Goal: Communication & Community: Ask a question

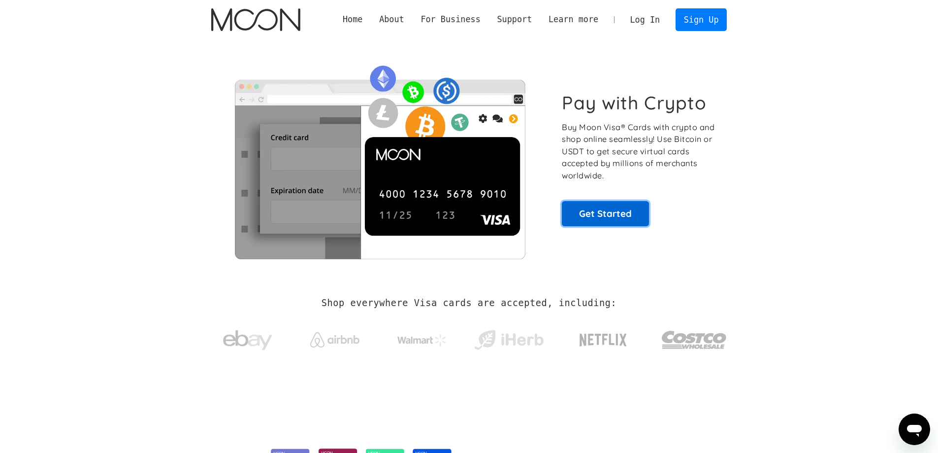
click at [605, 213] on link "Get Started" at bounding box center [605, 213] width 87 height 25
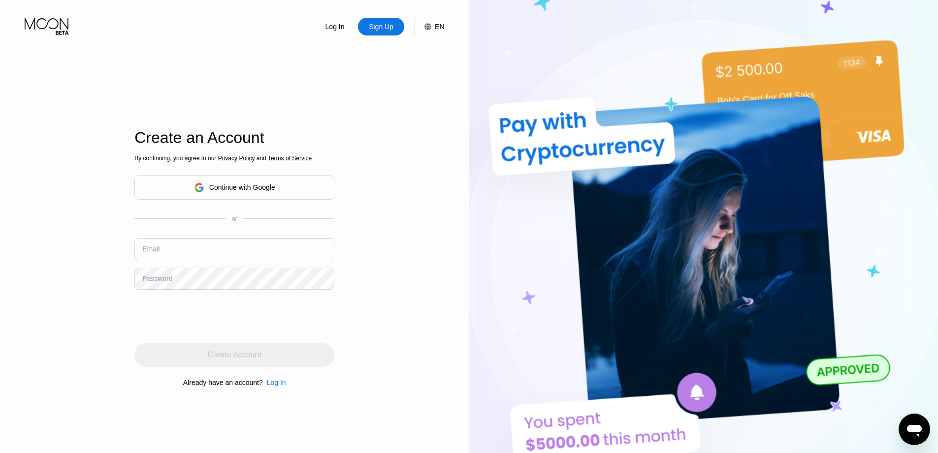
click at [254, 185] on div "Continue with Google" at bounding box center [242, 187] width 66 height 8
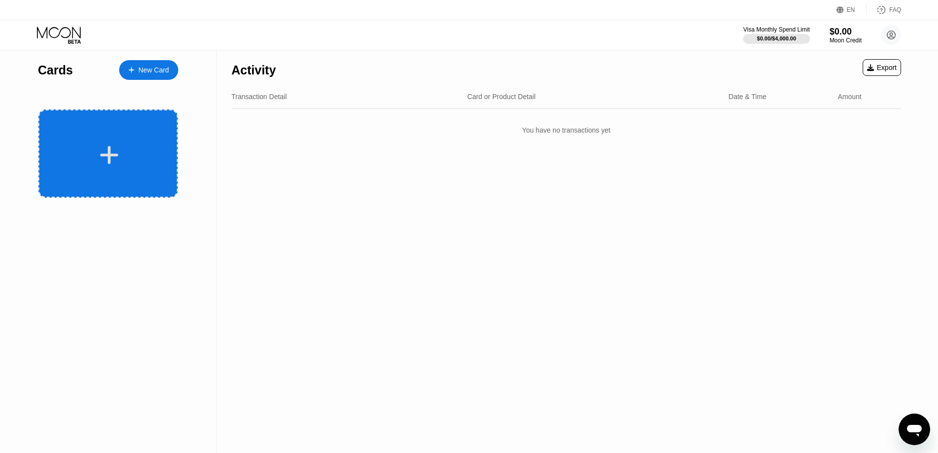
click at [144, 136] on div at bounding box center [107, 153] width 139 height 88
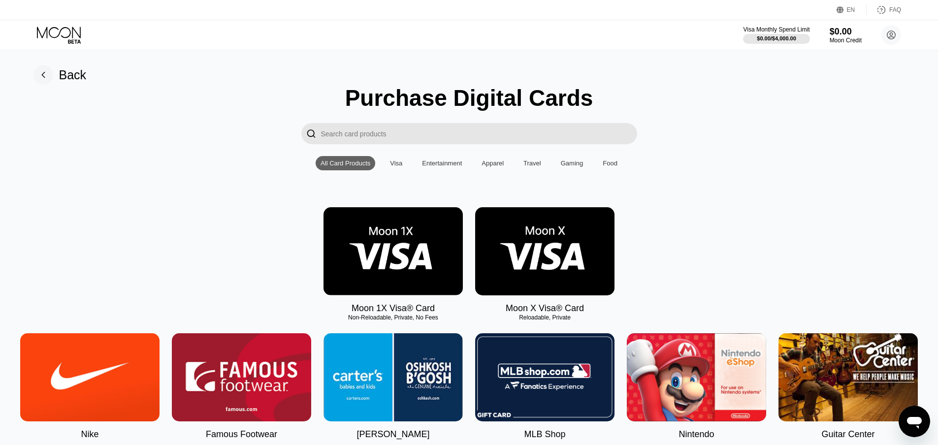
drag, startPoint x: 628, startPoint y: 312, endPoint x: 349, endPoint y: 315, distance: 279.2
click at [349, 314] on div "Moon 1X Visa® Card Non-Reloadable, Private, No Fees Moon X Visa® Card Reloadabl…" at bounding box center [469, 260] width 916 height 106
drag, startPoint x: 354, startPoint y: 312, endPoint x: 437, endPoint y: 300, distance: 84.1
click at [434, 313] on div "Moon 1X Visa® Card" at bounding box center [393, 308] width 83 height 10
copy div "Moon 1X Visa® Card"
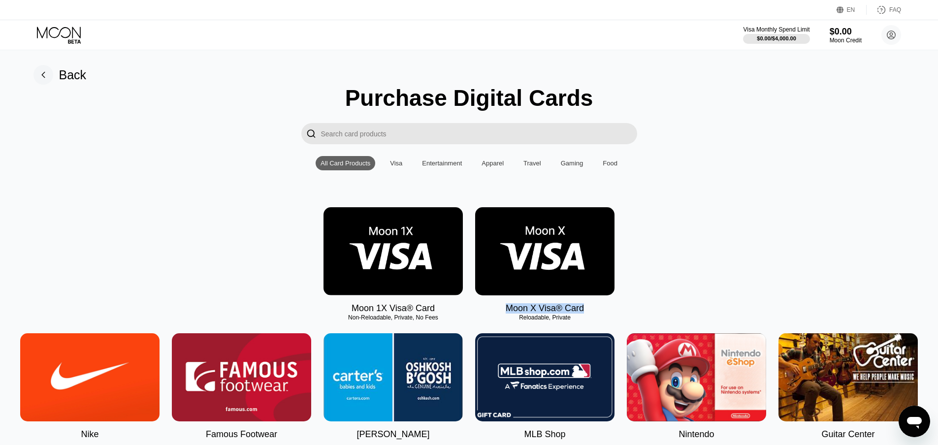
drag, startPoint x: 583, startPoint y: 314, endPoint x: 504, endPoint y: 313, distance: 78.8
click at [504, 313] on div "Moon X Visa® Card Reloadable, Private" at bounding box center [544, 260] width 139 height 106
copy div "Moon X Visa® Card"
click at [550, 266] on img at bounding box center [544, 251] width 139 height 88
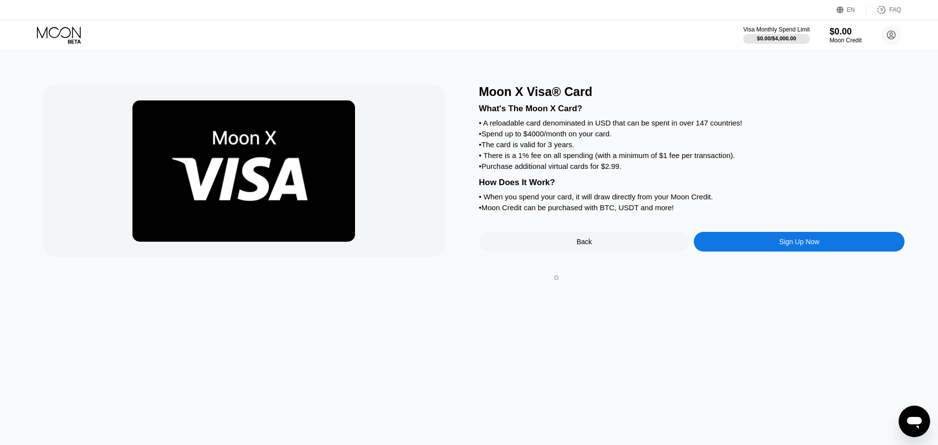
click at [780, 246] on div "Sign Up Now" at bounding box center [799, 242] width 40 height 8
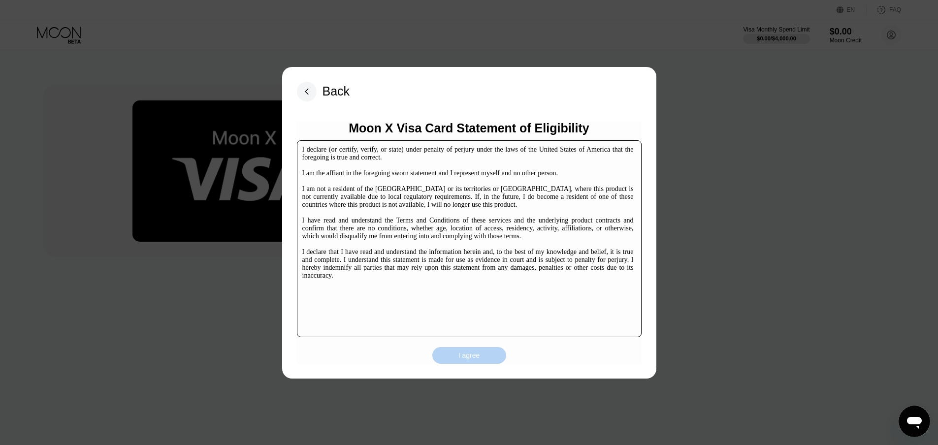
click at [488, 353] on div "I agree" at bounding box center [469, 355] width 74 height 17
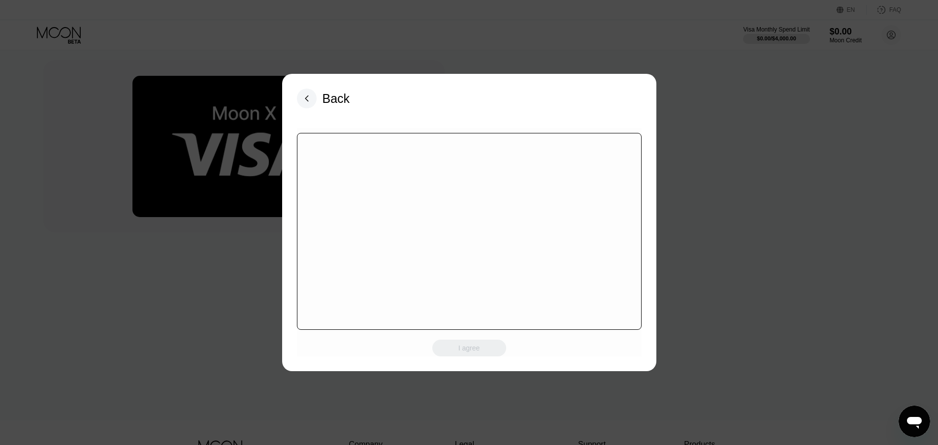
scroll to position [151, 0]
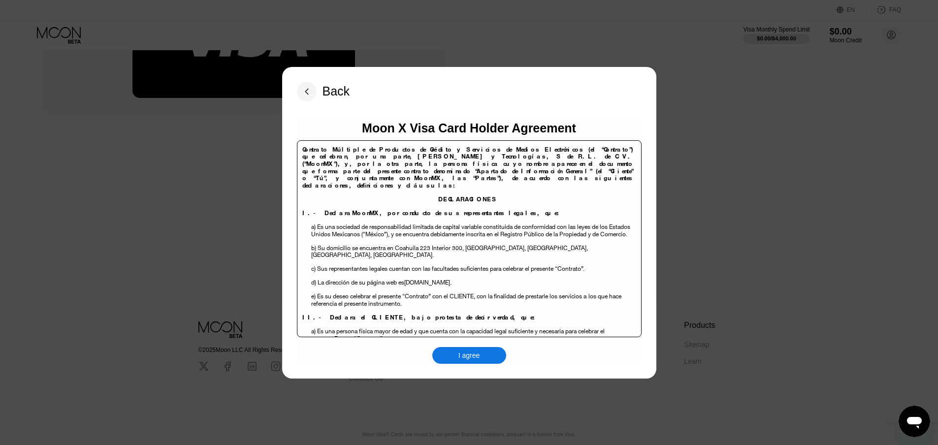
click at [480, 354] on div "I agree" at bounding box center [469, 355] width 74 height 17
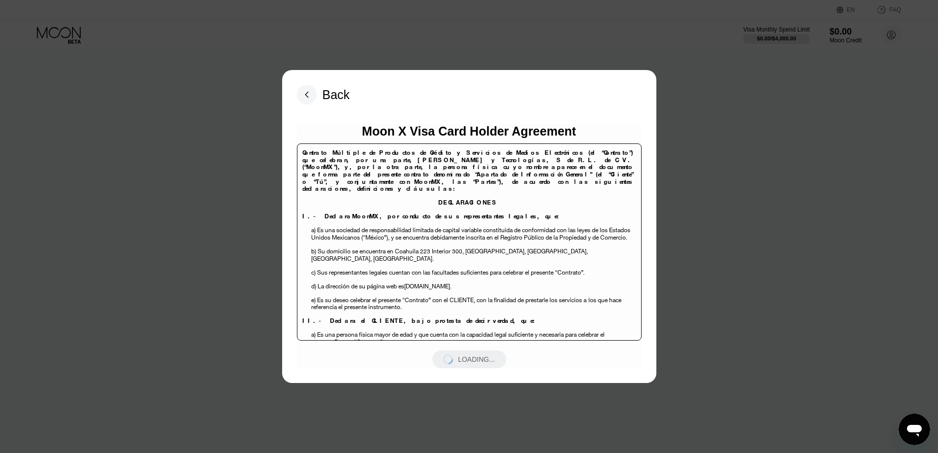
scroll to position [148, 0]
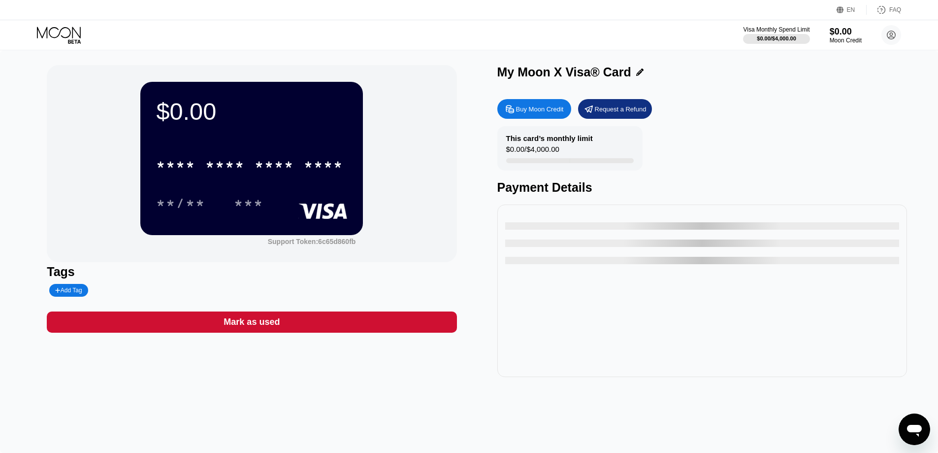
drag, startPoint x: 636, startPoint y: 160, endPoint x: 643, endPoint y: 255, distance: 95.3
click at [647, 259] on div "$0.00 * * * * * * * * * * * * **** **/** *** Support Token: 6c65d860fb Tags Add…" at bounding box center [469, 251] width 938 height 402
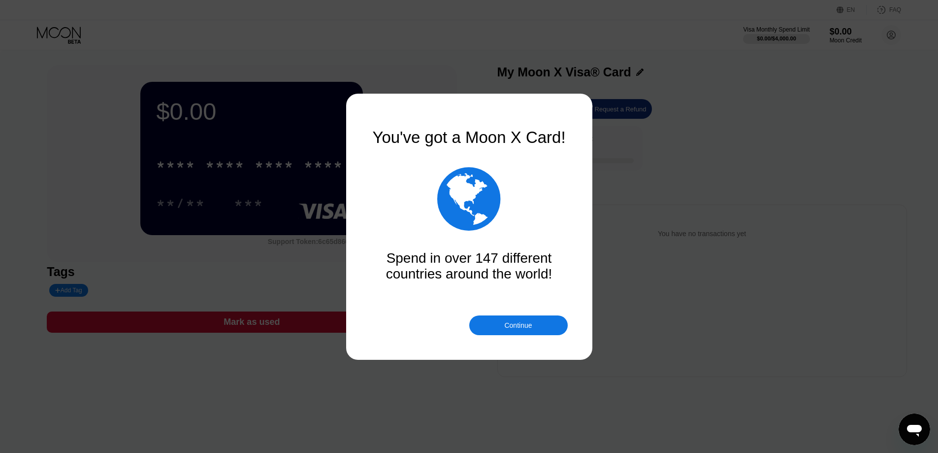
click at [524, 328] on div "Continue" at bounding box center [518, 325] width 28 height 8
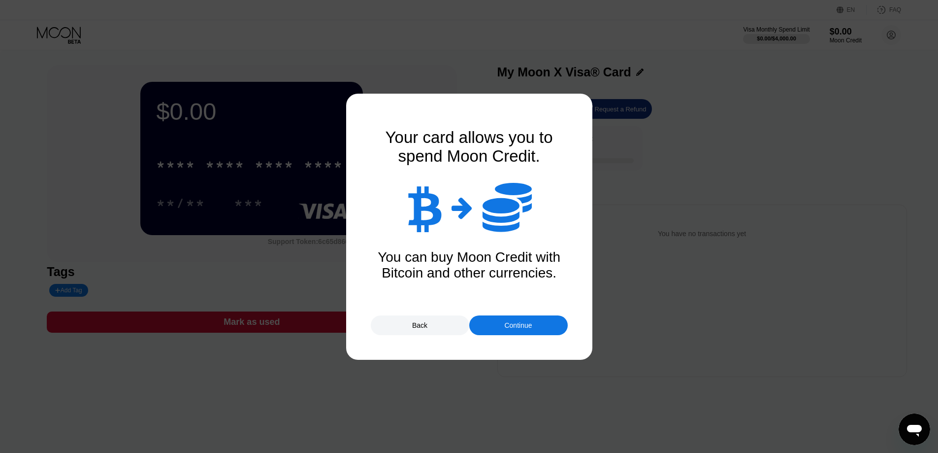
click at [523, 327] on div "Continue" at bounding box center [518, 325] width 28 height 8
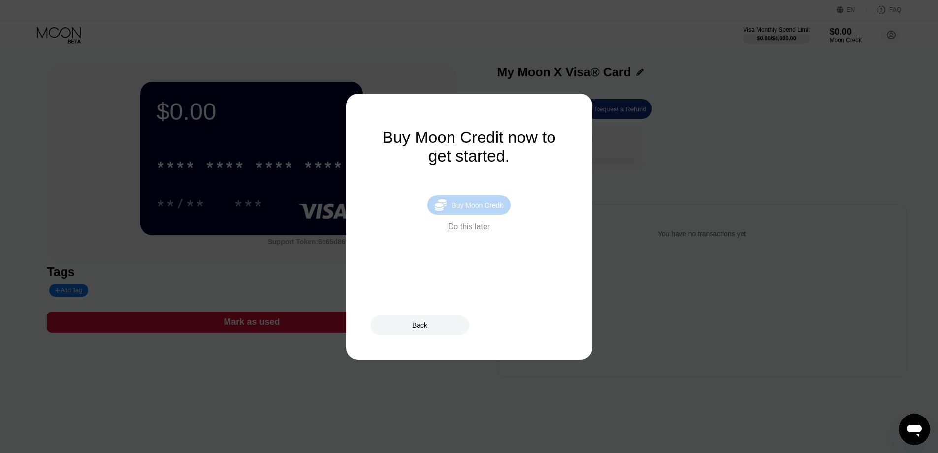
click at [481, 209] on div "Buy Moon Credit" at bounding box center [477, 205] width 51 height 8
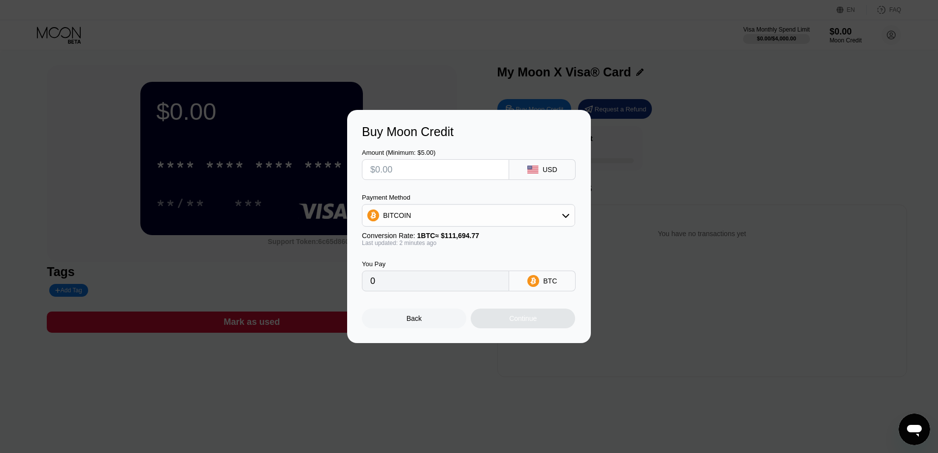
click at [463, 169] on input "text" at bounding box center [435, 170] width 131 height 20
click at [484, 216] on div "BITCOIN" at bounding box center [468, 215] width 212 height 20
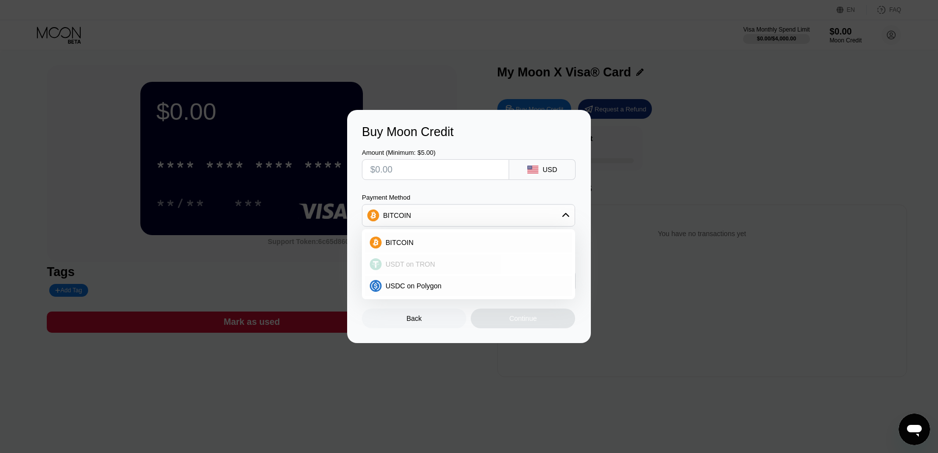
click at [462, 263] on div "USDT on TRON" at bounding box center [475, 264] width 186 height 8
type input "0.00"
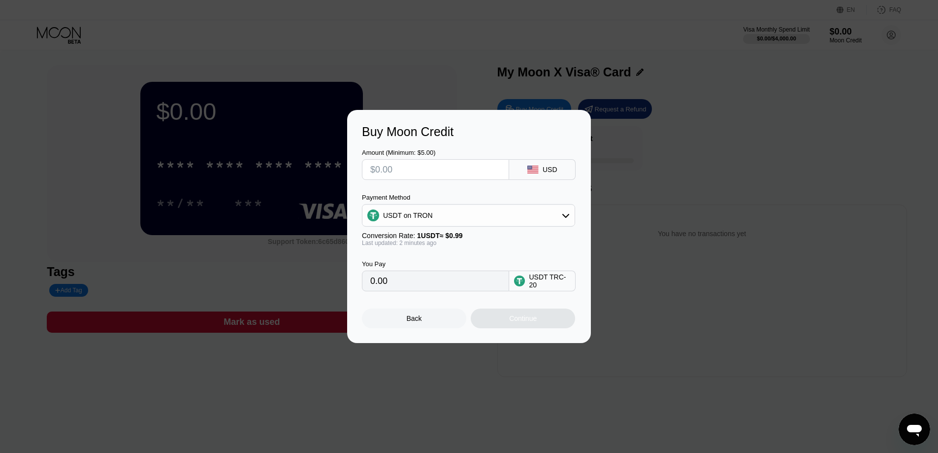
click at [428, 173] on input "text" at bounding box center [435, 170] width 131 height 20
type input "$11"
type input "11.11"
type input "$110"
type input "111.11"
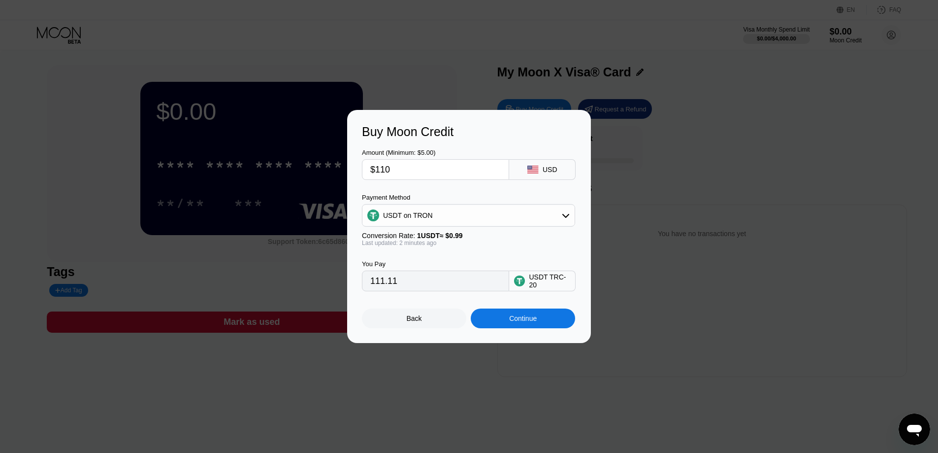
type input "$11"
type input "11.11"
type input "$1"
type input "1.01"
type input "$10"
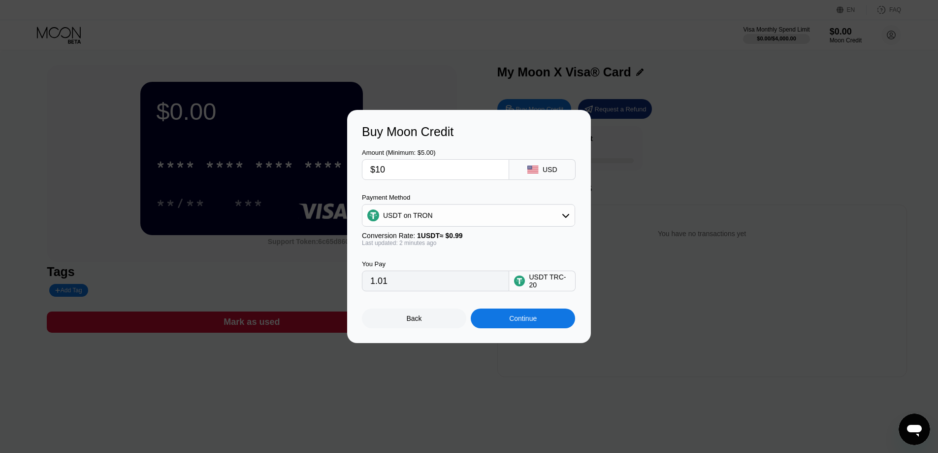
type input "10.10"
type input "$10"
click at [533, 319] on div "Continue" at bounding box center [523, 318] width 28 height 8
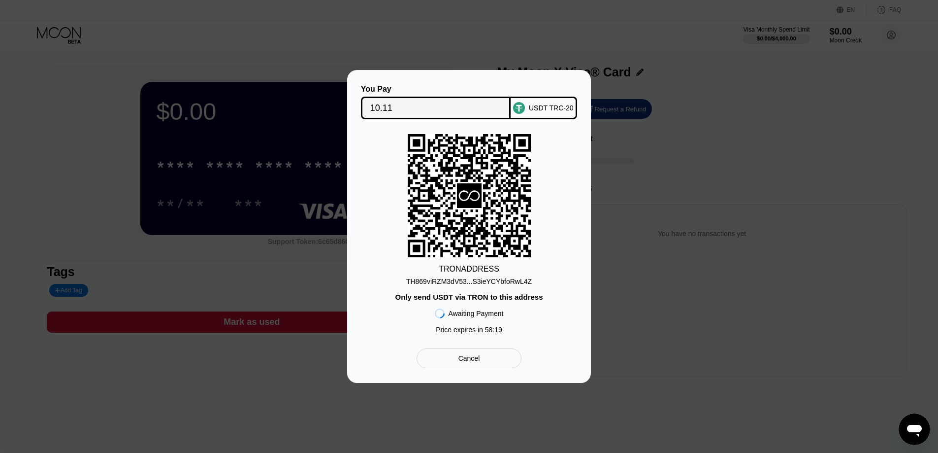
click at [476, 354] on div "Cancel" at bounding box center [469, 358] width 105 height 20
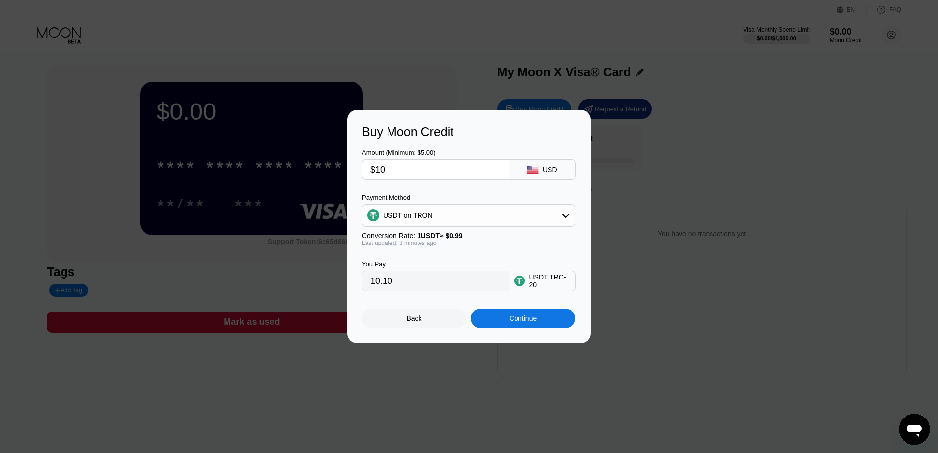
drag, startPoint x: 435, startPoint y: 172, endPoint x: 330, endPoint y: 168, distance: 104.5
click at [320, 169] on div "Buy Moon Credit Amount (Minimum: $5.00) $10 USD Payment Method USDT on TRON Con…" at bounding box center [469, 226] width 938 height 233
click at [423, 169] on input "$10" at bounding box center [435, 170] width 131 height 20
type input "$1"
type input "1.01"
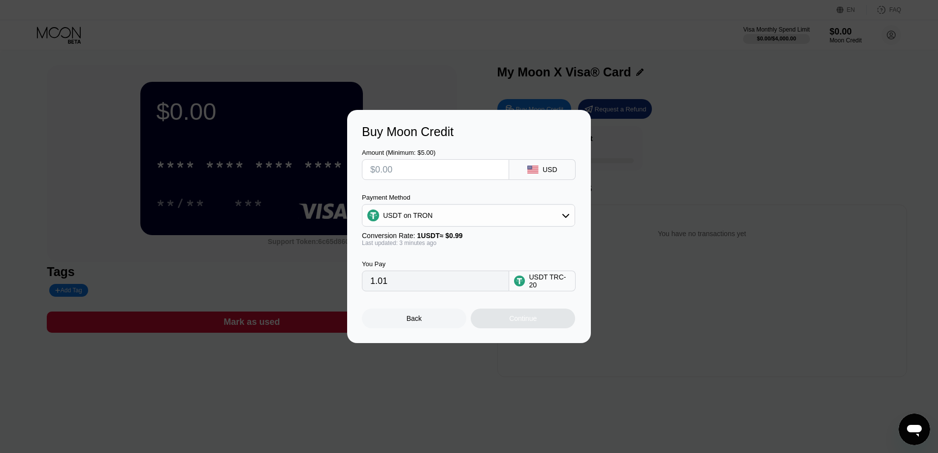
type input "0.00"
type input "$550"
type input "555.56"
drag, startPoint x: 403, startPoint y: 170, endPoint x: 377, endPoint y: 172, distance: 26.2
click at [377, 172] on input "$550" at bounding box center [435, 170] width 131 height 20
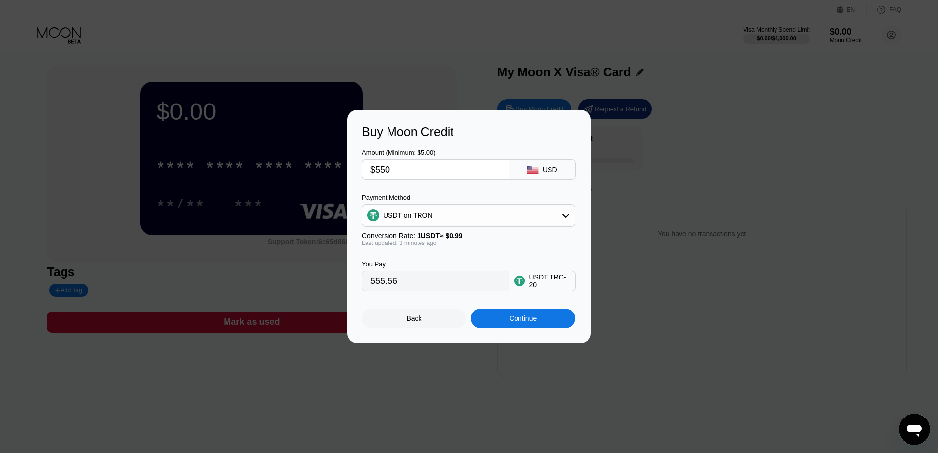
type input "$5"
type input "5.05"
type input "$50"
type input "50.51"
type input "$50"
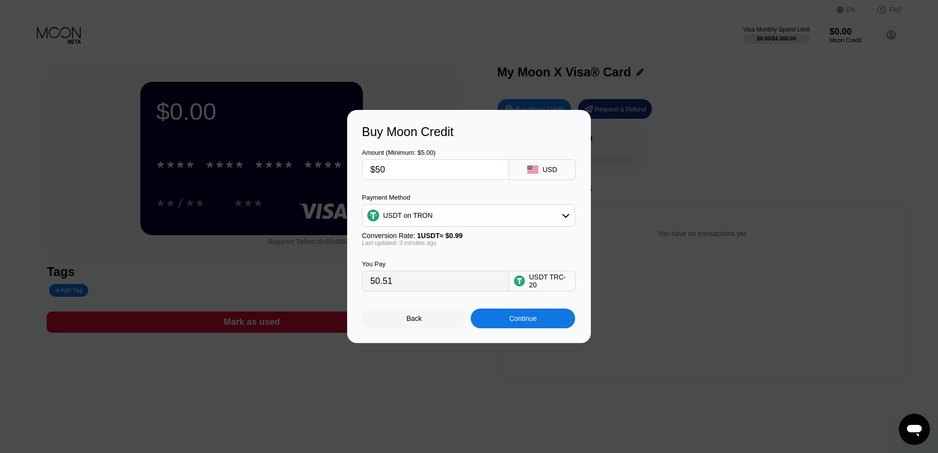
click at [519, 322] on div "Continue" at bounding box center [523, 318] width 28 height 8
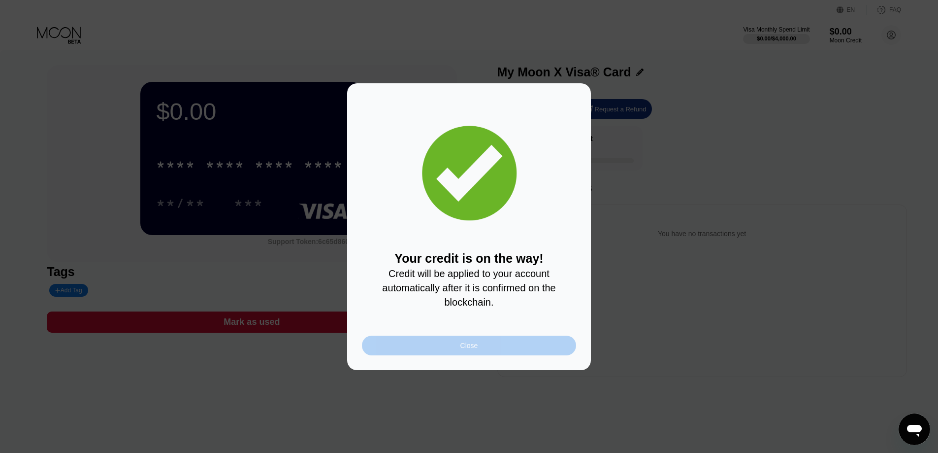
click at [470, 347] on div "Close" at bounding box center [469, 345] width 18 height 8
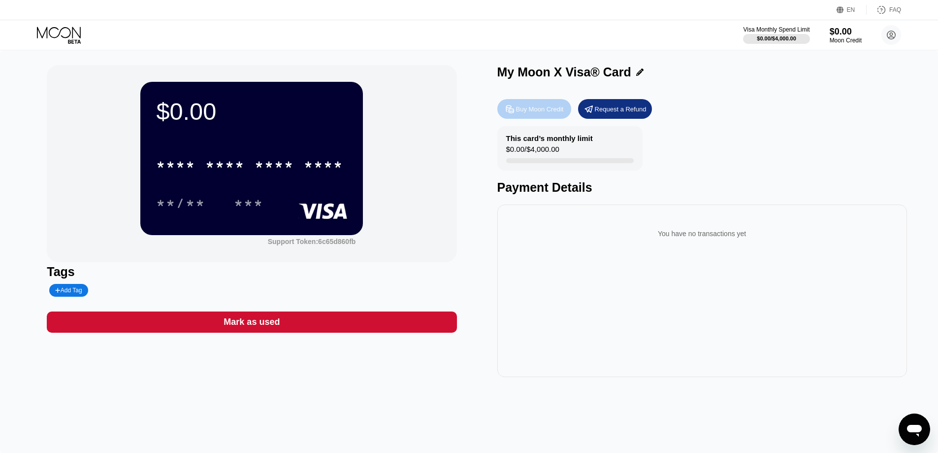
click at [533, 112] on div "Buy Moon Credit" at bounding box center [540, 109] width 48 height 8
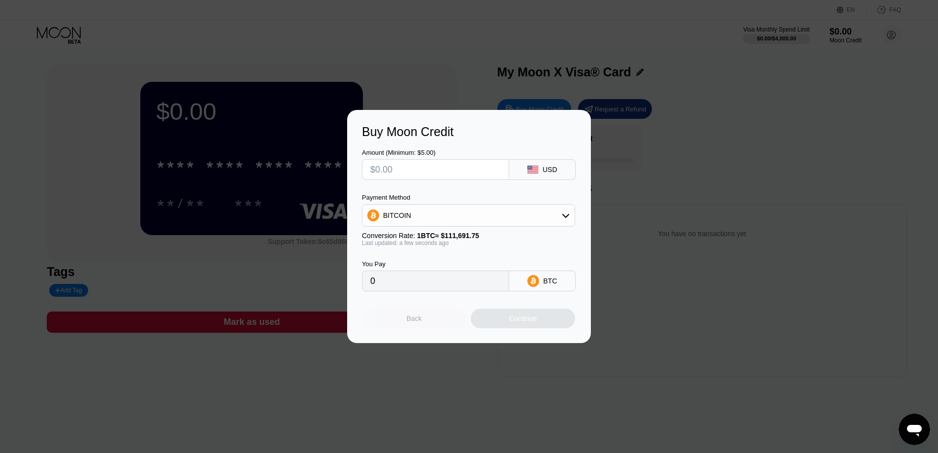
click at [418, 322] on div "Back" at bounding box center [414, 318] width 15 height 8
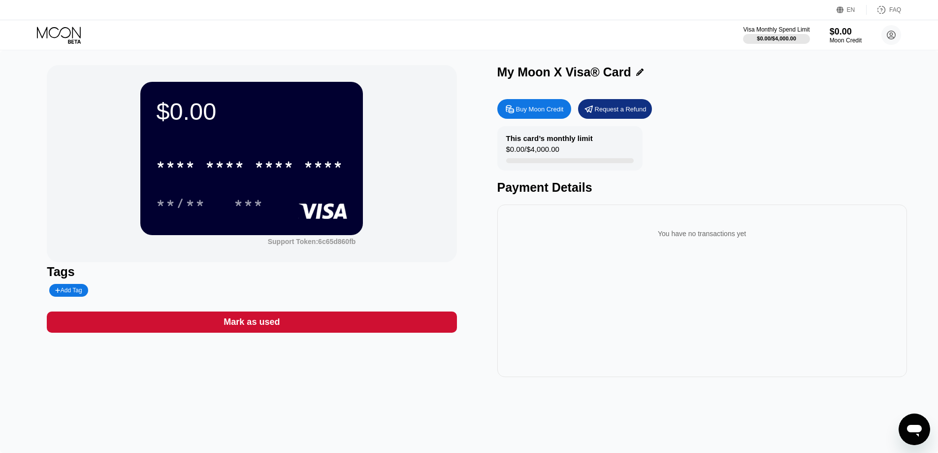
click at [717, 141] on div "This card’s monthly limit $0.00 / $4,000.00 Payment Details" at bounding box center [702, 160] width 410 height 68
click at [853, 11] on div "EN" at bounding box center [851, 9] width 8 height 7
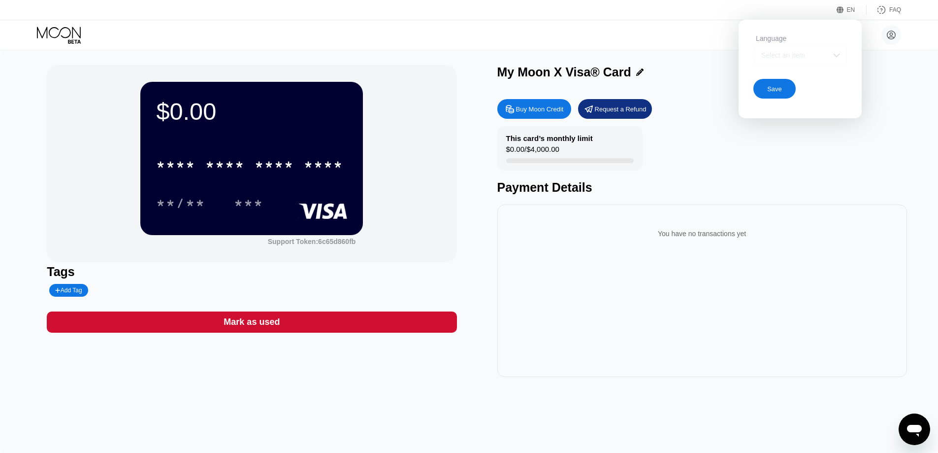
click at [810, 57] on div "Select an item" at bounding box center [793, 55] width 68 height 8
click at [829, 57] on div "Select an item" at bounding box center [800, 55] width 94 height 20
drag, startPoint x: 393, startPoint y: 42, endPoint x: 341, endPoint y: 40, distance: 52.2
click at [384, 42] on div "Ji Hacker zhongdejiex@gmail.com  Home Settings Support Careers About Us Log ou…" at bounding box center [469, 35] width 938 height 30
click at [59, 37] on icon at bounding box center [60, 35] width 46 height 17
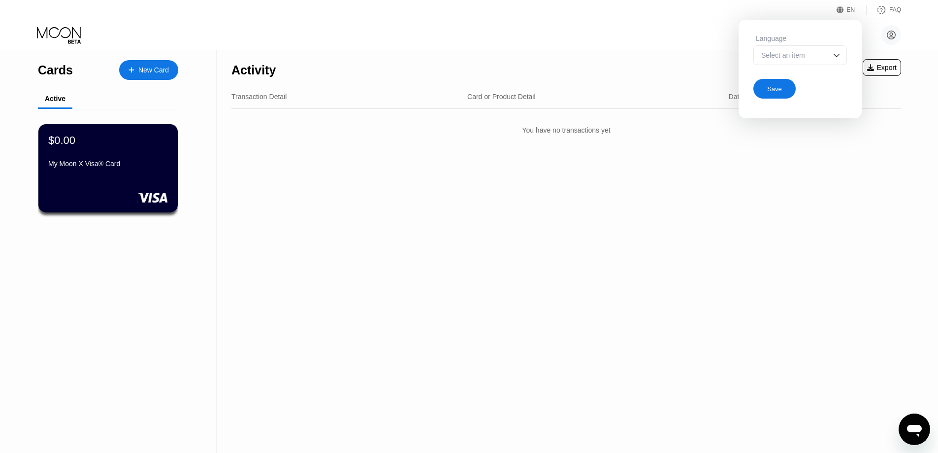
click at [463, 86] on div "Transaction Detail Card or Product Detail Date & Time Amount" at bounding box center [566, 97] width 670 height 24
click at [65, 36] on icon at bounding box center [60, 35] width 46 height 17
click at [230, 159] on div "Activity Export Transaction Detail Card or Product Detail Date & Time Amount Yo…" at bounding box center [566, 251] width 699 height 402
click at [132, 180] on div "$0.00 My Moon X Visa® Card" at bounding box center [108, 168] width 141 height 89
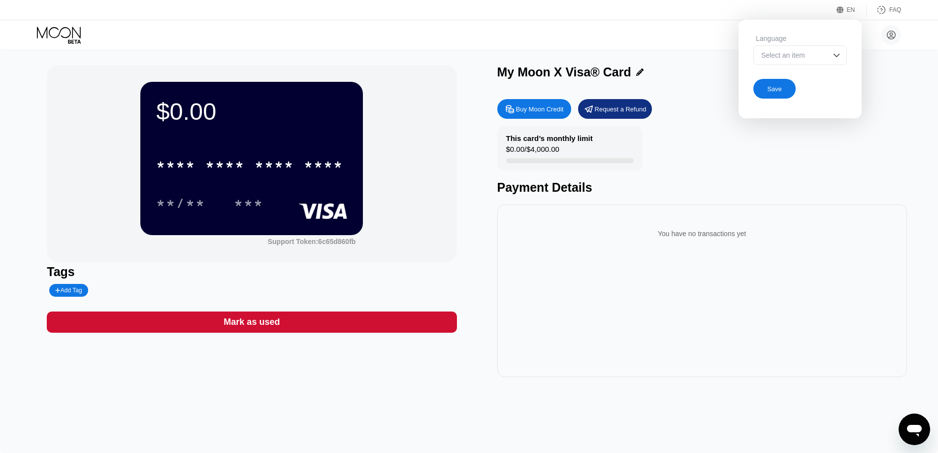
click at [317, 321] on div "Mark as used" at bounding box center [252, 321] width 410 height 21
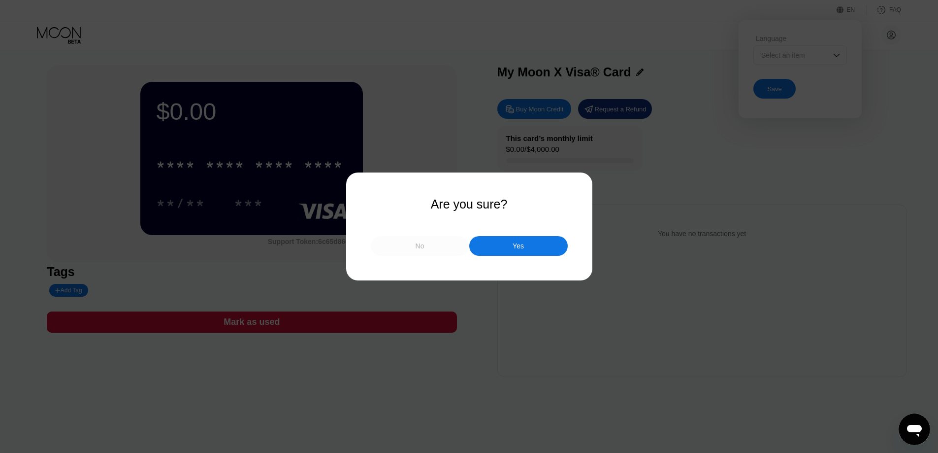
click at [430, 250] on div "No" at bounding box center [420, 246] width 98 height 20
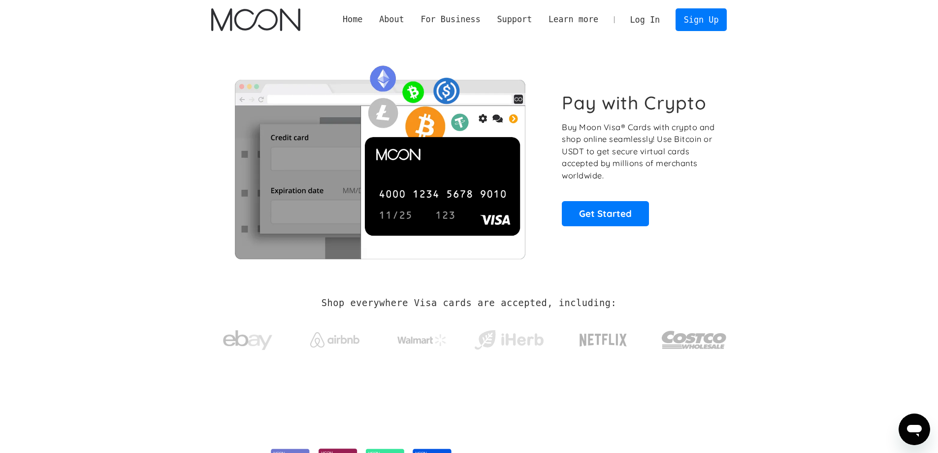
click at [647, 21] on link "Log In" at bounding box center [645, 20] width 46 height 22
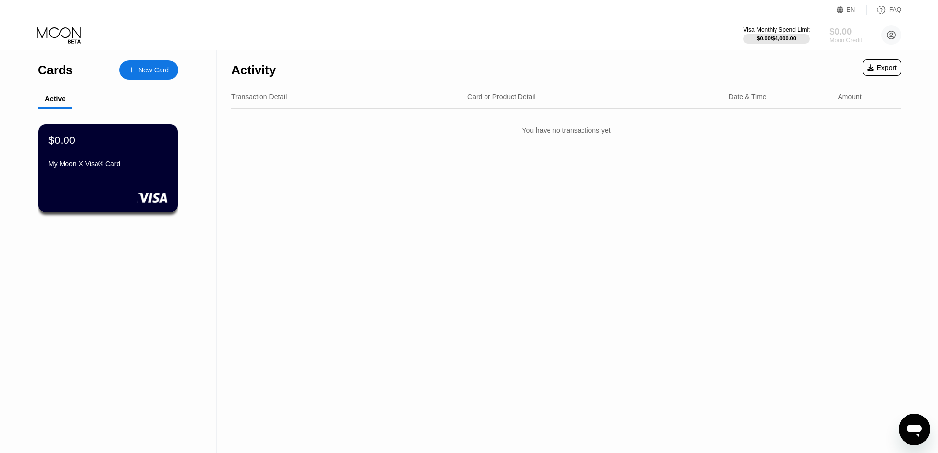
click at [854, 43] on div "Moon Credit" at bounding box center [845, 40] width 33 height 7
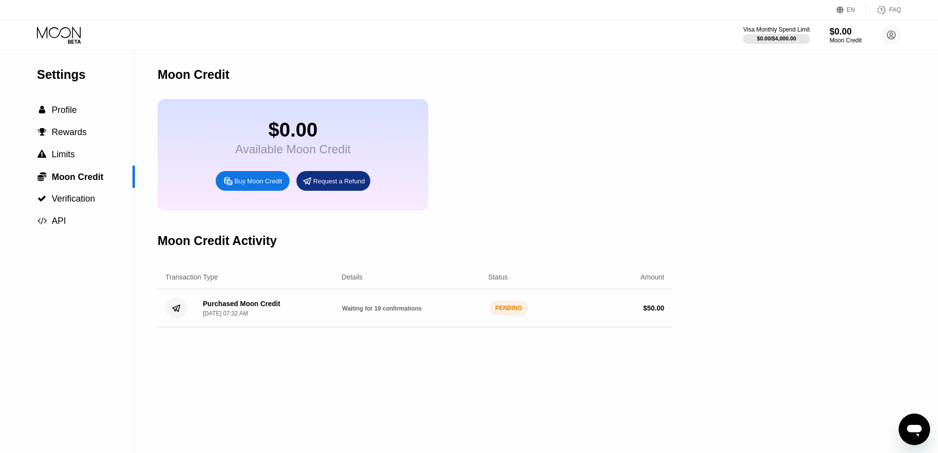
click at [245, 307] on div "Purchased Moon Credit" at bounding box center [241, 303] width 77 height 8
drag, startPoint x: 186, startPoint y: 316, endPoint x: 301, endPoint y: 321, distance: 115.4
click at [301, 321] on div "Purchased Moon Credit Sep 23, 2025, 07:32 AM Waiting for 19 confirmations PENDI…" at bounding box center [415, 308] width 515 height 38
drag, startPoint x: 225, startPoint y: 313, endPoint x: 305, endPoint y: 317, distance: 80.4
click at [305, 317] on div "Purchased Moon Credit Sep 23, 2025, 07:32 AM" at bounding box center [264, 307] width 139 height 17
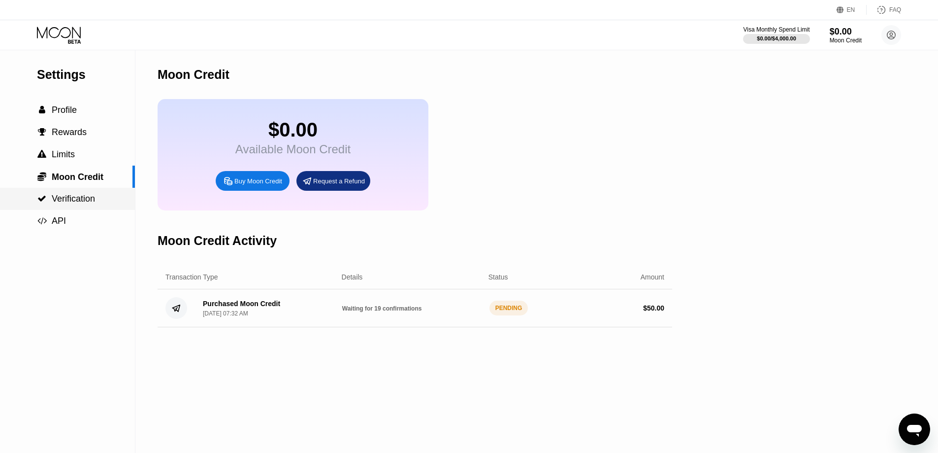
click at [93, 199] on span "Verification" at bounding box center [73, 199] width 43 height 10
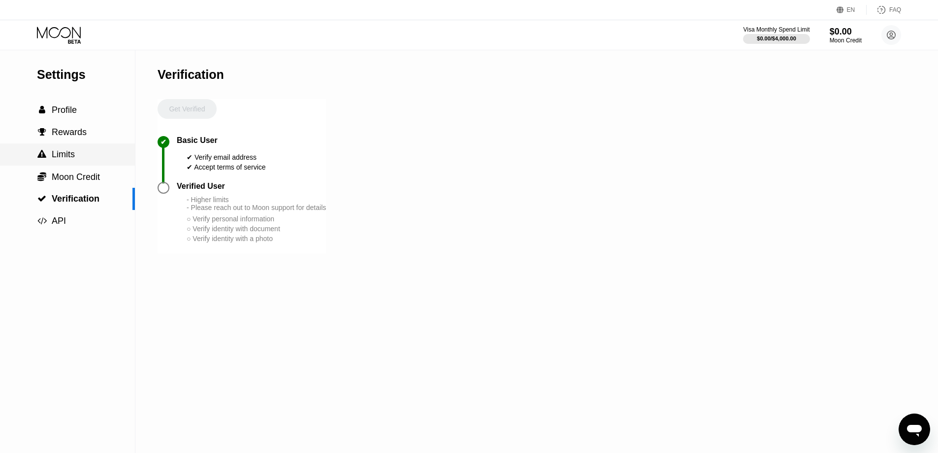
click at [99, 177] on span "Moon Credit" at bounding box center [76, 177] width 48 height 10
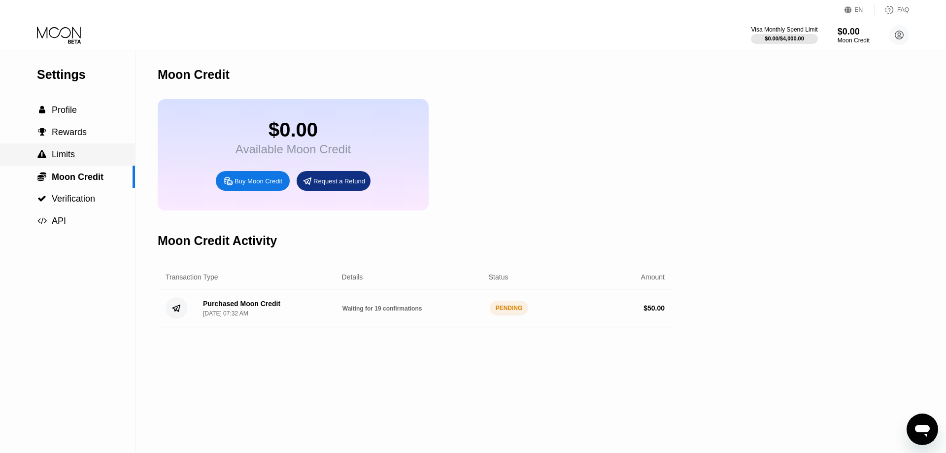
click at [98, 157] on div " Limits" at bounding box center [67, 154] width 135 height 10
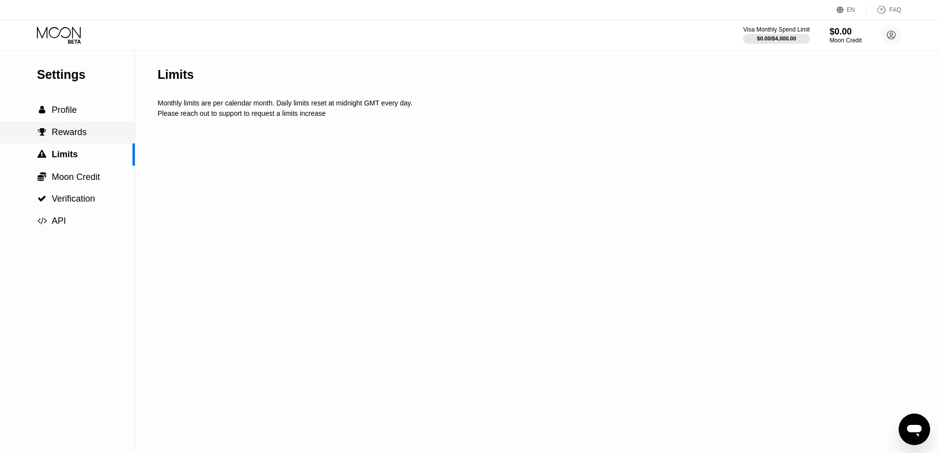
click at [97, 134] on div " Rewards" at bounding box center [67, 132] width 135 height 10
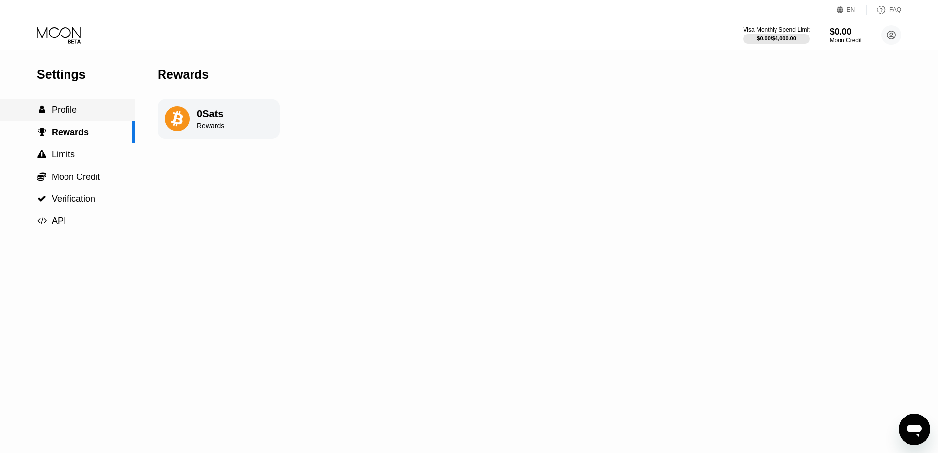
click at [86, 109] on div " Profile" at bounding box center [67, 110] width 135 height 10
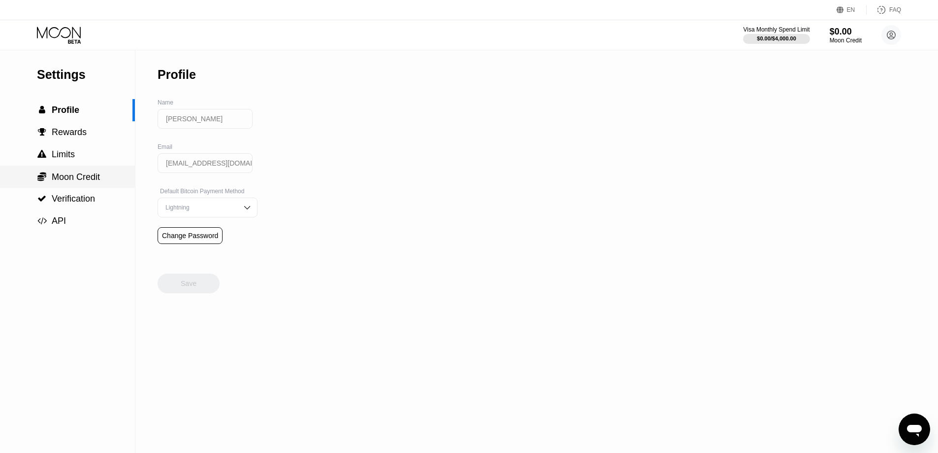
click at [84, 181] on span "Moon Credit" at bounding box center [76, 177] width 48 height 10
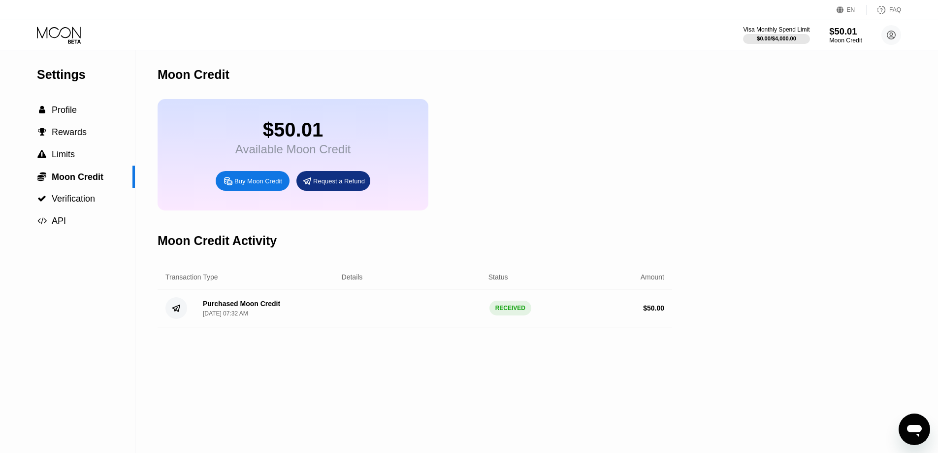
click at [844, 37] on div "Moon Credit" at bounding box center [845, 40] width 33 height 7
click at [842, 42] on div "Moon Credit" at bounding box center [845, 40] width 33 height 7
click at [62, 113] on span "Profile" at bounding box center [64, 110] width 25 height 10
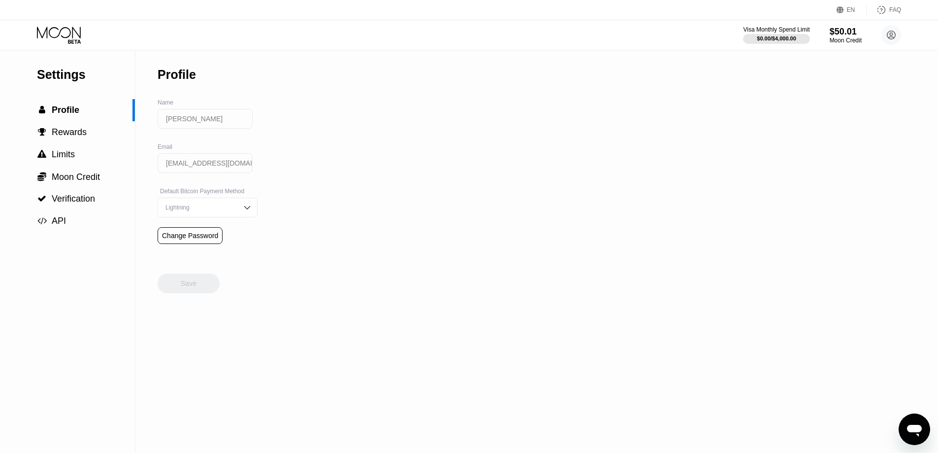
click at [63, 34] on icon at bounding box center [60, 35] width 46 height 17
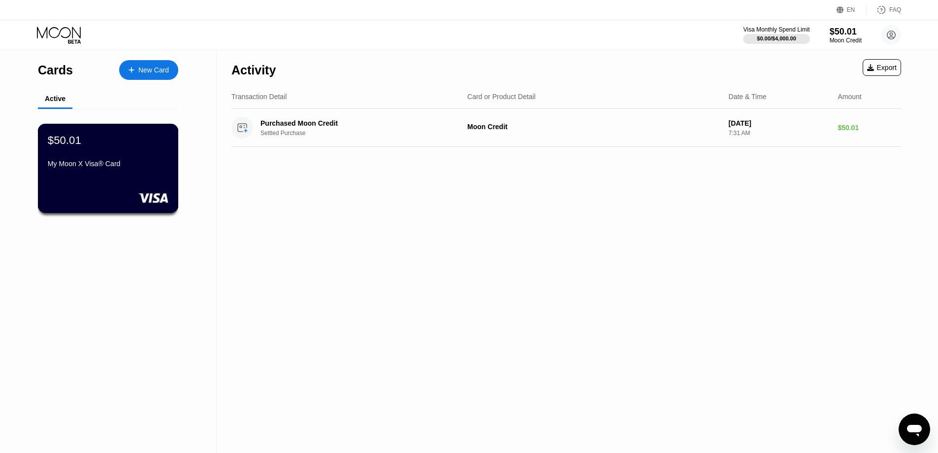
click at [132, 156] on div "$50.01 My Moon X Visa® Card" at bounding box center [108, 152] width 121 height 38
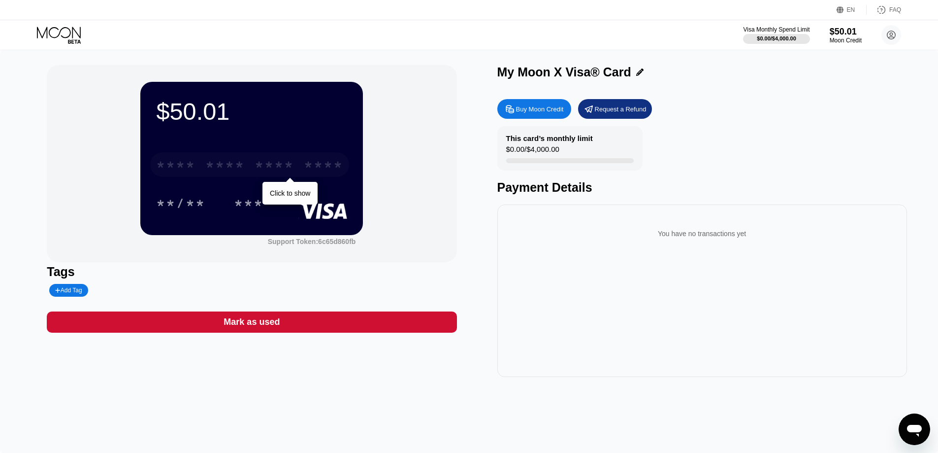
click at [235, 170] on div "* * * *" at bounding box center [224, 166] width 39 height 16
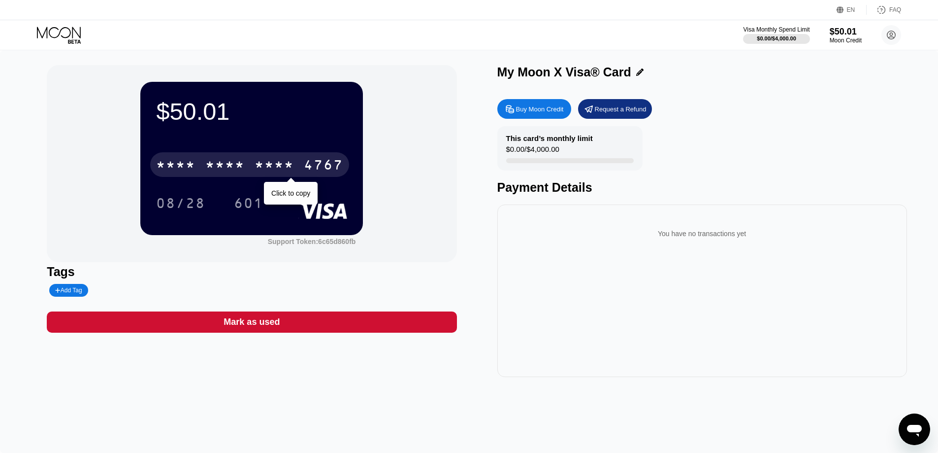
click at [267, 164] on div "* * * *" at bounding box center [274, 166] width 39 height 16
click at [326, 162] on div "4767" at bounding box center [323, 166] width 39 height 16
click at [333, 165] on div "4767" at bounding box center [323, 166] width 39 height 16
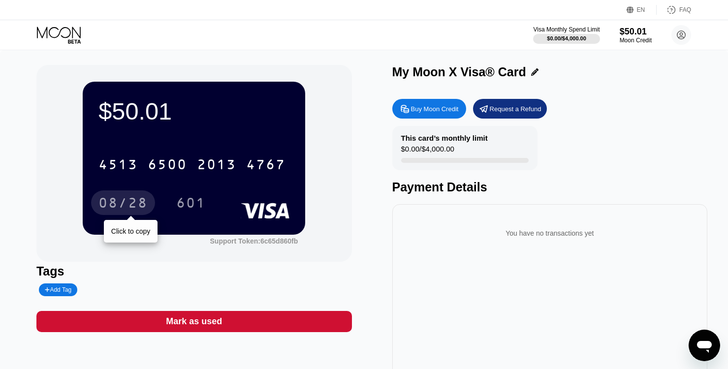
click at [115, 204] on div "08/28" at bounding box center [122, 204] width 49 height 16
click at [146, 212] on div "08/28" at bounding box center [122, 204] width 49 height 16
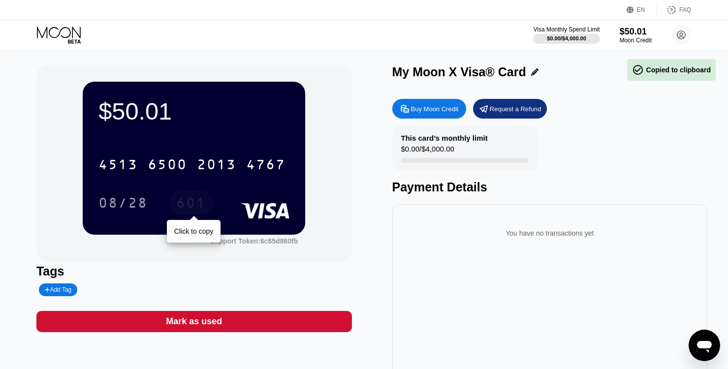
click at [177, 202] on div "601" at bounding box center [191, 204] width 30 height 16
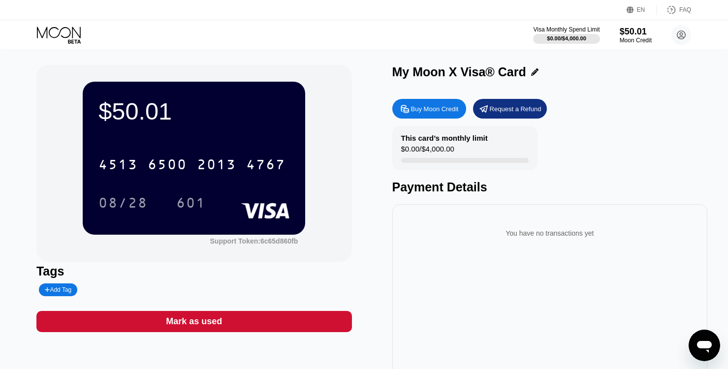
click at [105, 260] on div "$50.01 4513 6500 2013 4767 08/28 601 Support Token: 6c65d860fb" at bounding box center [194, 163] width 316 height 197
click at [533, 71] on icon at bounding box center [534, 71] width 7 height 7
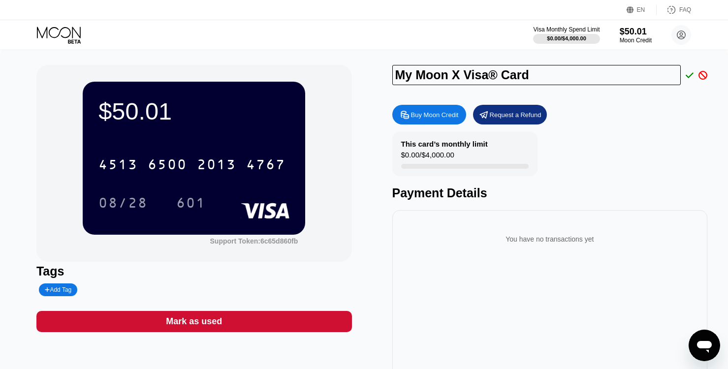
click at [597, 113] on div "Buy Moon Credit Request a Refund" at bounding box center [550, 115] width 316 height 20
click at [702, 76] on icon at bounding box center [703, 75] width 9 height 9
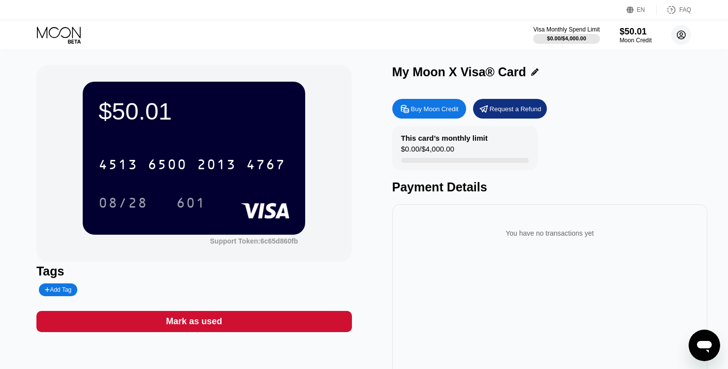
click at [687, 34] on circle at bounding box center [682, 35] width 20 height 20
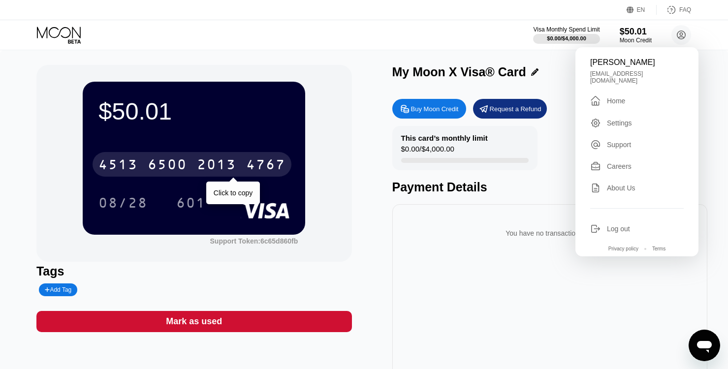
click at [160, 169] on div "6500" at bounding box center [167, 166] width 39 height 16
click at [160, 169] on div "* * * *" at bounding box center [167, 166] width 39 height 16
click at [160, 169] on div "6500" at bounding box center [167, 166] width 39 height 16
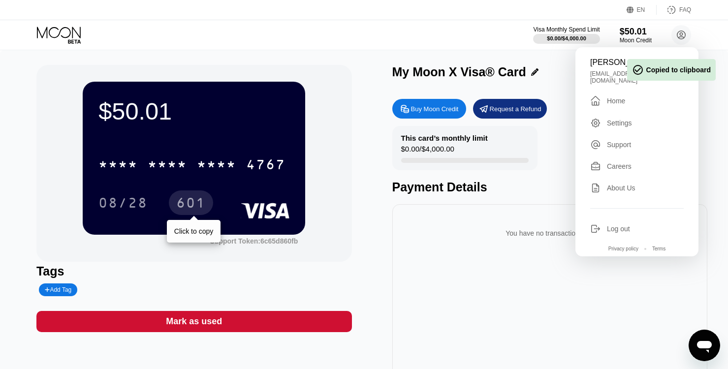
click at [172, 199] on div "601" at bounding box center [191, 203] width 44 height 25
click at [271, 202] on div "08/28 601" at bounding box center [193, 203] width 191 height 25
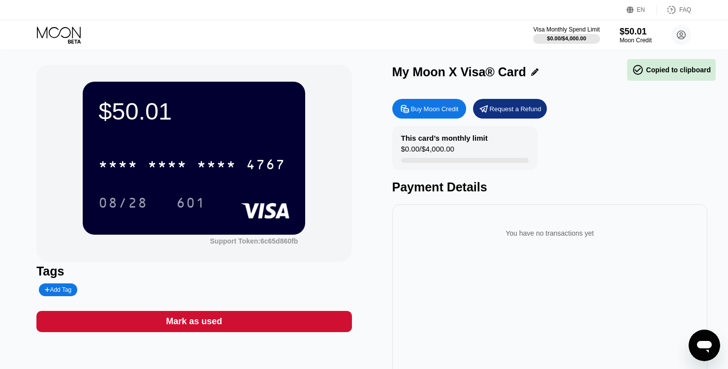
click at [263, 209] on rect at bounding box center [265, 211] width 49 height 16
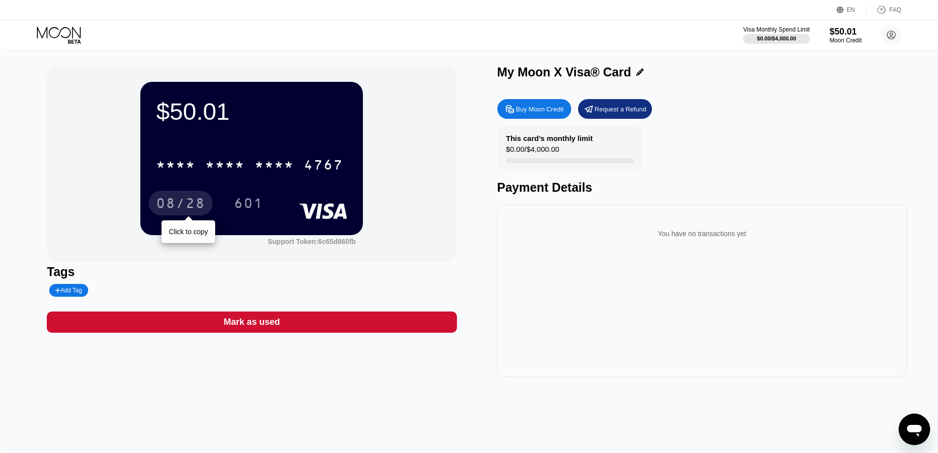
click at [186, 210] on div "08/28" at bounding box center [180, 204] width 49 height 16
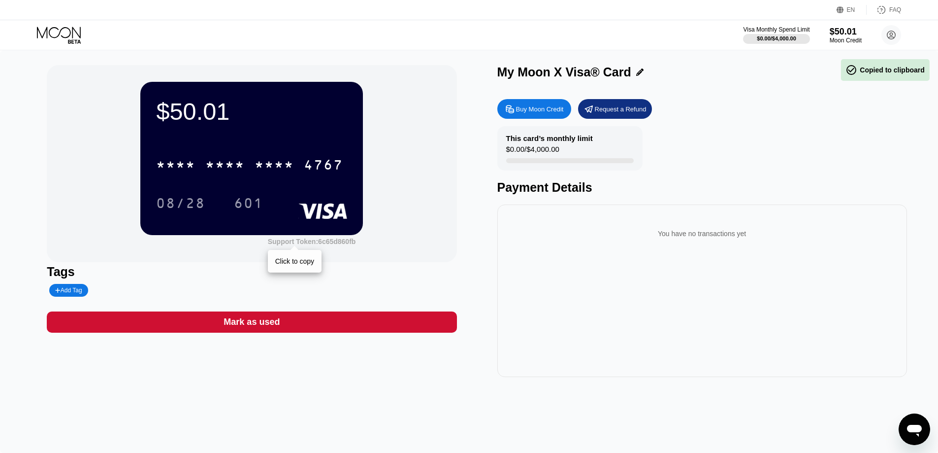
click at [322, 244] on div "Support Token: 6c65d860fb" at bounding box center [312, 241] width 88 height 8
click at [254, 143] on div "$50.01 * * * * * * * * * * * * 4767 08/28 601" at bounding box center [251, 158] width 223 height 153
click at [289, 115] on div "$50.01" at bounding box center [251, 112] width 191 height 28
drag, startPoint x: 289, startPoint y: 115, endPoint x: 212, endPoint y: 93, distance: 79.5
click at [212, 93] on div "$50.01 * * * * * * * * * * * * 4767 08/28 601" at bounding box center [251, 158] width 223 height 153
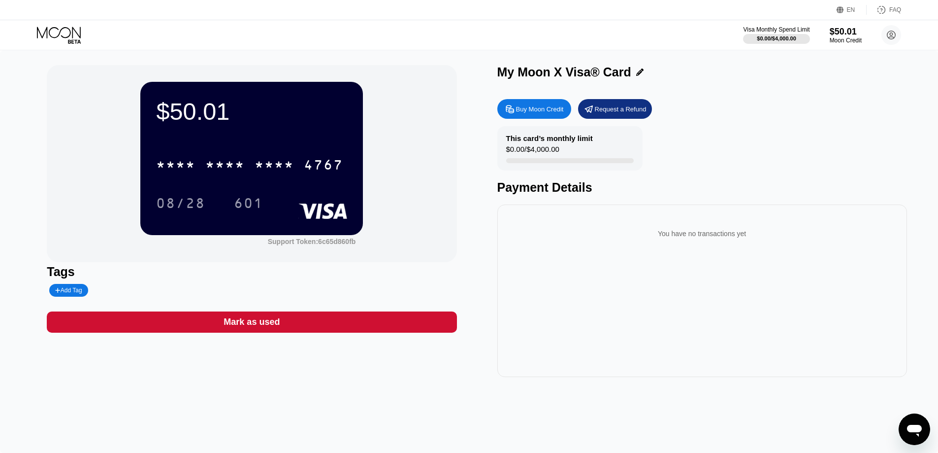
click at [106, 81] on div "$50.01 * * * * * * * * * * * * 4767 08/28 601 Support Token: 6c65d860fb" at bounding box center [252, 163] width 410 height 197
click at [633, 239] on div "You have no transactions yet" at bounding box center [702, 234] width 394 height 28
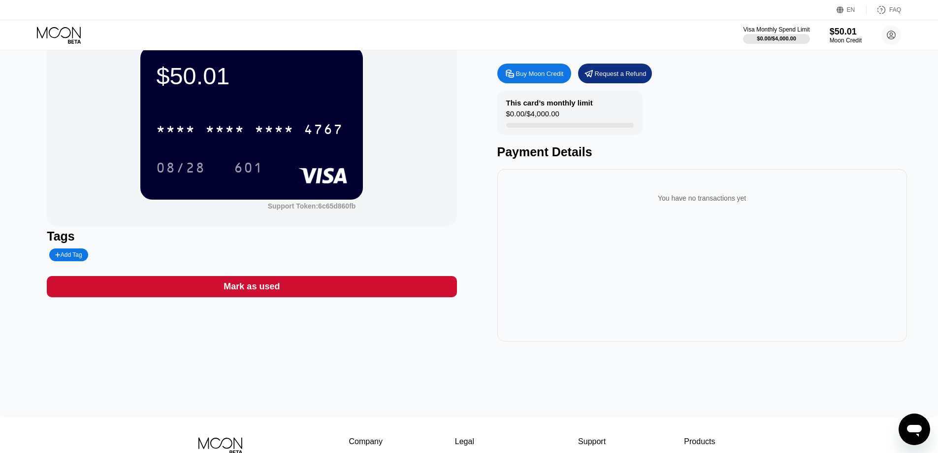
scroll to position [151, 0]
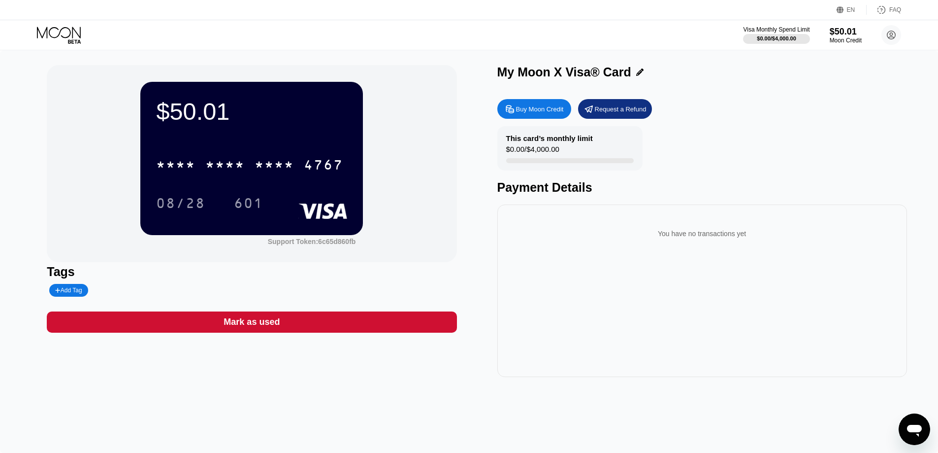
click at [261, 102] on div "$50.01" at bounding box center [251, 112] width 191 height 28
click at [322, 199] on div "08/28 601" at bounding box center [251, 203] width 191 height 25
drag, startPoint x: 329, startPoint y: 209, endPoint x: 315, endPoint y: 237, distance: 31.5
click at [329, 210] on rect at bounding box center [323, 211] width 49 height 16
click at [315, 237] on div "Support Token: 6c65d860fb" at bounding box center [251, 240] width 223 height 10
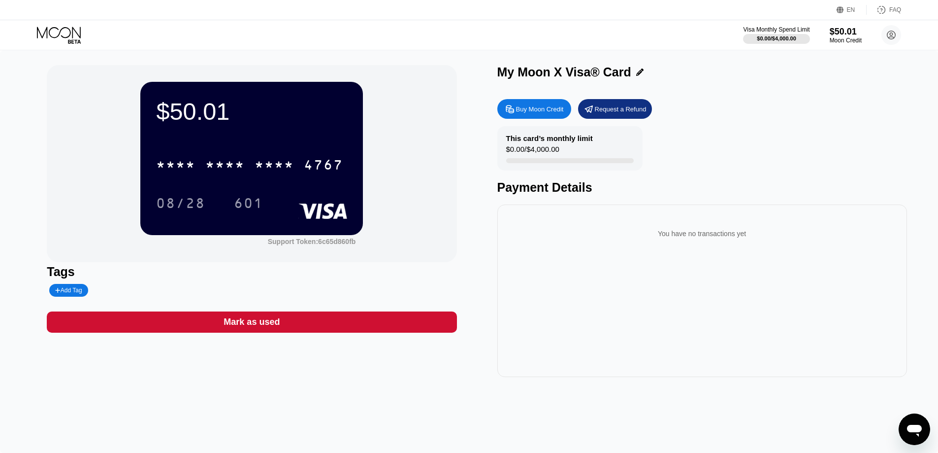
drag, startPoint x: 311, startPoint y: 249, endPoint x: 252, endPoint y: 213, distance: 69.3
click at [310, 249] on div "$50.01 * * * * * * * * * * * * 4767 08/28 601 Support Token: 6c65d860fb" at bounding box center [252, 163] width 410 height 197
click at [246, 208] on div "601" at bounding box center [249, 204] width 30 height 16
click at [203, 202] on div "08/28" at bounding box center [180, 204] width 49 height 16
click at [195, 125] on div "$50.01" at bounding box center [251, 112] width 191 height 28
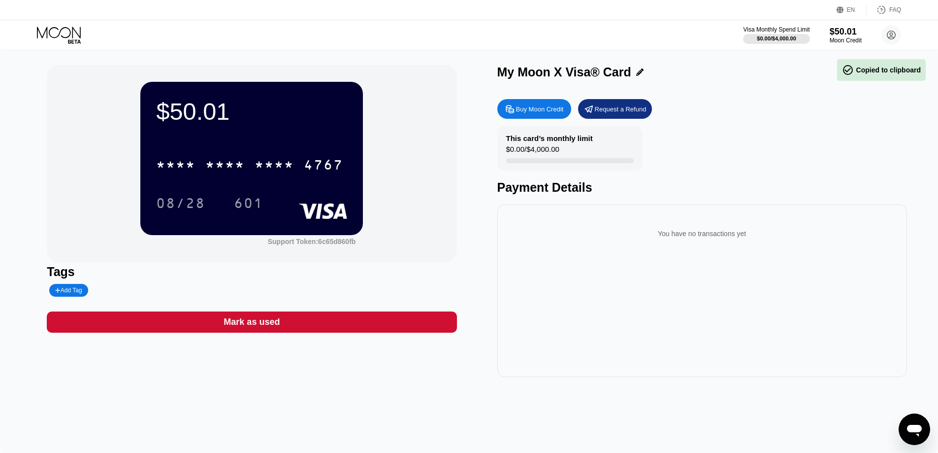
click at [192, 101] on div "$50.01" at bounding box center [251, 112] width 191 height 28
click at [182, 171] on div "* * * *" at bounding box center [175, 166] width 39 height 16
click at [888, 32] on circle at bounding box center [891, 35] width 20 height 20
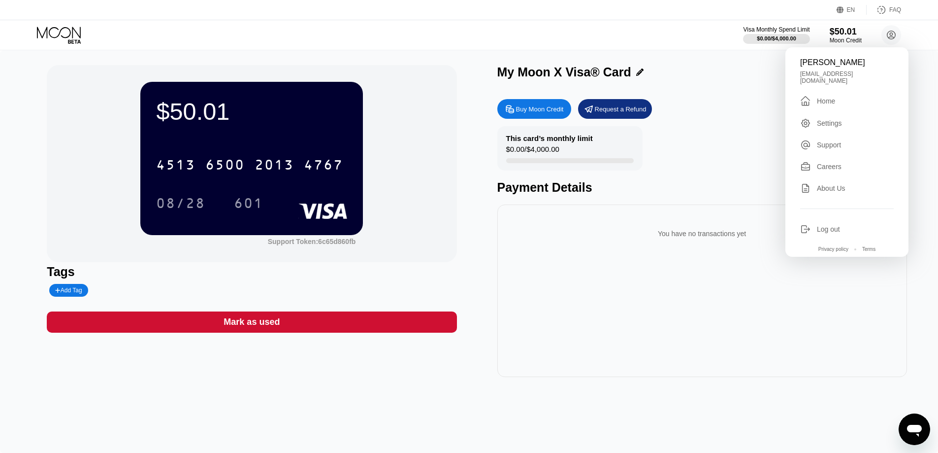
click at [847, 9] on div "EN" at bounding box center [842, 10] width 10 height 10
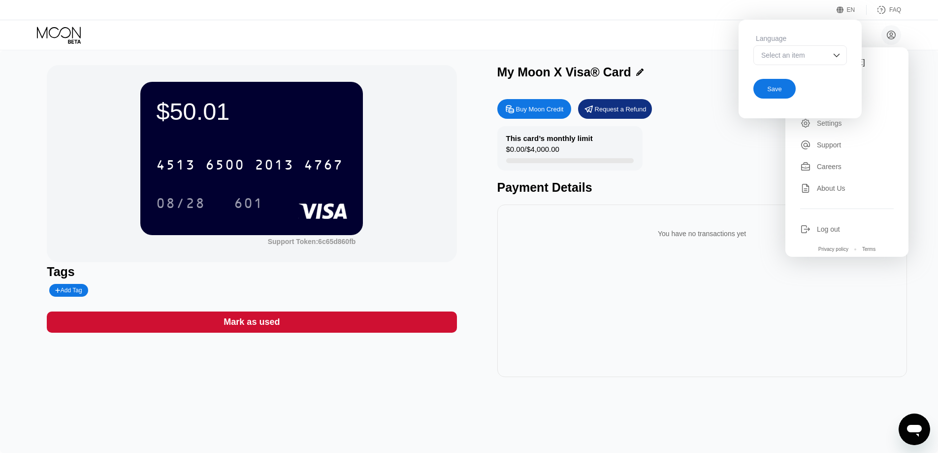
click at [816, 56] on div "Select an item" at bounding box center [793, 55] width 68 height 8
click at [814, 56] on div "Select an item" at bounding box center [793, 55] width 68 height 8
click at [781, 88] on div "Save" at bounding box center [774, 89] width 15 height 8
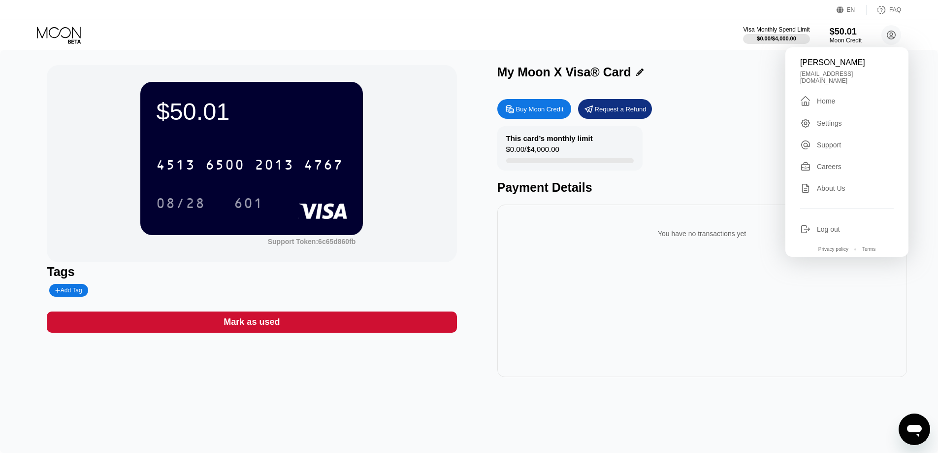
drag, startPoint x: 231, startPoint y: 128, endPoint x: 173, endPoint y: 102, distance: 63.1
click at [224, 126] on div "$50.01 4513 6500 2013 4767 08/28 601" at bounding box center [251, 158] width 223 height 153
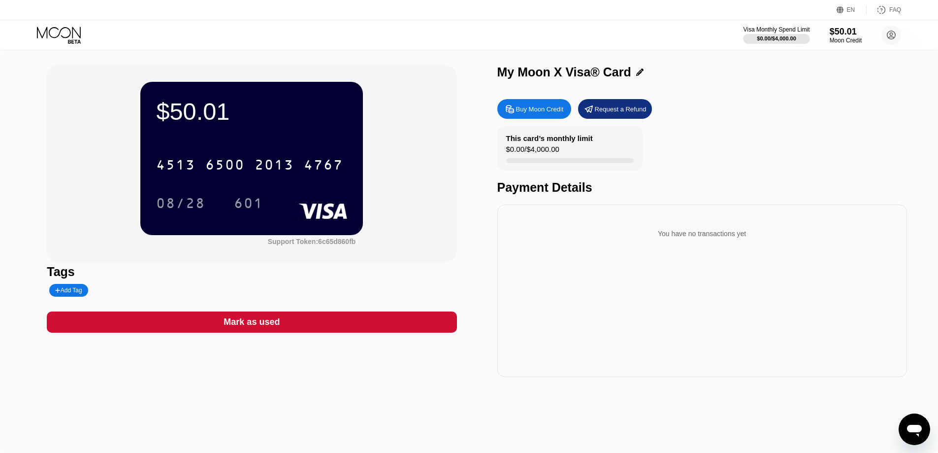
click at [173, 102] on div "$50.01" at bounding box center [251, 112] width 191 height 28
click at [88, 79] on div "$50.01 4513 6500 2013 4767 08/28 601 Support Token: 6c65d860fb" at bounding box center [252, 163] width 410 height 197
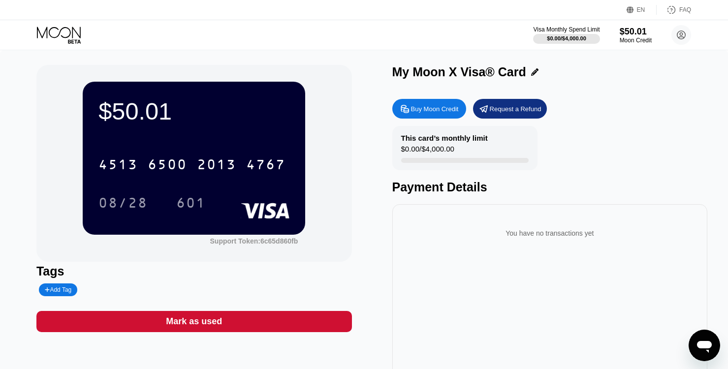
click at [202, 251] on div "$50.01 4513 6500 2013 4767 08/28 601 Support Token: 6c65d860fb" at bounding box center [194, 163] width 316 height 197
click at [223, 239] on div "Support Token: 6c65d860fb" at bounding box center [254, 241] width 88 height 8
click at [288, 245] on div "Support Token: 6c65d860fb" at bounding box center [254, 241] width 88 height 8
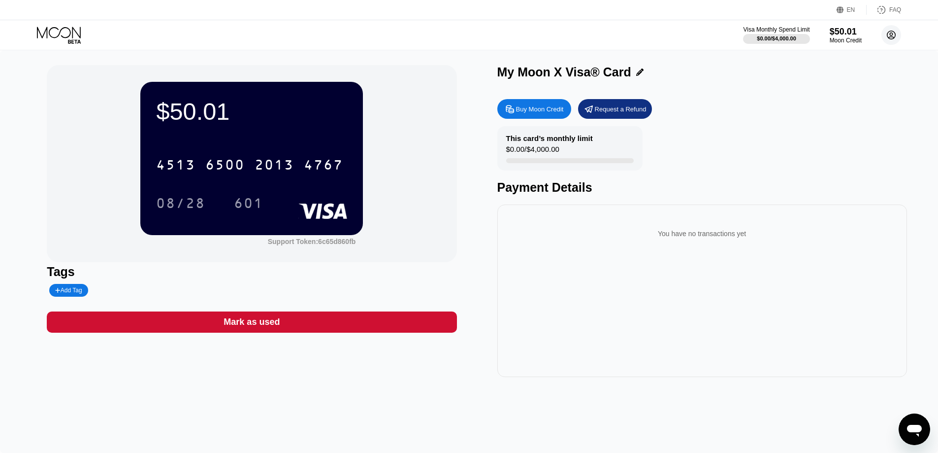
drag, startPoint x: 887, startPoint y: 36, endPoint x: 335, endPoint y: 46, distance: 552.6
click at [591, 96] on div "My Moon X Visa® Card Buy Moon Credit Request a Refund This card’s monthly limit…" at bounding box center [702, 221] width 410 height 312
drag, startPoint x: 68, startPoint y: 31, endPoint x: 570, endPoint y: -60, distance: 509.9
click at [570, 0] on html "EN Language Select an item Save FAQ Visa Monthly Spend Limit $0.00 / $4,000.00 …" at bounding box center [469, 226] width 938 height 453
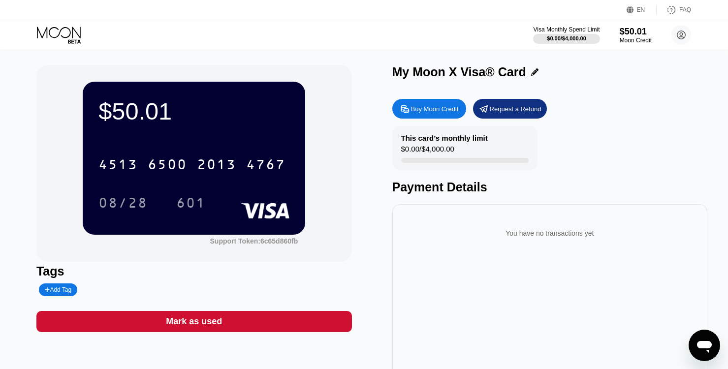
click at [149, 261] on div "$50.01 4513 6500 2013 4767 08/28 601 Support Token: 6c65d860fb" at bounding box center [194, 163] width 316 height 197
click at [678, 34] on circle at bounding box center [682, 35] width 20 height 20
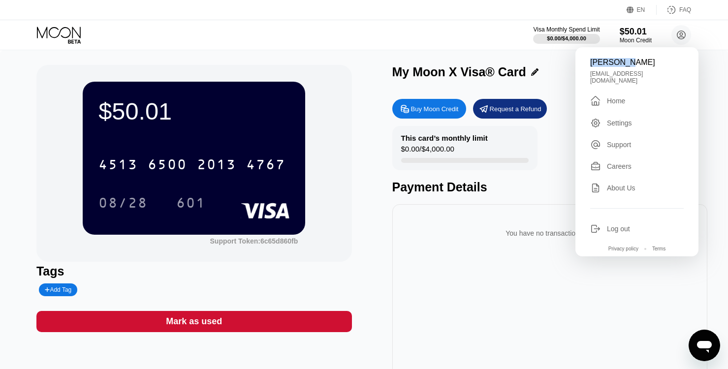
drag, startPoint x: 640, startPoint y: 64, endPoint x: 581, endPoint y: 61, distance: 59.7
click at [581, 61] on div "Ji Hacker zhongdejiex@gmail.com  Home Settings Support Careers About Us Log ou…" at bounding box center [637, 151] width 123 height 209
copy div "[PERSON_NAME]"
click at [146, 262] on div "$50.01 4513 6500 2013 4767 08/28 601 Support Token: 6c65d860fb Tags Add Tag Mar…" at bounding box center [194, 221] width 316 height 312
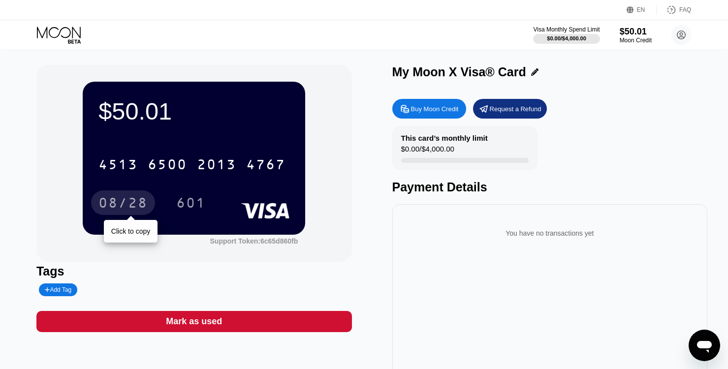
click at [133, 215] on div "08/28" at bounding box center [123, 203] width 64 height 25
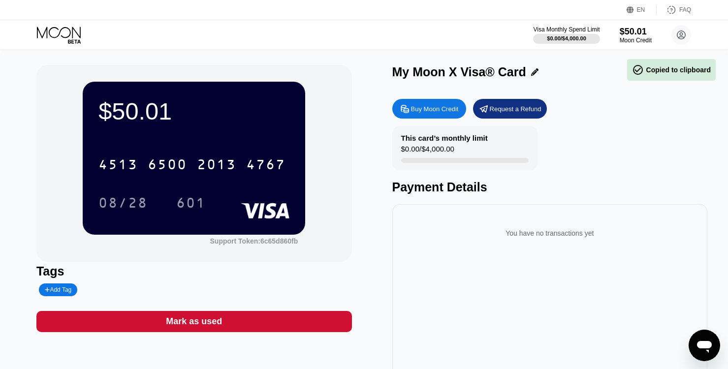
click at [672, 92] on div "My Moon X Visa® Card Buy Moon Credit Request a Refund This card’s monthly limit…" at bounding box center [550, 221] width 316 height 312
click at [678, 24] on div "Visa Monthly Spend Limit $0.00 / $4,000.00 $50.01 Moon Credit Ji Hacker zhongde…" at bounding box center [364, 35] width 728 height 30
click at [683, 32] on icon at bounding box center [682, 35] width 8 height 8
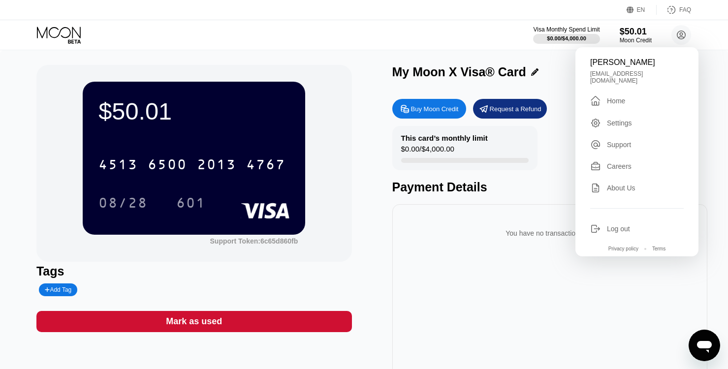
click at [617, 97] on div "Home" at bounding box center [616, 101] width 18 height 8
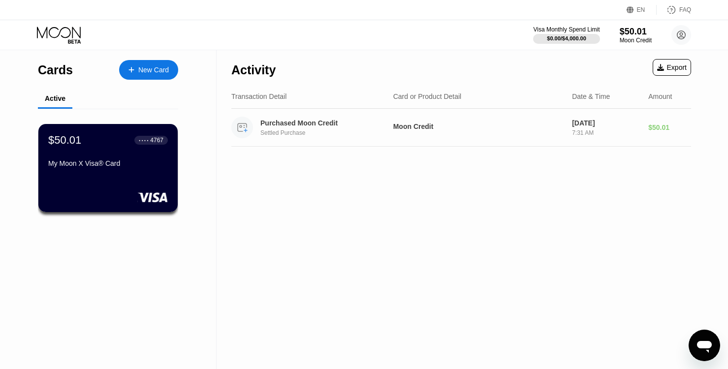
click at [436, 128] on div "Moon Credit" at bounding box center [478, 127] width 171 height 8
click at [490, 133] on div "Moon Credit" at bounding box center [478, 128] width 171 height 10
click at [662, 124] on div "$50.01" at bounding box center [670, 128] width 43 height 8
drag, startPoint x: 115, startPoint y: 263, endPoint x: 72, endPoint y: 181, distance: 92.5
click at [110, 258] on div "Cards New Card Active $50.01 ● ● ● ● 4767 My Moon X Visa® Card" at bounding box center [108, 209] width 217 height 319
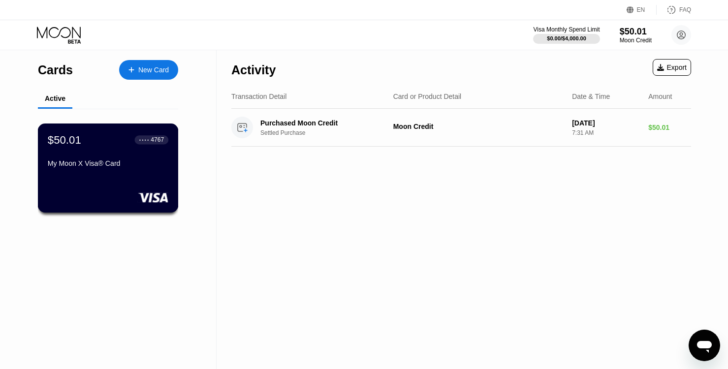
drag, startPoint x: 72, startPoint y: 157, endPoint x: 101, endPoint y: 146, distance: 31.0
click at [101, 146] on div "$50.01 ● ● ● ● 4767" at bounding box center [108, 139] width 121 height 13
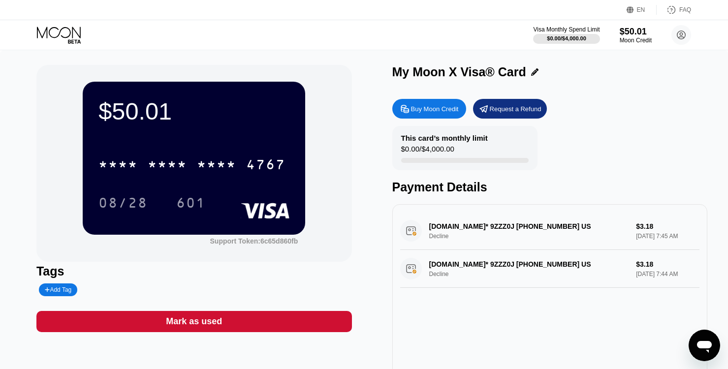
click at [231, 152] on div "* * * * * * * * * * * * 4767" at bounding box center [193, 161] width 191 height 33
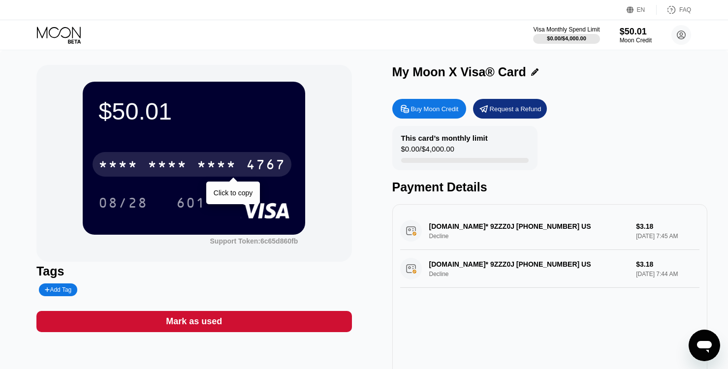
click at [220, 168] on div "* * * *" at bounding box center [216, 166] width 39 height 16
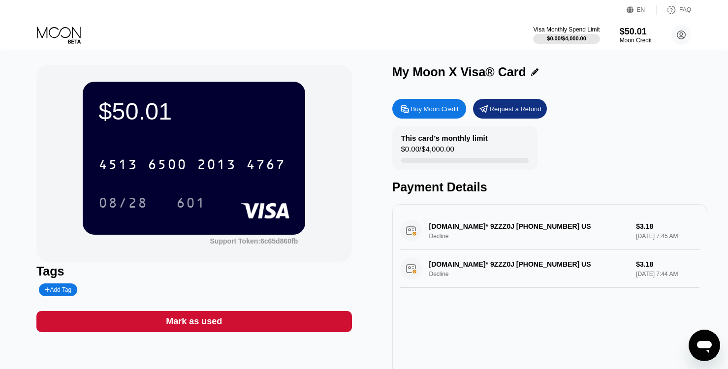
drag, startPoint x: 493, startPoint y: 281, endPoint x: 408, endPoint y: 225, distance: 102.4
click at [408, 225] on div "NAME-CHEAP.COM* 9ZZZ0J +13233752822 US Decline $3.18 Sep 23, 2025 7:45 AM NAME-…" at bounding box center [550, 250] width 300 height 76
drag, startPoint x: 475, startPoint y: 233, endPoint x: 435, endPoint y: 229, distance: 40.1
click at [435, 231] on div "NAME-CHEAP.COM* 9ZZZ0J +13233752822 US Decline $3.18 Sep 23, 2025 7:45 AM" at bounding box center [550, 231] width 300 height 38
click at [150, 279] on div "Tags" at bounding box center [194, 271] width 316 height 14
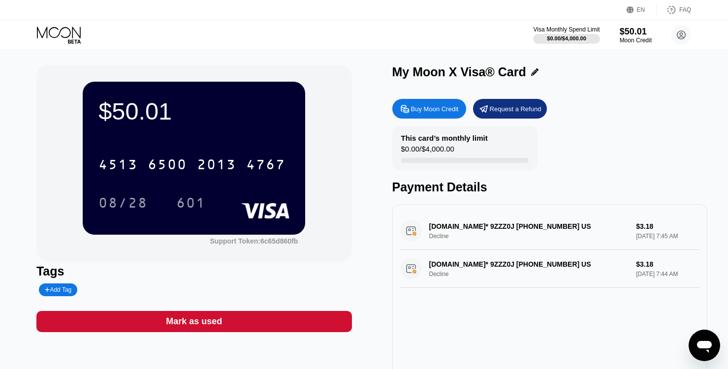
drag, startPoint x: 429, startPoint y: 231, endPoint x: 531, endPoint y: 276, distance: 111.2
click at [519, 268] on div "NAME-CHEAP.COM* 9ZZZ0J +13233752822 US Decline $3.18 Sep 23, 2025 7:45 AM NAME-…" at bounding box center [550, 250] width 300 height 76
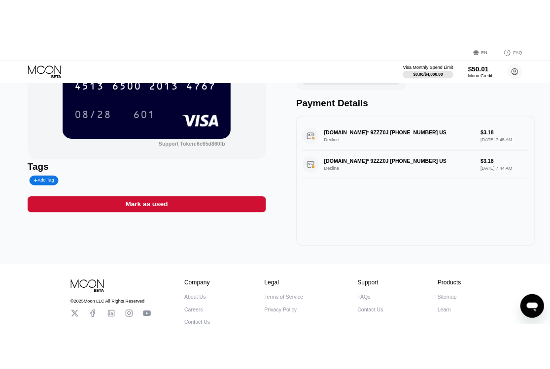
scroll to position [39, 0]
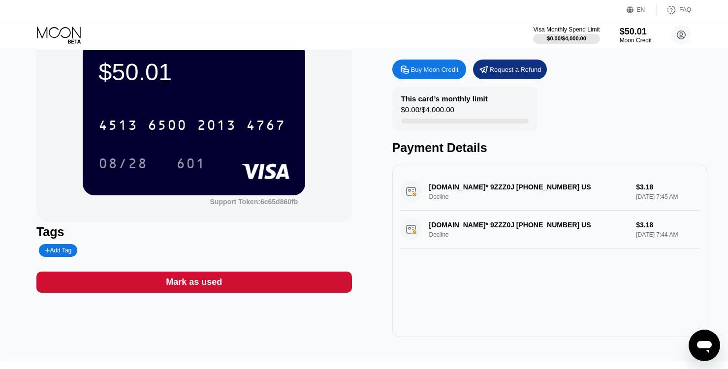
drag, startPoint x: 508, startPoint y: 194, endPoint x: 496, endPoint y: 194, distance: 11.8
click at [494, 194] on div "NAME-CHEAP.COM* 9ZZZ0J +13233752822 US Decline $3.18 Sep 23, 2025 7:45 AM" at bounding box center [550, 192] width 300 height 38
drag, startPoint x: 134, startPoint y: 242, endPoint x: 165, endPoint y: 241, distance: 31.5
click at [134, 242] on div "Tags Add Tag" at bounding box center [194, 241] width 316 height 32
drag, startPoint x: 463, startPoint y: 229, endPoint x: 530, endPoint y: 229, distance: 67.0
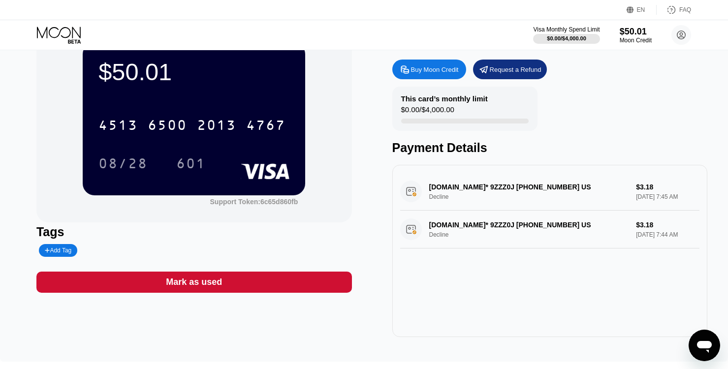
click at [530, 229] on div "NAME-CHEAP.COM* 9ZZZ0J +13233752822 US Decline $3.18 Sep 23, 2025 7:44 AM" at bounding box center [550, 230] width 300 height 38
click at [231, 234] on div "Tags" at bounding box center [194, 232] width 316 height 14
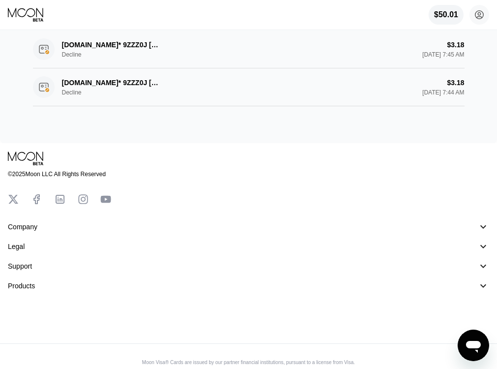
scroll to position [185, 0]
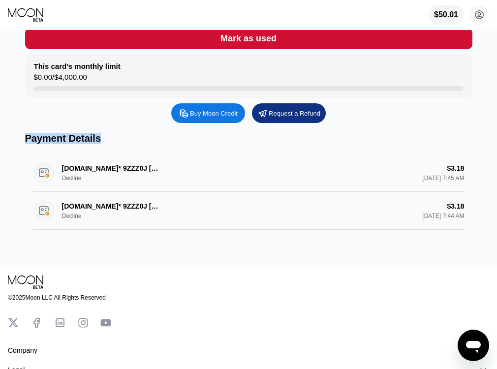
drag, startPoint x: 51, startPoint y: 149, endPoint x: 1, endPoint y: 145, distance: 49.9
click at [1, 145] on div "My Moon X Visa® Card $50.01 4513 6500 2013 4767 08/28 601 Add Tag Support Token…" at bounding box center [248, 56] width 497 height 421
copy div "Payment Details"
click at [50, 205] on div "NAME-CHEAP.COM* 9ZZZ0J +13233752822 US Decline $3.18 Sep 23, 2025 7:44 AM" at bounding box center [249, 211] width 432 height 38
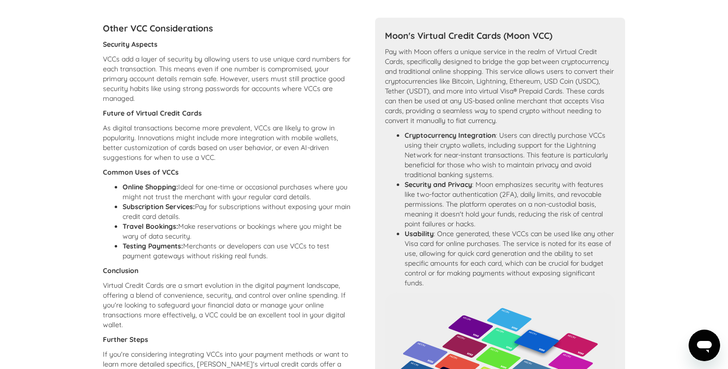
scroll to position [472, 0]
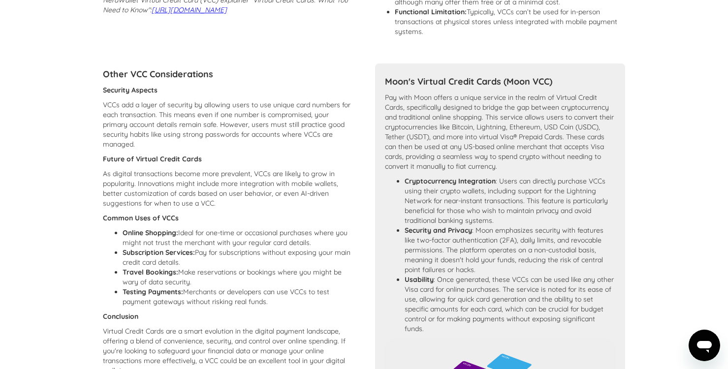
drag, startPoint x: 727, startPoint y: 98, endPoint x: 561, endPoint y: 33, distance: 178.6
click at [726, 98] on section "Learn More: Virtual Credit Cards (VCC) Overview of Virtual Credit Cards What is…" at bounding box center [364, 131] width 728 height 1109
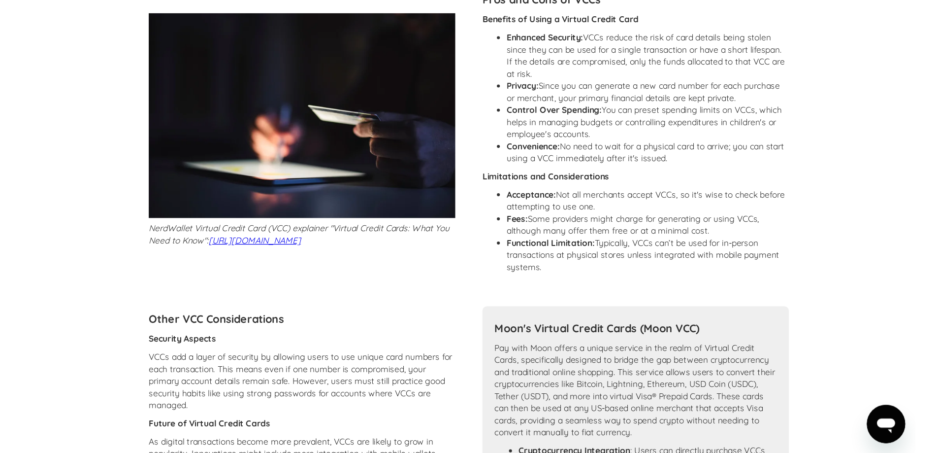
scroll to position [0, 0]
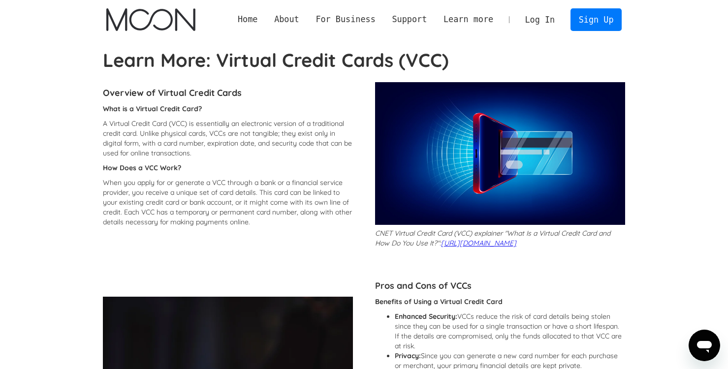
drag, startPoint x: 277, startPoint y: 219, endPoint x: 278, endPoint y: 9, distance: 210.3
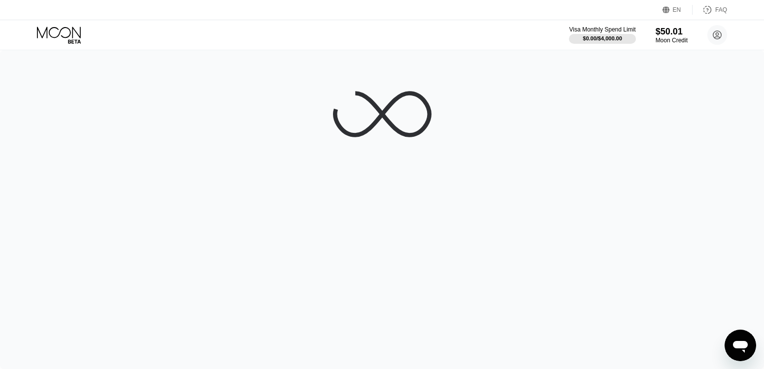
click at [109, 135] on div at bounding box center [382, 209] width 764 height 319
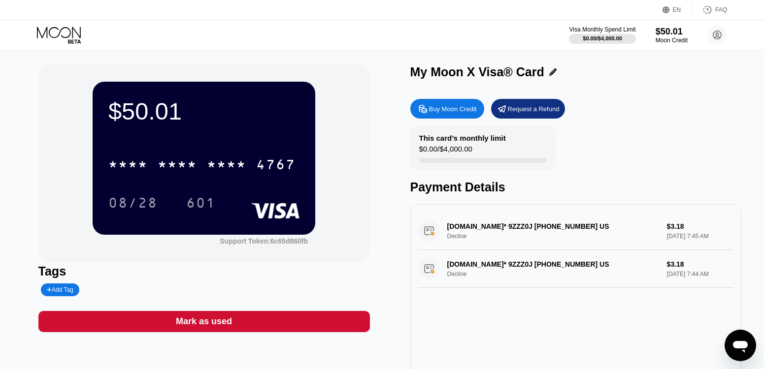
click at [544, 113] on div "Request a Refund" at bounding box center [534, 109] width 52 height 8
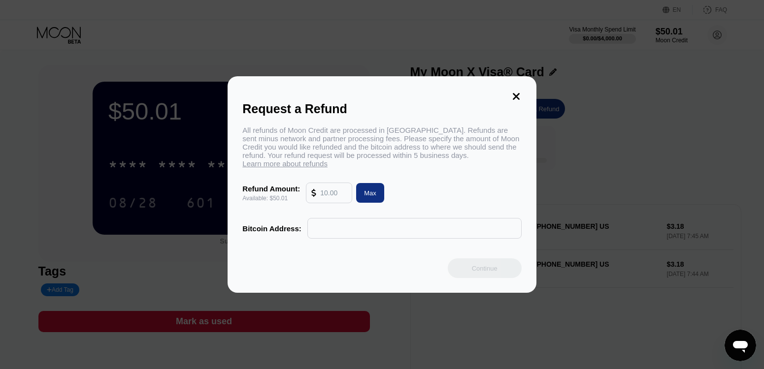
click at [518, 95] on icon at bounding box center [516, 96] width 7 height 7
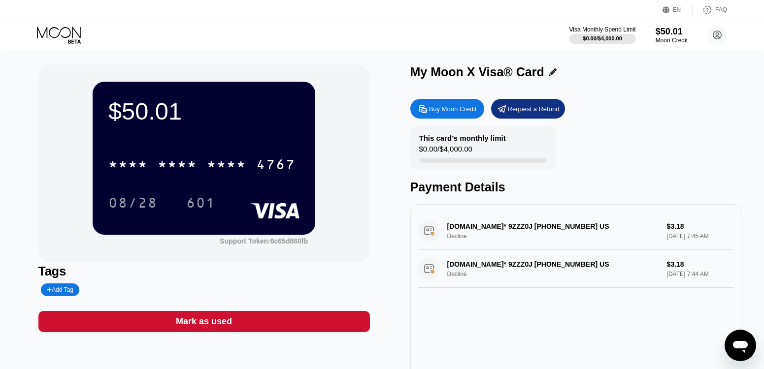
click at [118, 290] on div "Add Tag" at bounding box center [149, 290] width 223 height 13
drag, startPoint x: 49, startPoint y: 254, endPoint x: 108, endPoint y: 245, distance: 59.7
click at [49, 254] on div "$50.01 * * * * * * * * * * * * 4767 08/28 601 Support Token: 6c65d860fb" at bounding box center [203, 163] width 331 height 197
click at [224, 174] on div "* * * *" at bounding box center [226, 166] width 39 height 16
click at [281, 116] on div "$50.01" at bounding box center [203, 112] width 191 height 28
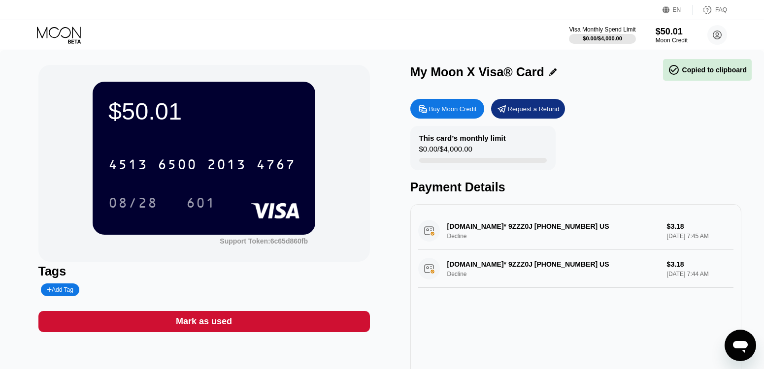
drag, startPoint x: 281, startPoint y: 116, endPoint x: 228, endPoint y: 133, distance: 56.1
click at [228, 133] on div "$50.01 4513 6500 2013 4767 08/28 601" at bounding box center [204, 158] width 223 height 153
click at [67, 290] on div "Add Tag" at bounding box center [60, 290] width 27 height 7
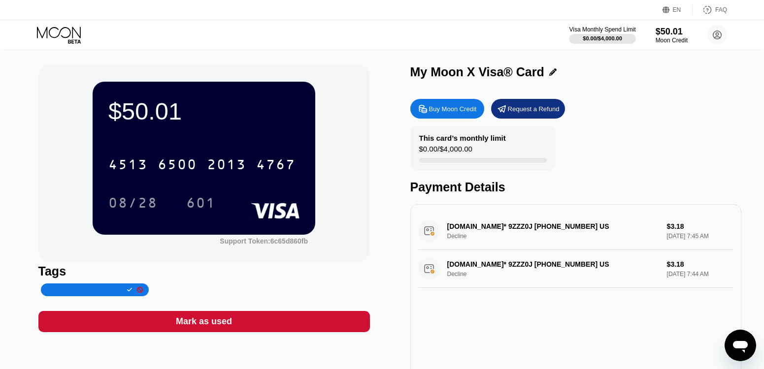
click at [271, 276] on div "Tags" at bounding box center [203, 271] width 331 height 14
click at [283, 244] on div "Support Token: 6c65d860fb" at bounding box center [264, 241] width 88 height 8
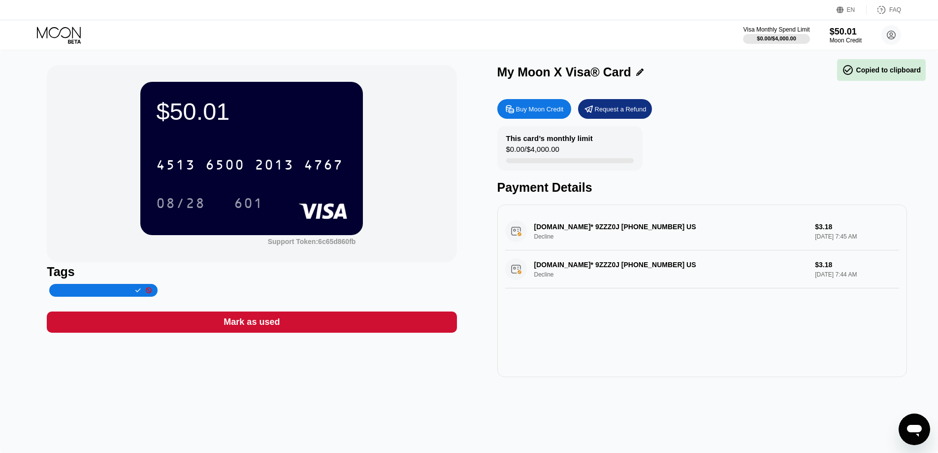
click at [771, 35] on div "Visa Monthly Spend Limit $0.00 / $4,000.00 $50.01 Moon Credit [PERSON_NAME] [EM…" at bounding box center [822, 35] width 158 height 20
click at [771, 33] on icon at bounding box center [891, 35] width 5 height 5
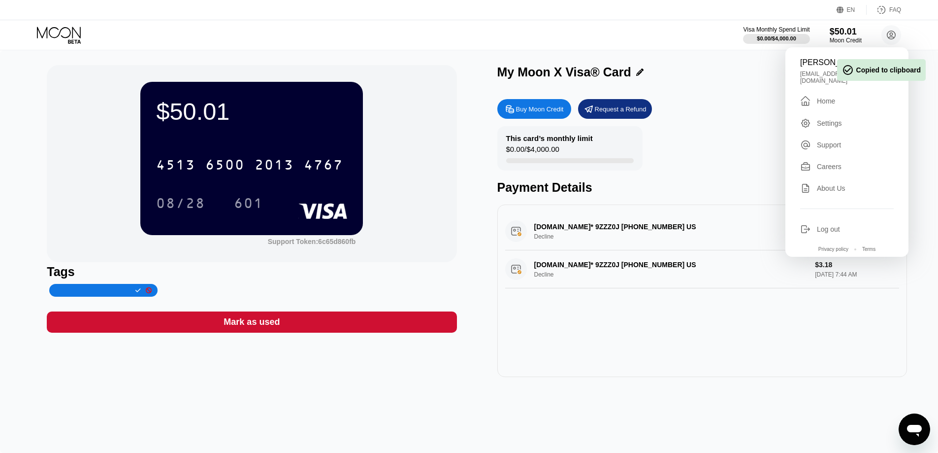
click at [771, 97] on div "Home" at bounding box center [826, 101] width 18 height 8
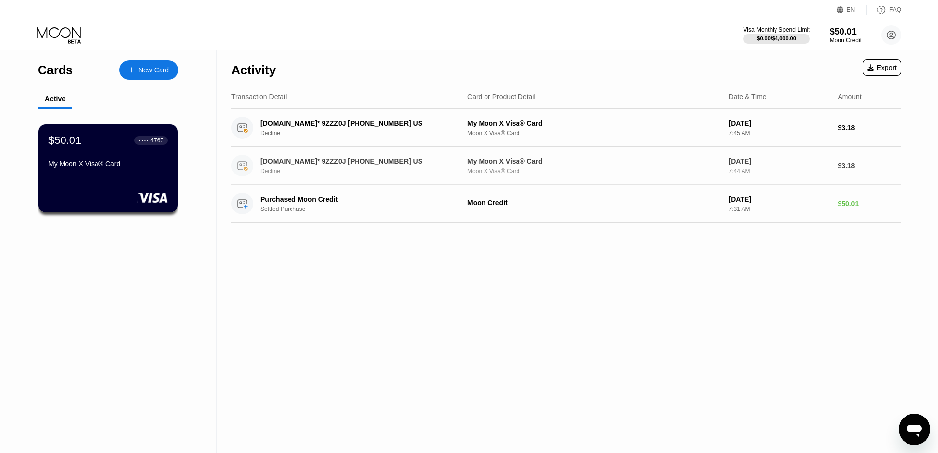
click at [539, 158] on div "My Moon X Visa® Card" at bounding box center [594, 161] width 254 height 8
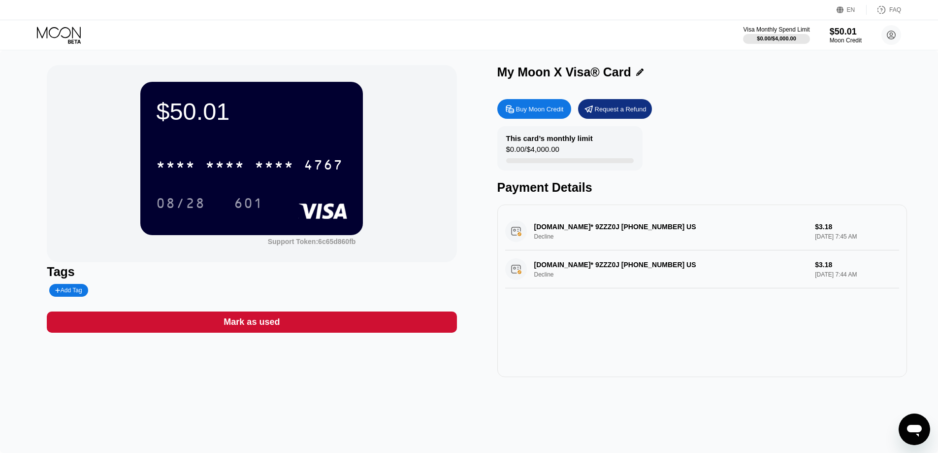
click at [584, 225] on div "[DOMAIN_NAME]* 9ZZZ0J [PHONE_NUMBER] US Decline $3.18 [DATE] 7:45 AM" at bounding box center [702, 231] width 394 height 38
click at [601, 241] on div "[DOMAIN_NAME]* 9ZZZ0J [PHONE_NUMBER] US Decline $3.18 [DATE] 7:45 AM" at bounding box center [702, 231] width 394 height 38
drag, startPoint x: 619, startPoint y: 264, endPoint x: 574, endPoint y: 268, distance: 44.9
click at [614, 268] on div "[DOMAIN_NAME]* 9ZZZ0J [PHONE_NUMBER] US Decline $3.18 [DATE] 7:44 AM" at bounding box center [702, 269] width 394 height 38
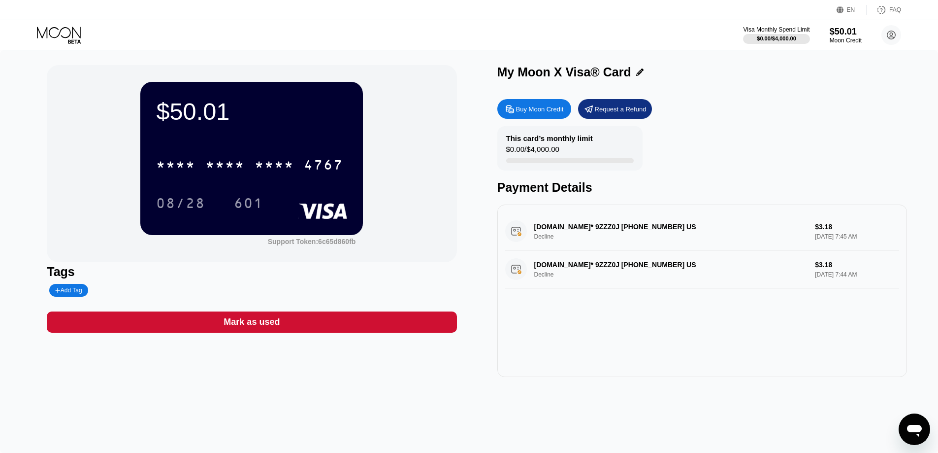
drag, startPoint x: 574, startPoint y: 268, endPoint x: 599, endPoint y: 323, distance: 60.4
click at [698, 279] on div "[DOMAIN_NAME]* 9ZZZ0J [PHONE_NUMBER] US Decline $3.18 [DATE] 7:44 AM" at bounding box center [702, 269] width 394 height 38
click at [771, 30] on circle at bounding box center [891, 35] width 20 height 20
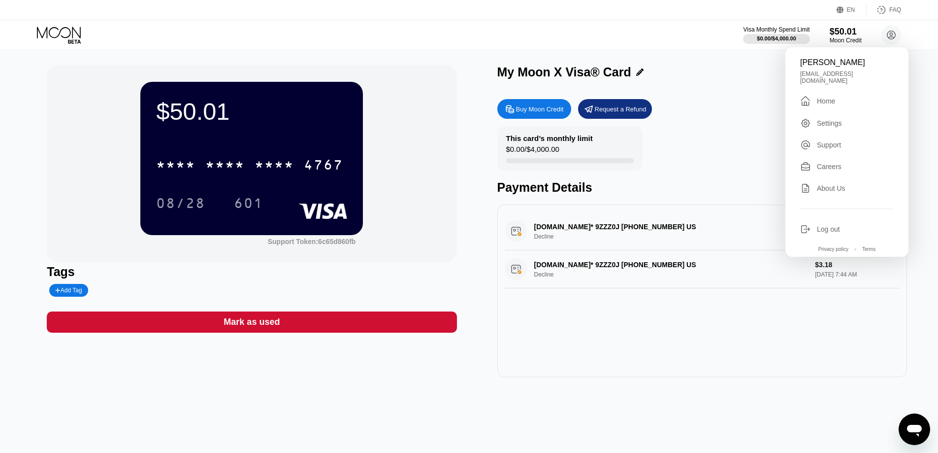
click at [771, 99] on div "Home" at bounding box center [826, 101] width 18 height 8
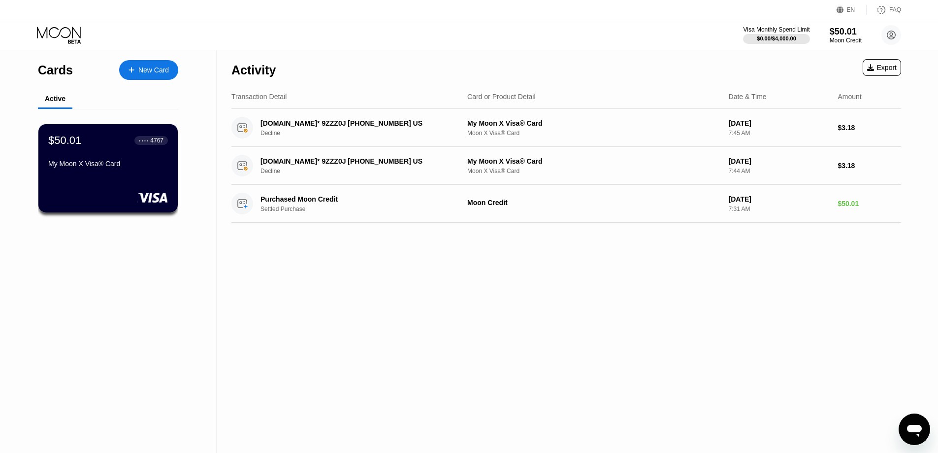
click at [771, 369] on div "打开消息传送窗口" at bounding box center [915, 429] width 30 height 30
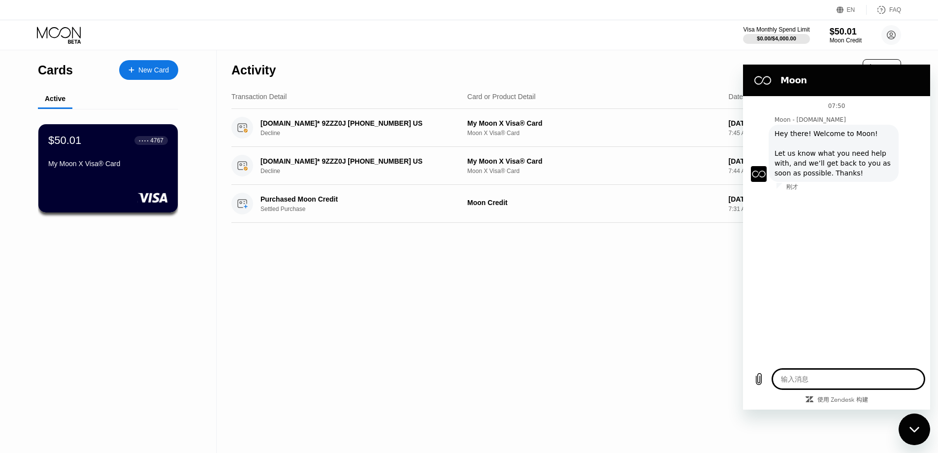
type textarea "x"
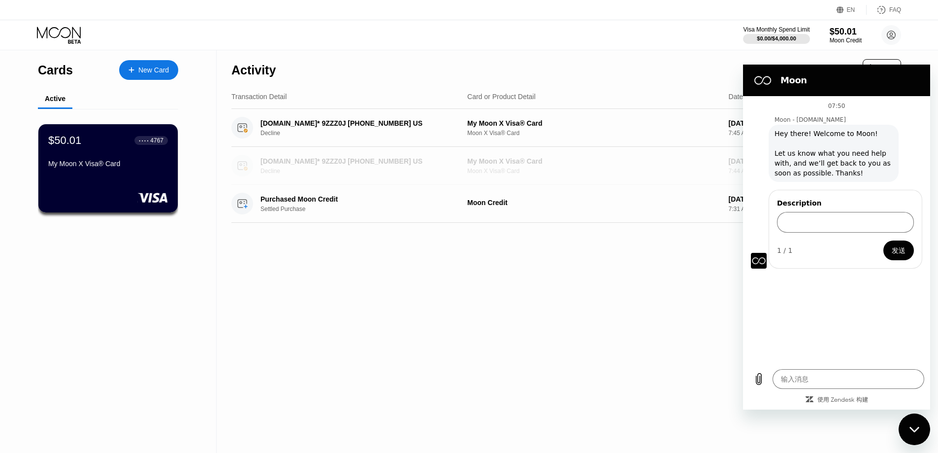
drag, startPoint x: 671, startPoint y: 169, endPoint x: 655, endPoint y: 281, distance: 112.9
click at [655, 281] on div "Activity Export Transaction Detail Card or Product Detail Date & Time Amount [D…" at bounding box center [566, 251] width 699 height 402
click at [576, 270] on div "Activity Export Transaction Detail Card or Product Detail Date & Time Amount [D…" at bounding box center [566, 251] width 699 height 402
drag, startPoint x: 244, startPoint y: 120, endPoint x: 387, endPoint y: 124, distance: 142.9
click at [387, 124] on div "Activity Export Transaction Detail Card or Product Detail Date & Time Amount [D…" at bounding box center [566, 251] width 699 height 402
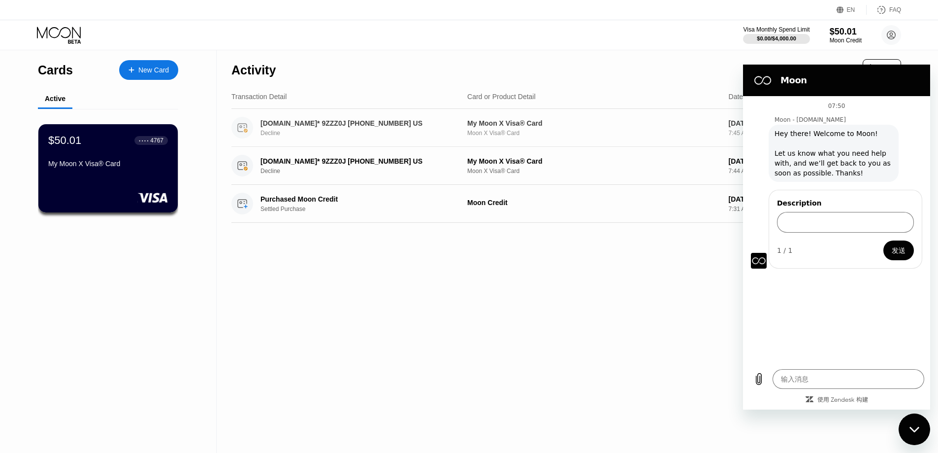
drag, startPoint x: 387, startPoint y: 124, endPoint x: 303, endPoint y: 150, distance: 87.7
click at [287, 261] on div "Activity Export Transaction Detail Card or Product Detail Date & Time Amount [D…" at bounding box center [566, 251] width 699 height 402
click at [307, 126] on div "[DOMAIN_NAME]* 9ZZZ0J [PHONE_NUMBER] US" at bounding box center [356, 123] width 191 height 8
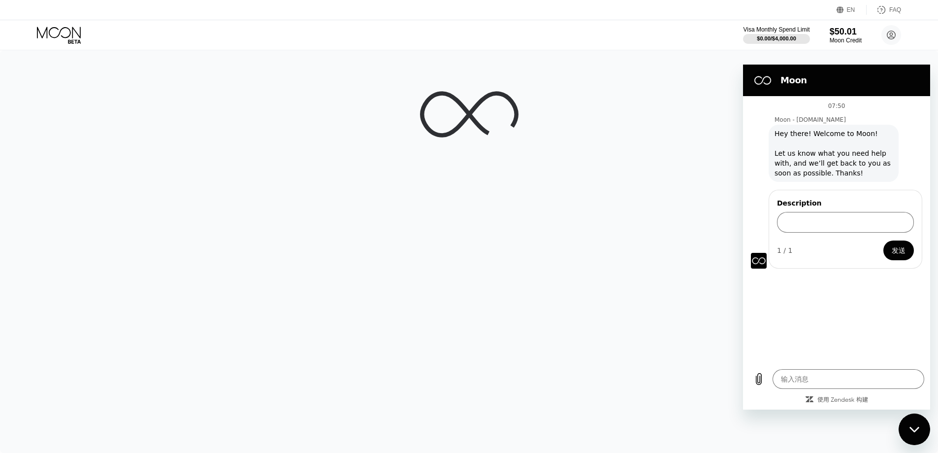
drag, startPoint x: 307, startPoint y: 126, endPoint x: 188, endPoint y: 94, distance: 122.9
click at [225, 118] on div at bounding box center [469, 251] width 938 height 402
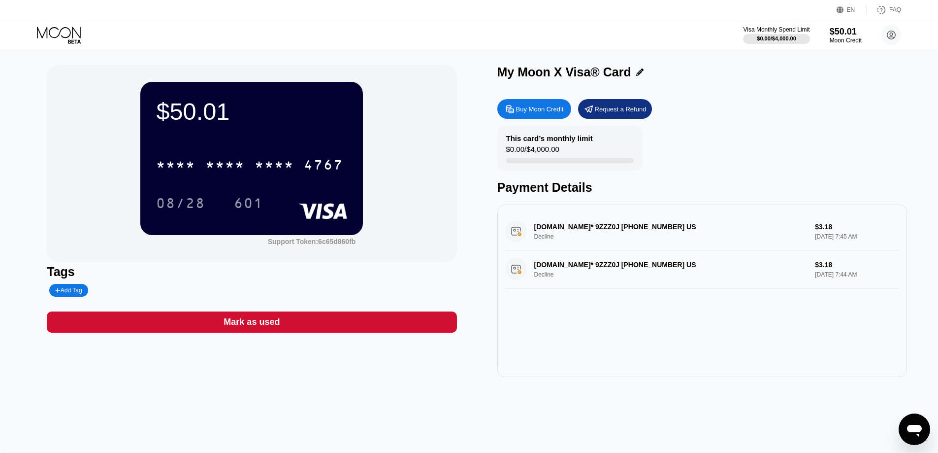
drag, startPoint x: 572, startPoint y: 231, endPoint x: 637, endPoint y: 233, distance: 64.5
click at [637, 233] on div "[DOMAIN_NAME]* 9ZZZ0J [PHONE_NUMBER] US Decline $3.18 [DATE] 7:45 AM" at bounding box center [702, 231] width 394 height 38
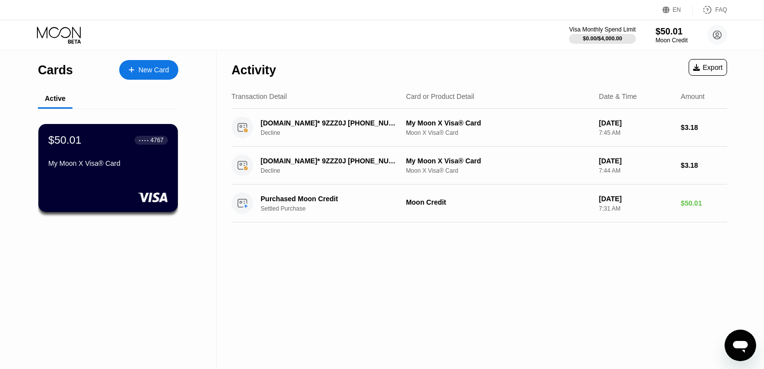
click at [740, 339] on icon "打开消息传送窗口" at bounding box center [740, 346] width 18 height 18
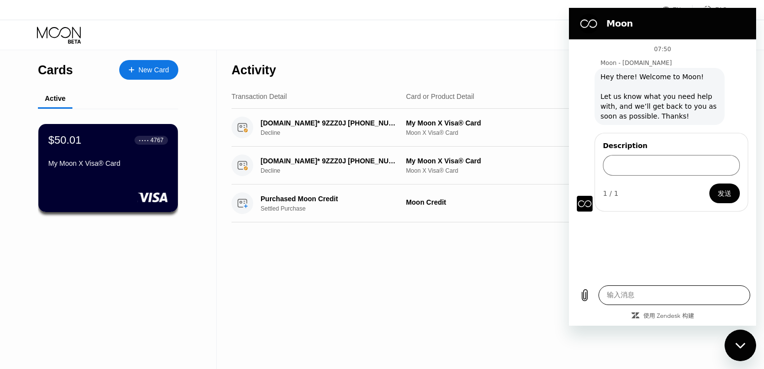
click at [668, 299] on textarea at bounding box center [674, 296] width 152 height 20
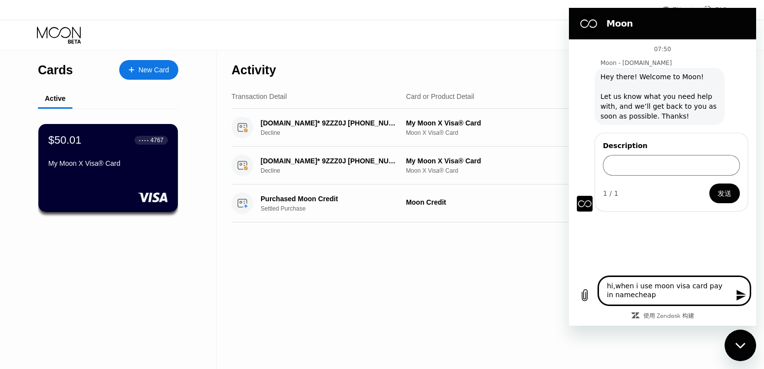
type textarea "hi,when i use moon visa card pay in namecheap."
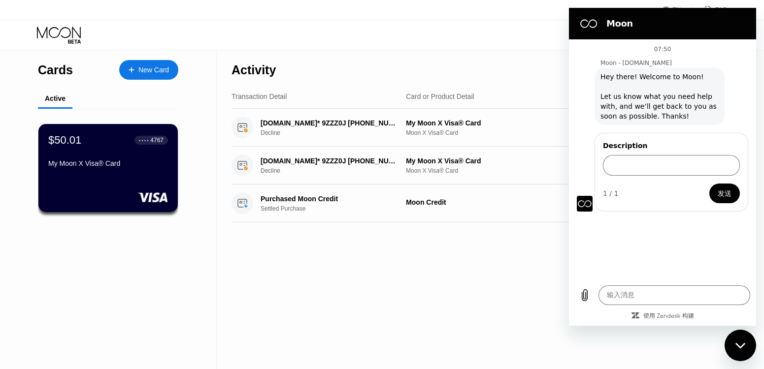
click at [66, 275] on div "Cards New Card Active $50.01 ● ● ● ● 4767 My Moon X Visa® Card" at bounding box center [108, 209] width 217 height 319
click at [657, 292] on textarea at bounding box center [674, 296] width 152 height 20
paste textarea "Hi, I tried to pay with my Moon Visa® virtual card on Namecheap, but my payment…"
type textarea "Hi, I tried to pay with my Moon Visa® virtual card on Namecheap, but my payment…"
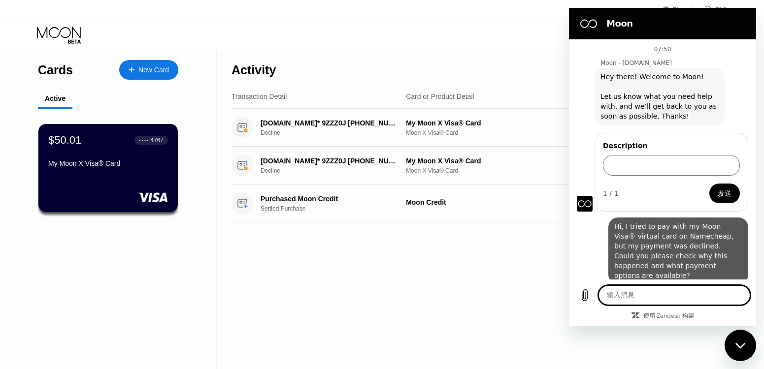
scroll to position [16, 0]
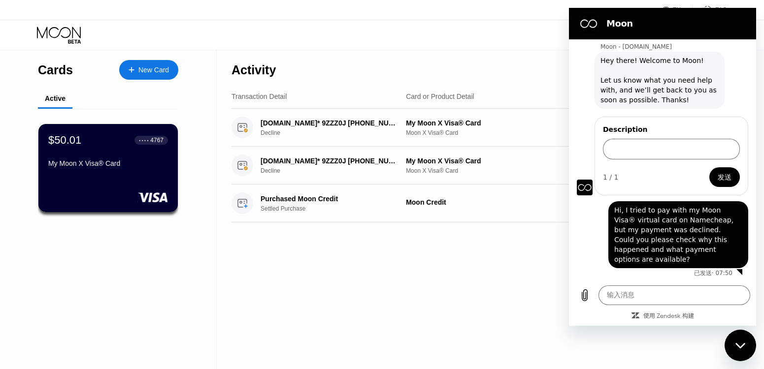
click at [76, 256] on div "Cards New Card Active $50.01 ● ● ● ● 4767 My Moon X Visa® Card" at bounding box center [108, 209] width 217 height 319
click at [416, 239] on div "Activity Export Transaction Detail Card or Product Detail Date & Time Amount [D…" at bounding box center [479, 209] width 525 height 319
drag, startPoint x: 480, startPoint y: 308, endPoint x: 499, endPoint y: 306, distance: 19.9
click at [489, 307] on div "Activity Export Transaction Detail Card or Product Detail Date & Time Amount [D…" at bounding box center [479, 209] width 525 height 319
click at [740, 352] on div "关闭消息传送窗口" at bounding box center [740, 346] width 30 height 30
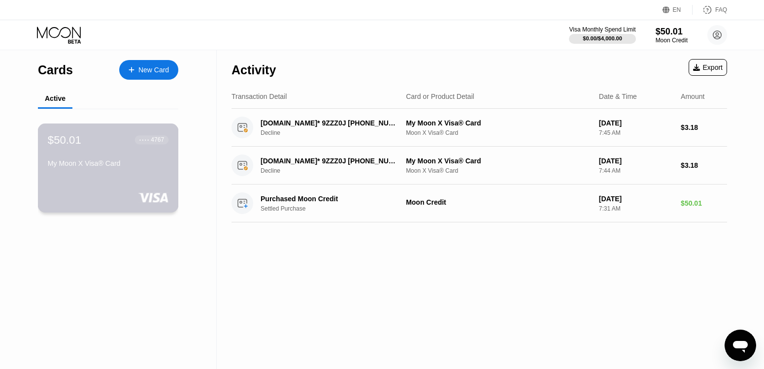
click at [133, 144] on div "$50.01 ● ● ● ● 4767" at bounding box center [108, 139] width 121 height 13
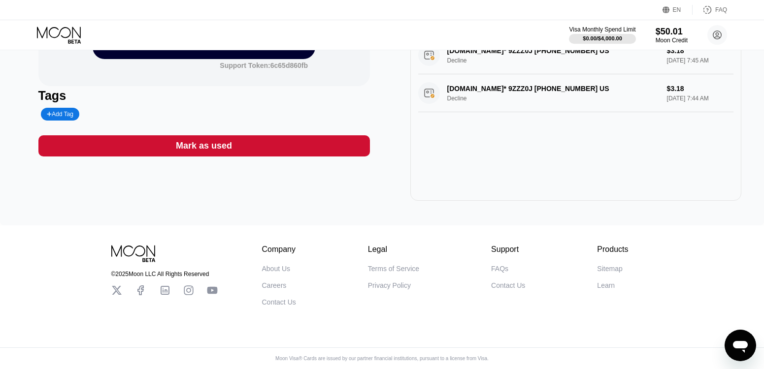
scroll to position [187, 0]
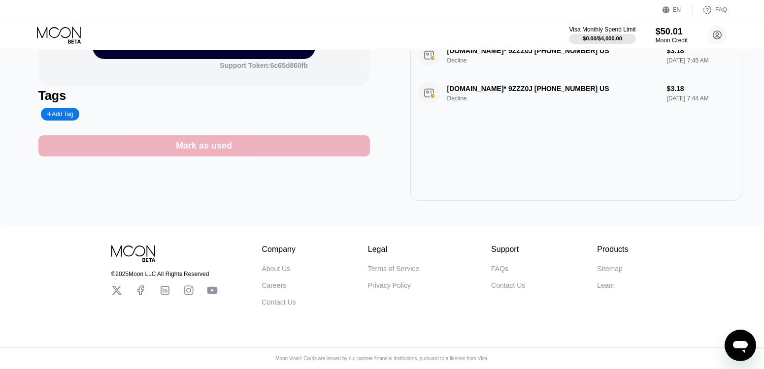
drag, startPoint x: 252, startPoint y: 138, endPoint x: 275, endPoint y: 224, distance: 89.2
click at [276, 226] on div "$50.01 * * * * * * * * * * * * 4767 08/28 601 Support Token: 6c65d860fb Tags Ad…" at bounding box center [382, 49] width 764 height 351
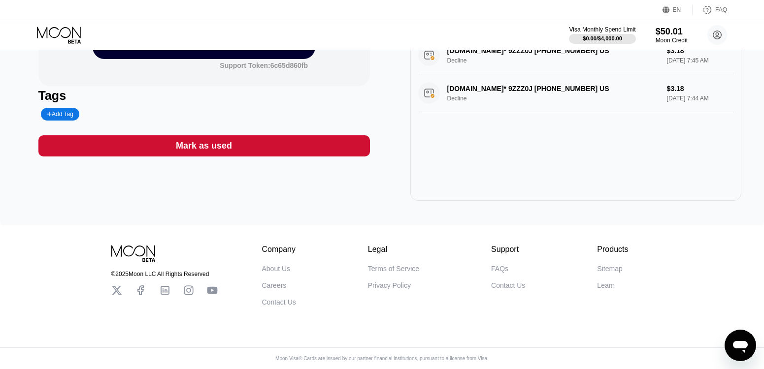
drag, startPoint x: 107, startPoint y: 174, endPoint x: 209, endPoint y: 189, distance: 103.5
click at [107, 174] on div "$50.01 * * * * * * * * * * * * 4767 08/28 601 Support Token: 6c65d860fb Tags Ad…" at bounding box center [203, 45] width 331 height 312
click at [739, 346] on icon "打开消息传送窗口" at bounding box center [740, 347] width 15 height 12
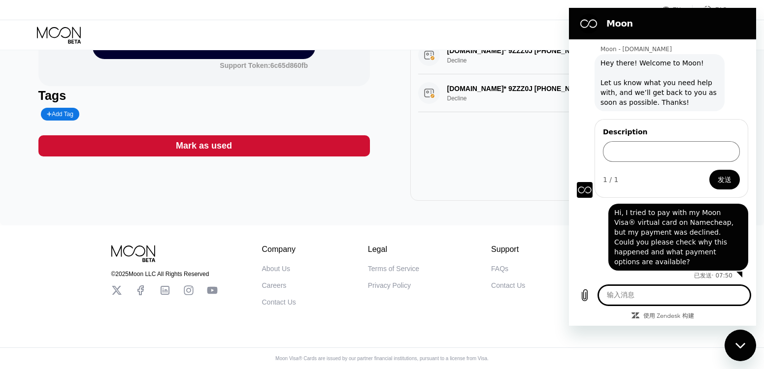
scroll to position [16, 0]
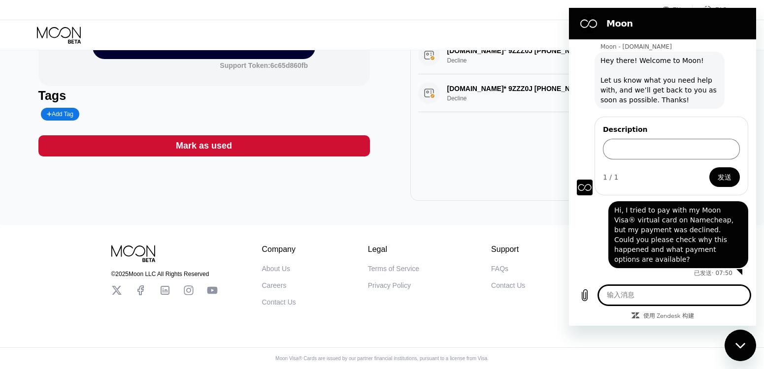
click at [710, 222] on span "Hi, I tried to pay with my Moon Visa® virtual card on Namecheap, but my payment…" at bounding box center [678, 234] width 128 height 59
click at [124, 196] on div "$50.01 * * * * * * * * * * * * 4767 08/28 601 Support Token: 6c65d860fb Tags Ad…" at bounding box center [382, 49] width 764 height 351
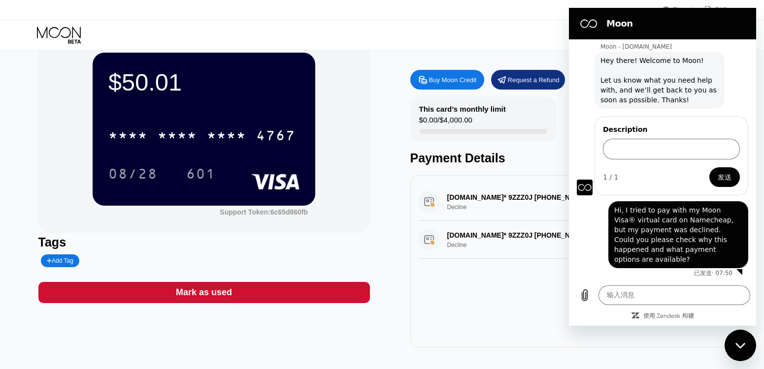
scroll to position [0, 0]
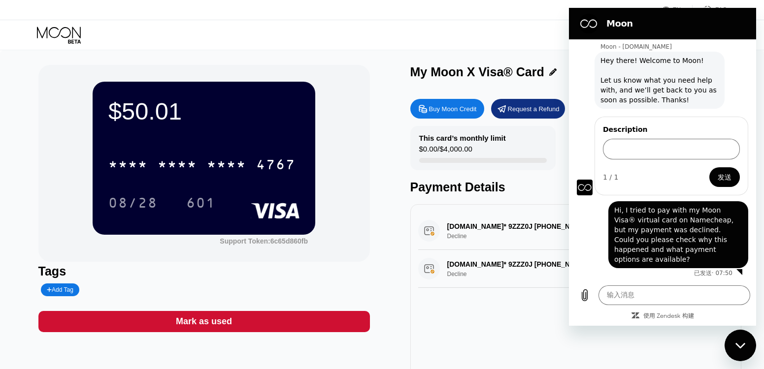
click at [261, 102] on div "$50.01" at bounding box center [203, 112] width 191 height 28
click at [235, 140] on div "$50.01 * * * * * * * * * * * * 4767 08/28 601" at bounding box center [204, 158] width 223 height 153
click at [59, 202] on div "$50.01 * * * * * * * * * * * * 4767 08/28 601 Support Token: 6c65d860fb" at bounding box center [203, 163] width 331 height 197
click at [517, 234] on div "NAME-CHEAP.COM* 9ZZZ0J +13233752822 US Decline $3.18 Sep 23, 2025 7:45 AM" at bounding box center [576, 231] width 316 height 38
drag, startPoint x: 739, startPoint y: 344, endPoint x: 1377, endPoint y: 640, distance: 703.5
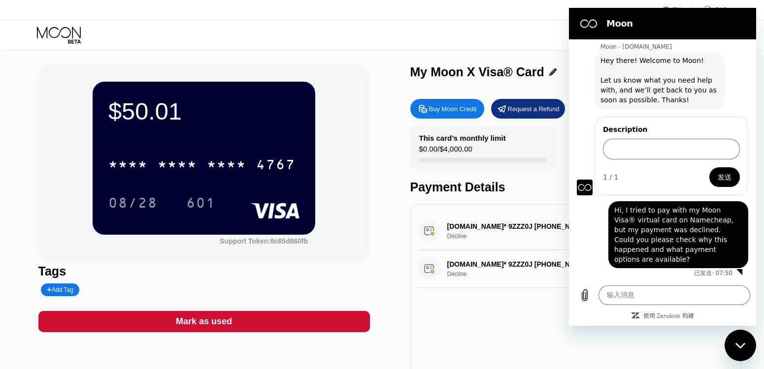
click at [739, 344] on icon "关闭消息传送窗口" at bounding box center [740, 346] width 10 height 6
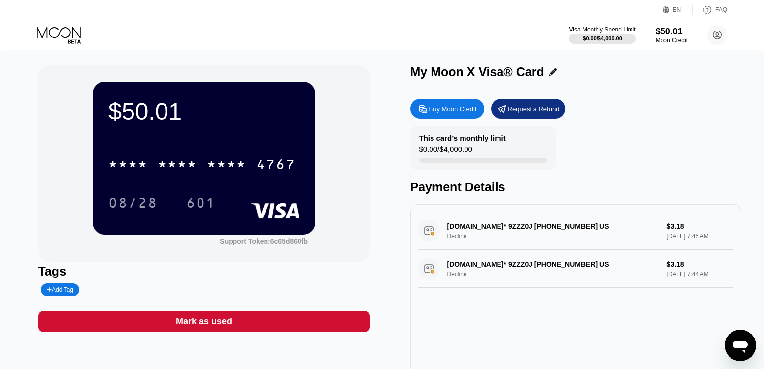
drag, startPoint x: 594, startPoint y: 271, endPoint x: 500, endPoint y: 160, distance: 145.0
click at [437, 266] on div "NAME-CHEAP.COM* 9ZZZ0J +13233752822 US Decline $3.18 Sep 23, 2025 7:44 AM" at bounding box center [576, 269] width 316 height 38
click at [716, 33] on circle at bounding box center [717, 35] width 20 height 20
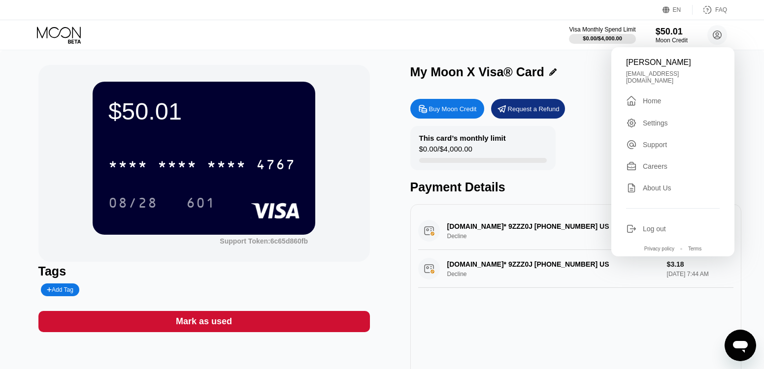
click at [133, 268] on div "Tags" at bounding box center [203, 271] width 331 height 14
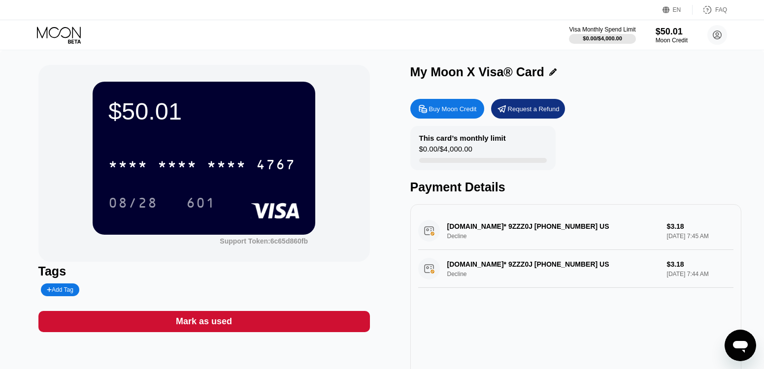
click at [141, 322] on div "Mark as used" at bounding box center [203, 321] width 331 height 21
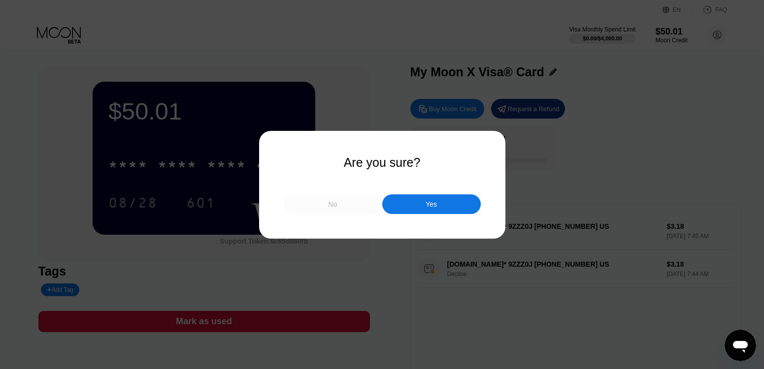
click at [342, 206] on div "No" at bounding box center [333, 205] width 98 height 20
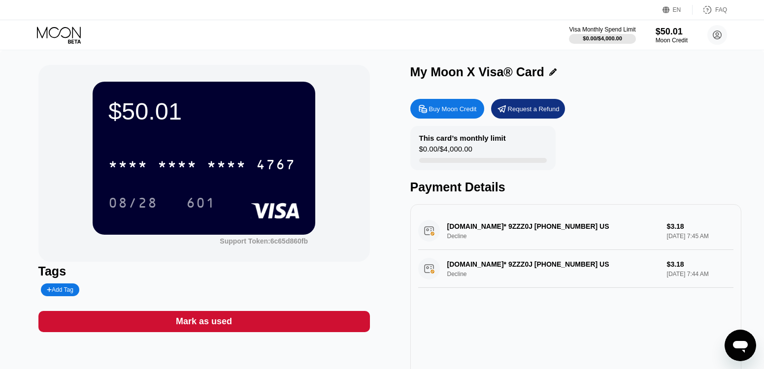
click at [84, 278] on div "Tags" at bounding box center [203, 271] width 331 height 14
drag, startPoint x: 536, startPoint y: 228, endPoint x: 656, endPoint y: 240, distance: 120.7
click at [648, 236] on div "NAME-CHEAP.COM* 9ZZZ0J +13233752822 US Decline $3.18 Sep 23, 2025 7:45 AM" at bounding box center [576, 231] width 316 height 38
click at [737, 346] on icon "打开消息传送窗口" at bounding box center [740, 347] width 15 height 12
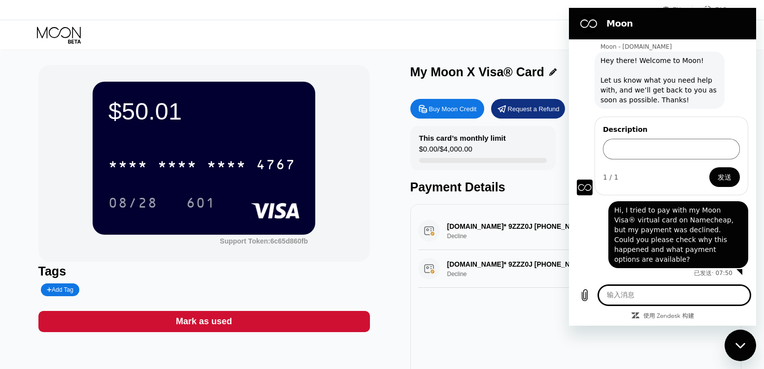
click at [737, 346] on icon "关闭消息传送窗口" at bounding box center [740, 345] width 10 height 5
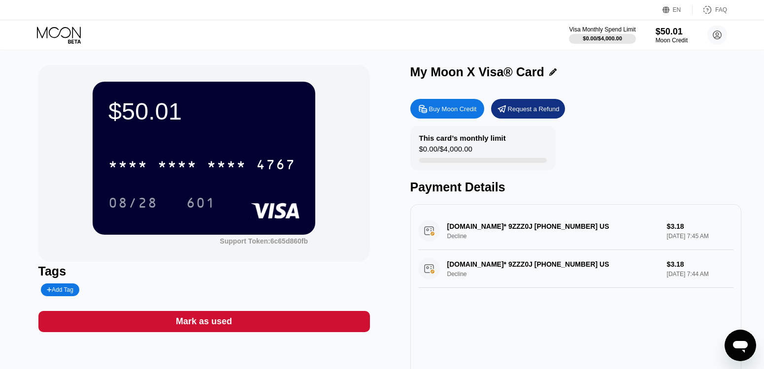
drag, startPoint x: 515, startPoint y: 262, endPoint x: 459, endPoint y: 202, distance: 81.6
drag, startPoint x: 459, startPoint y: 202, endPoint x: 440, endPoint y: 193, distance: 21.4
click at [510, 229] on div "NAME-CHEAP.COM* 9ZZZ0J +13233752822 US Decline $3.18 Sep 23, 2025 7:45 AM" at bounding box center [576, 231] width 316 height 38
drag, startPoint x: 510, startPoint y: 229, endPoint x: 485, endPoint y: 237, distance: 26.8
click at [485, 237] on div "NAME-CHEAP.COM* 9ZZZ0J +13233752822 US Decline $3.18 Sep 23, 2025 7:45 AM" at bounding box center [576, 231] width 316 height 38
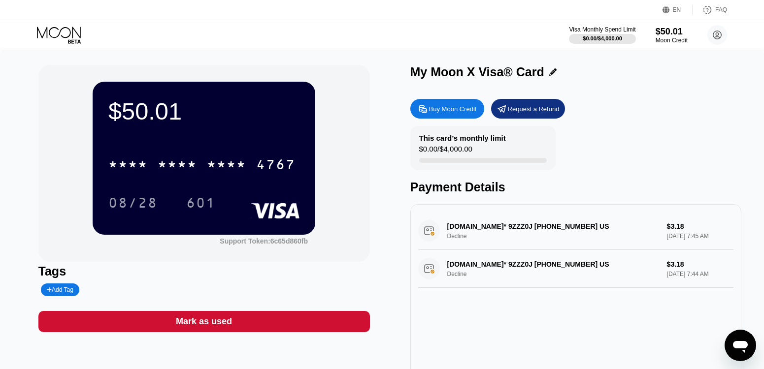
click at [261, 139] on div "$50.01 * * * * * * * * * * * * 4767 08/28 601" at bounding box center [204, 158] width 223 height 153
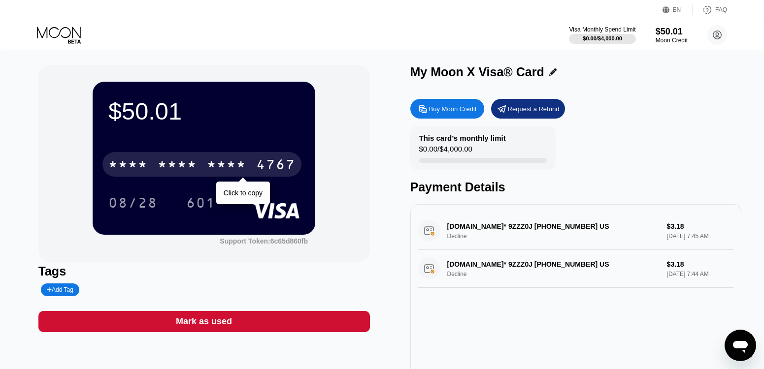
click at [228, 164] on div "* * * *" at bounding box center [226, 166] width 39 height 16
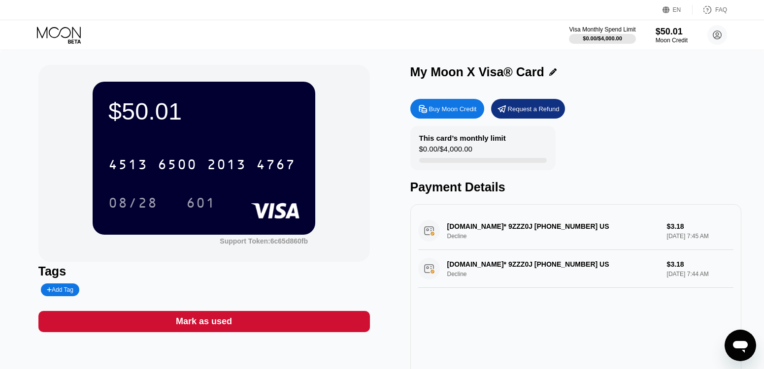
click at [108, 222] on div "$50.01 4513 6500 2013 4767 08/28 601" at bounding box center [204, 158] width 223 height 153
click at [161, 188] on div "4513 6500 2013 4767 08/28 601" at bounding box center [203, 174] width 191 height 58
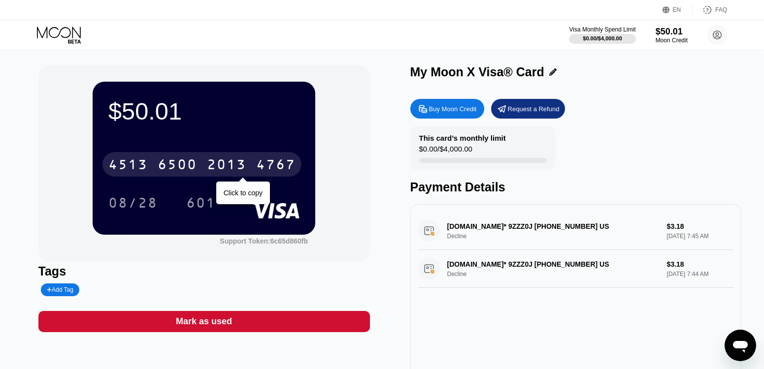
click at [271, 172] on div "4767" at bounding box center [275, 166] width 39 height 16
click at [137, 168] on div "* * * *" at bounding box center [127, 166] width 39 height 16
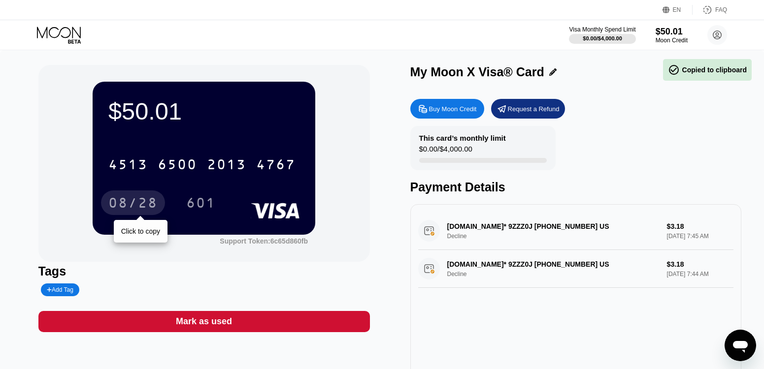
click at [139, 197] on div "08/28" at bounding box center [133, 203] width 64 height 25
click at [147, 200] on div "08/28" at bounding box center [132, 204] width 49 height 16
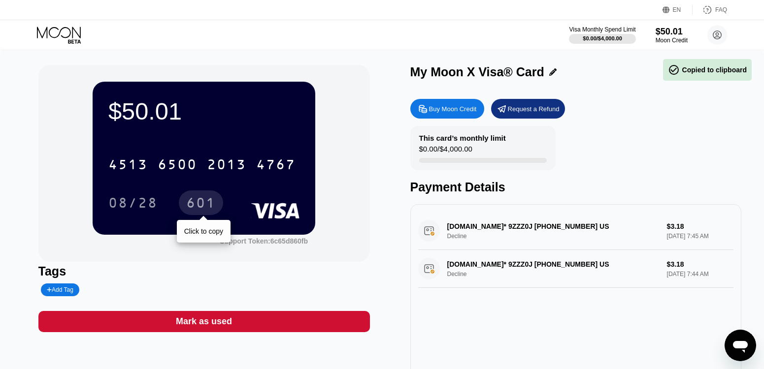
click at [204, 206] on div "601" at bounding box center [201, 204] width 30 height 16
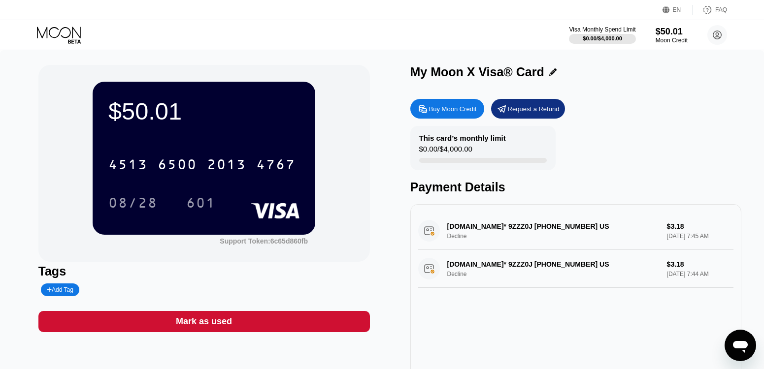
click at [131, 258] on div "$50.01 4513 6500 2013 4767 08/28 601 Support Token: 6c65d860fb" at bounding box center [203, 163] width 331 height 197
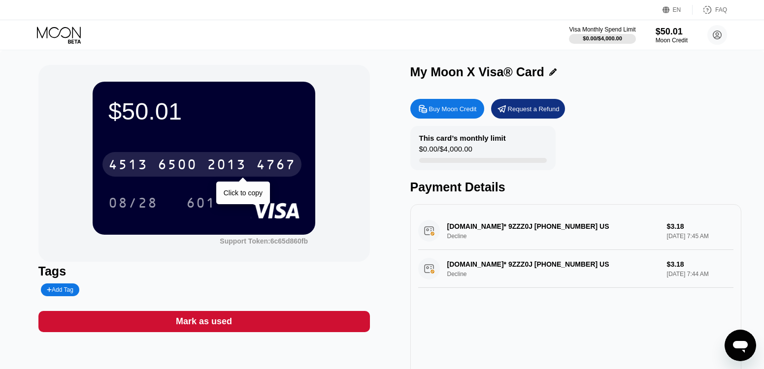
click at [231, 170] on div "2013" at bounding box center [226, 166] width 39 height 16
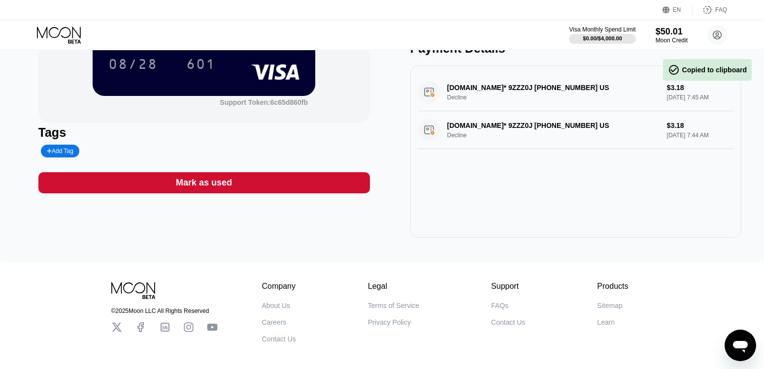
scroll to position [187, 0]
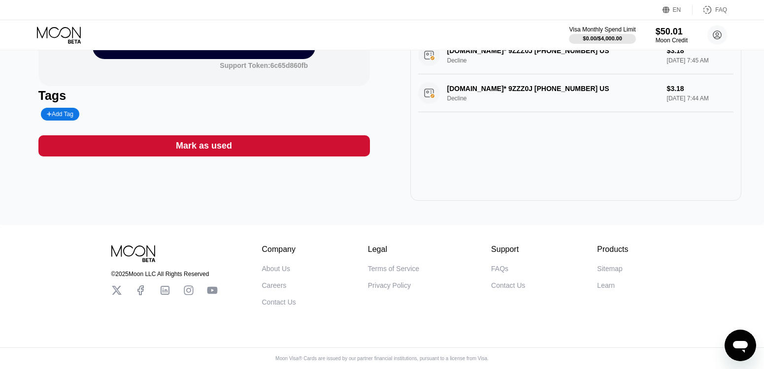
click at [54, 214] on div "$50.01 * * * * * * * * * * * * 4767 08/28 601 Support Token: 6c65d860fb Tags Ad…" at bounding box center [382, 49] width 764 height 351
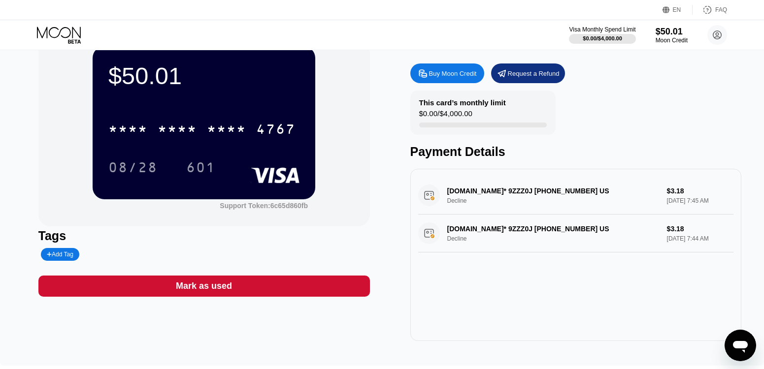
scroll to position [0, 0]
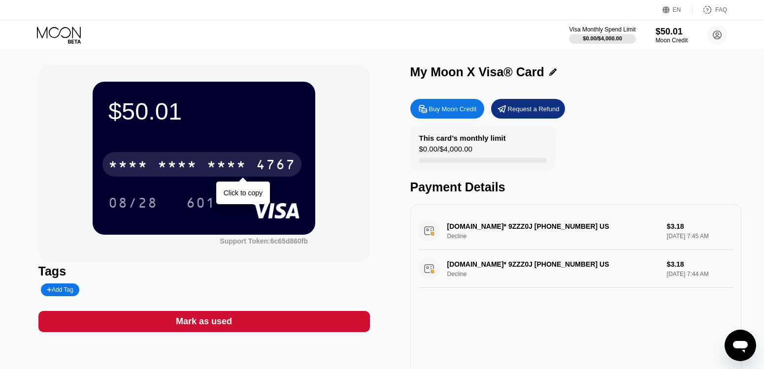
click at [278, 166] on div "4767" at bounding box center [275, 166] width 39 height 16
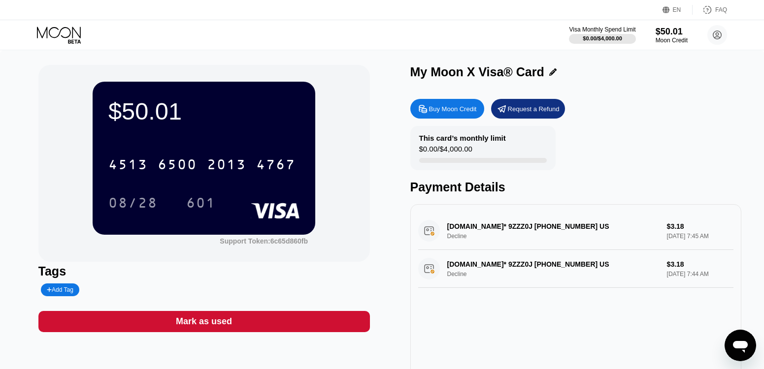
click at [79, 136] on div "$50.01 4513 6500 2013 4767 08/28 601 Support Token: 6c65d860fb" at bounding box center [203, 163] width 331 height 197
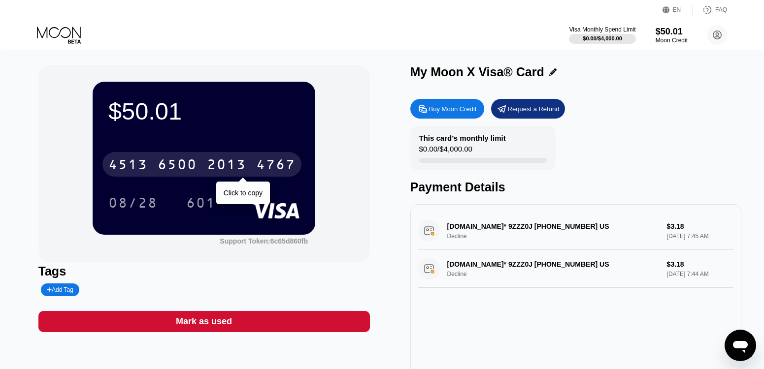
click at [176, 165] on div "6500" at bounding box center [177, 166] width 39 height 16
click at [244, 161] on div "* * * *" at bounding box center [226, 166] width 39 height 16
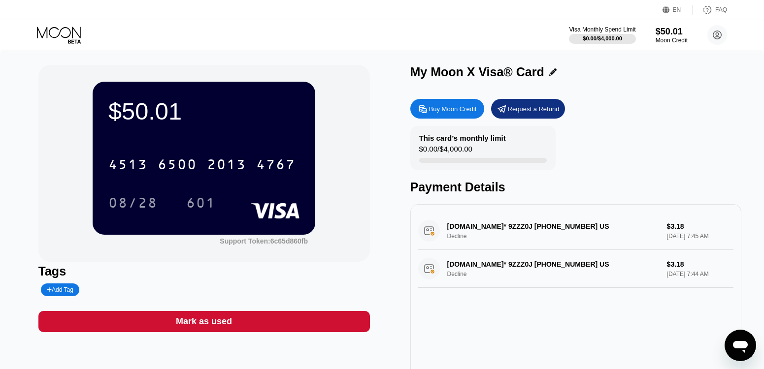
click at [103, 261] on div "$50.01 4513 6500 2013 4767 08/28 601 Support Token: 6c65d860fb" at bounding box center [203, 163] width 331 height 197
click at [279, 38] on div "Visa Monthly Spend Limit $0.00 / $4,000.00 $50.01 Moon Credit Ji Hacker zhongde…" at bounding box center [382, 35] width 764 height 30
click at [713, 37] on circle at bounding box center [717, 35] width 20 height 20
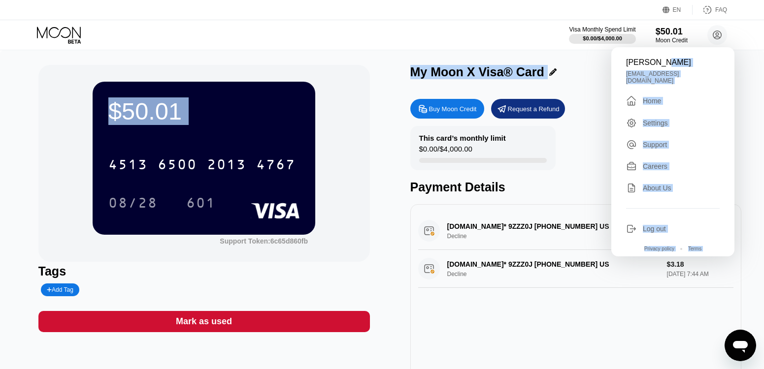
drag, startPoint x: 642, startPoint y: 65, endPoint x: 606, endPoint y: 64, distance: 36.0
click at [606, 64] on div "EN Language Select an item Save FAQ Visa Monthly Spend Limit $0.00 / $4,000.00 …" at bounding box center [382, 184] width 764 height 369
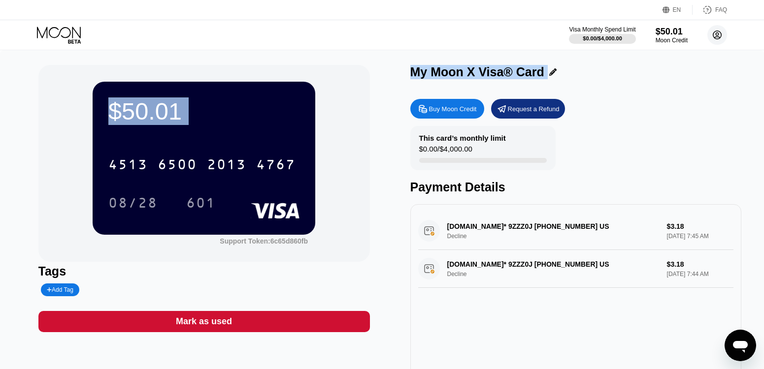
click at [718, 35] on circle at bounding box center [717, 35] width 20 height 20
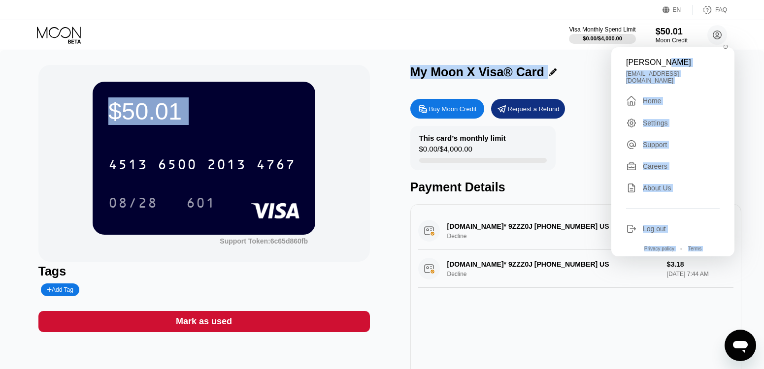
click at [670, 60] on div "[PERSON_NAME]" at bounding box center [673, 62] width 94 height 9
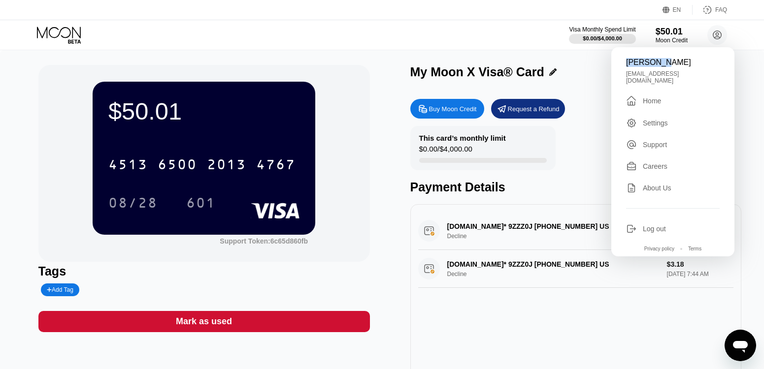
drag, startPoint x: 664, startPoint y: 61, endPoint x: 627, endPoint y: 62, distance: 36.5
click at [627, 62] on div "[PERSON_NAME]" at bounding box center [673, 62] width 94 height 9
copy div "[PERSON_NAME]"
click at [277, 219] on rect at bounding box center [275, 211] width 49 height 16
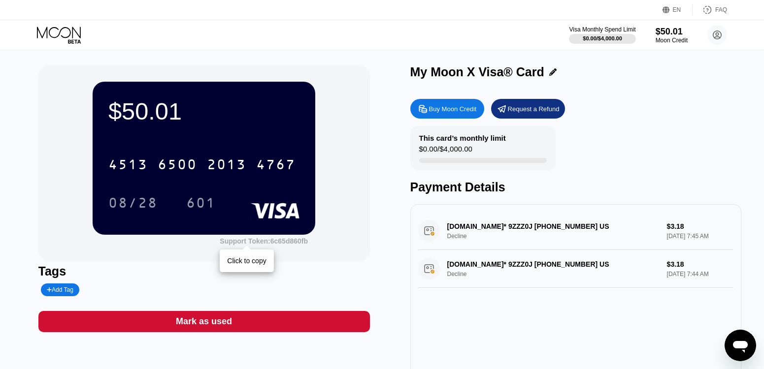
click at [280, 243] on div "Support Token: 6c65d860fb" at bounding box center [264, 241] width 88 height 8
click at [204, 117] on div "$50.01" at bounding box center [203, 112] width 191 height 28
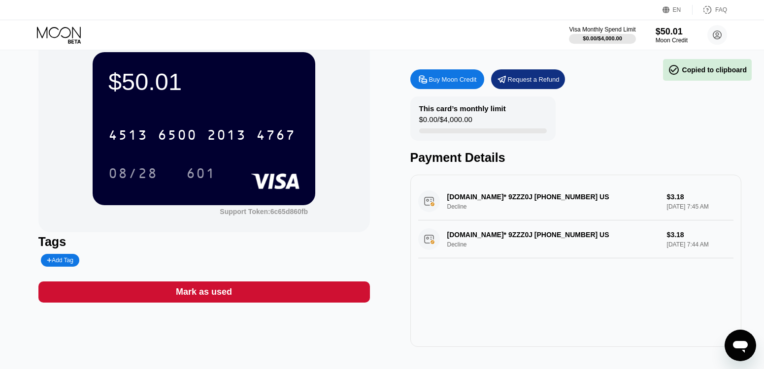
scroll to position [187, 0]
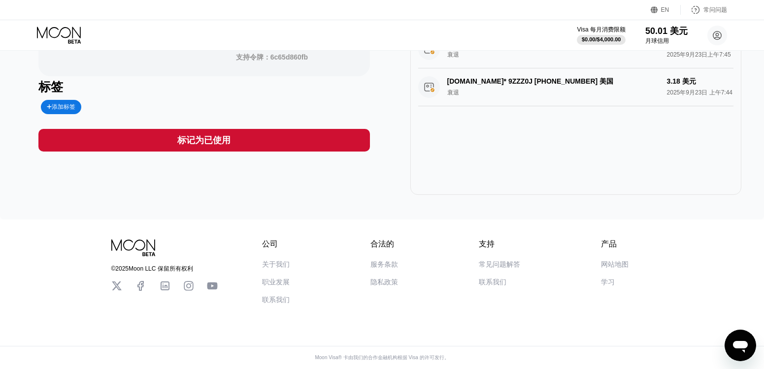
click at [493, 268] on font "常见问题解答" at bounding box center [499, 265] width 41 height 8
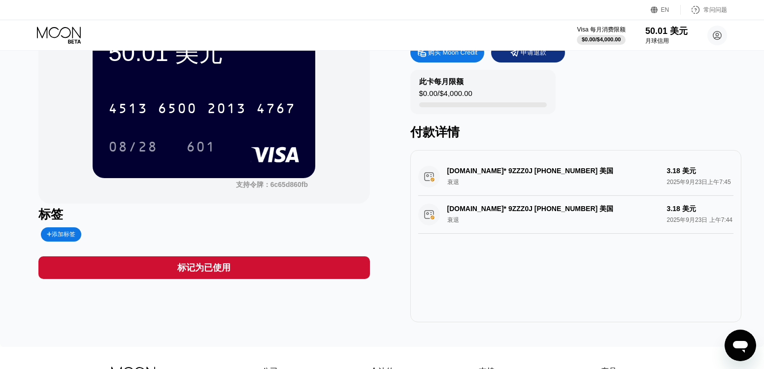
scroll to position [39, 0]
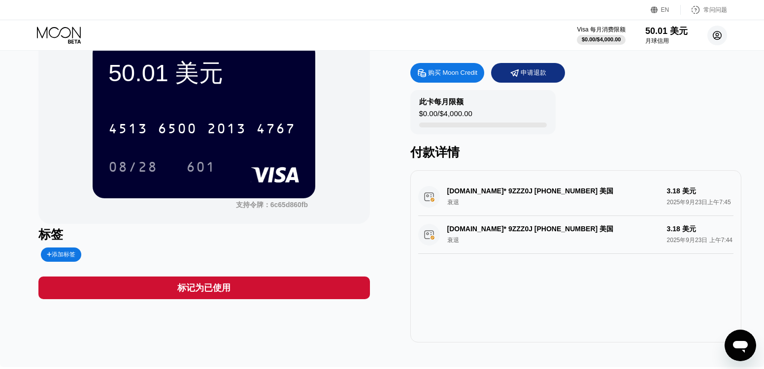
click at [713, 34] on icon at bounding box center [717, 35] width 8 height 8
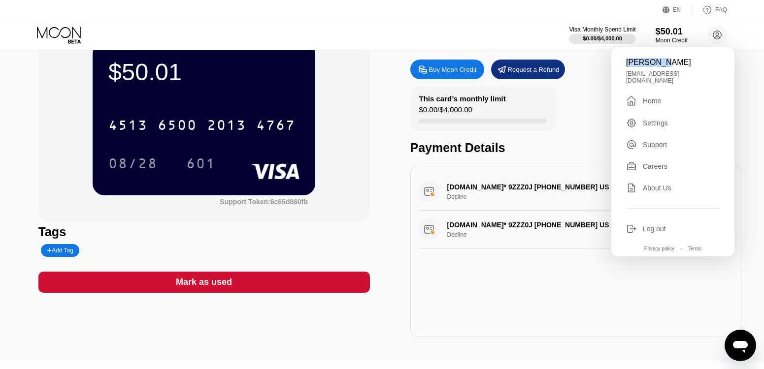
drag, startPoint x: 650, startPoint y: 59, endPoint x: 624, endPoint y: 65, distance: 26.8
click at [624, 65] on div "Ji Hacker zhongdejiex@gmail.com  Home Settings Support Careers About Us Log ou…" at bounding box center [672, 151] width 123 height 209
copy div "Ji Hacker"
click at [646, 97] on div "Home" at bounding box center [652, 101] width 18 height 8
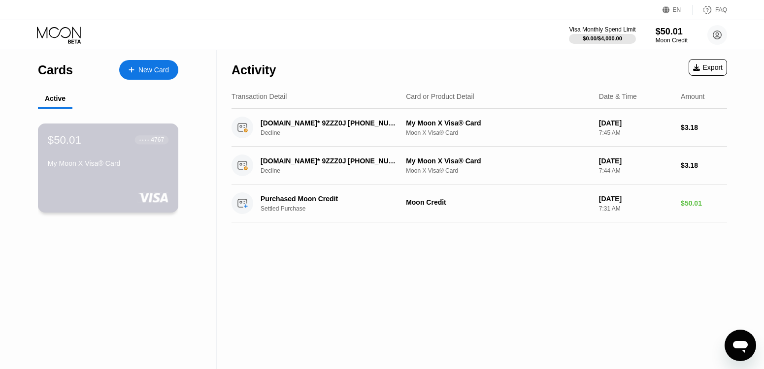
click at [116, 167] on div "My Moon X Visa® Card" at bounding box center [108, 164] width 121 height 8
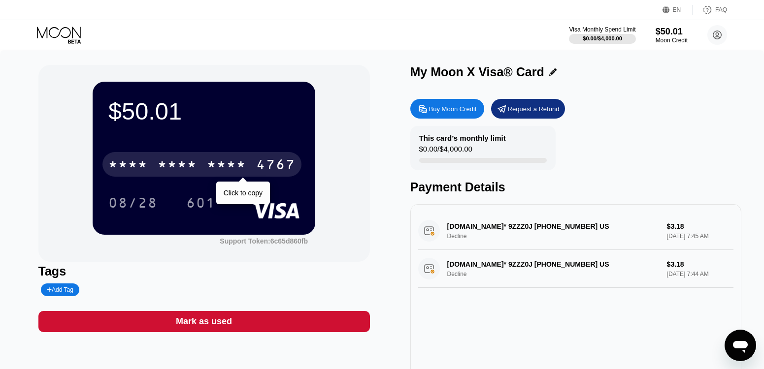
click at [271, 167] on div "4767" at bounding box center [275, 166] width 39 height 16
drag, startPoint x: 271, startPoint y: 167, endPoint x: 309, endPoint y: 149, distance: 41.6
click at [197, 167] on div "6500" at bounding box center [177, 166] width 39 height 16
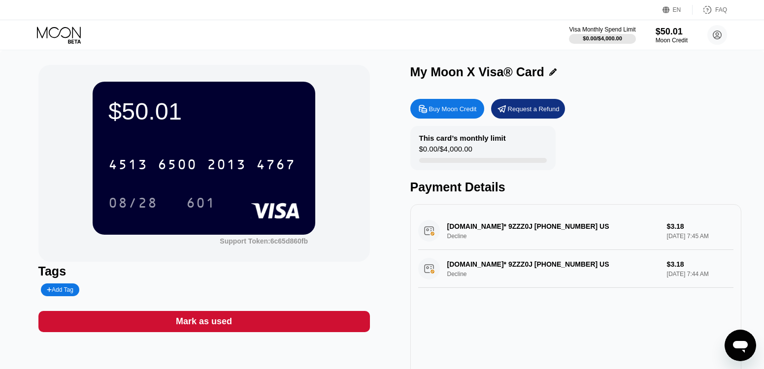
drag, startPoint x: 312, startPoint y: 96, endPoint x: 322, endPoint y: 59, distance: 38.2
click at [312, 96] on div "$50.01 4513 6500 2013 4767 08/28 601" at bounding box center [204, 158] width 223 height 153
drag, startPoint x: 434, startPoint y: 73, endPoint x: 544, endPoint y: 75, distance: 109.3
click at [544, 75] on div "My Moon X Visa® Card" at bounding box center [575, 72] width 331 height 14
copy div "Moon X Visa® Card Buy Moon Credit Request a Refund This card’s monthly limit"
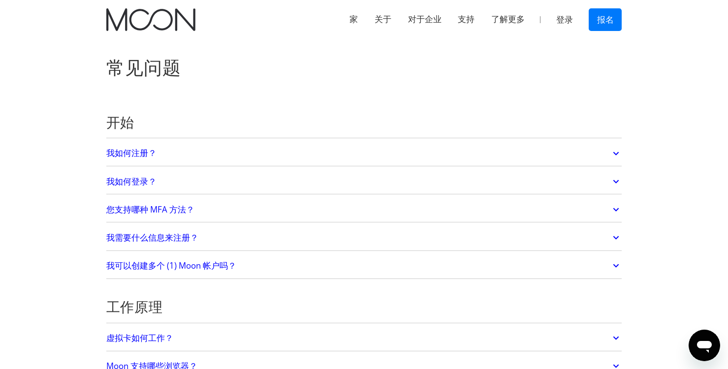
click at [174, 240] on font "我需要什么信息来注册？" at bounding box center [152, 237] width 92 height 11
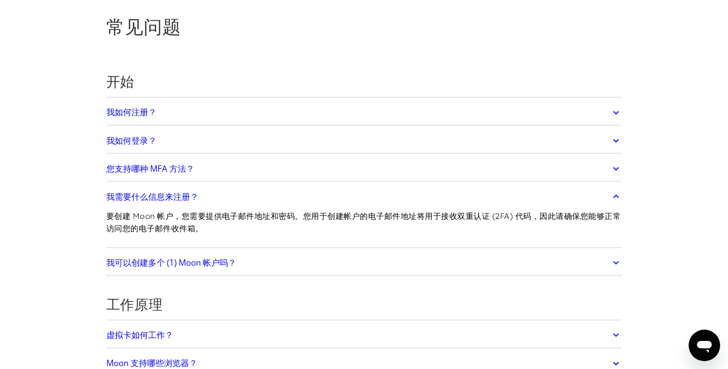
scroll to position [49, 0]
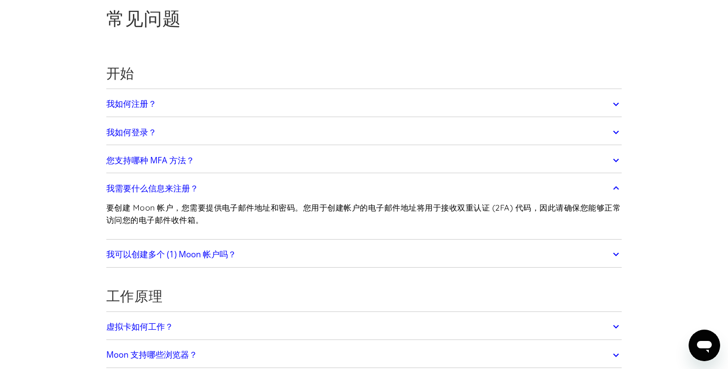
click at [206, 255] on font "我可以创建多个 (1) Moon 帐户吗？" at bounding box center [171, 254] width 130 height 11
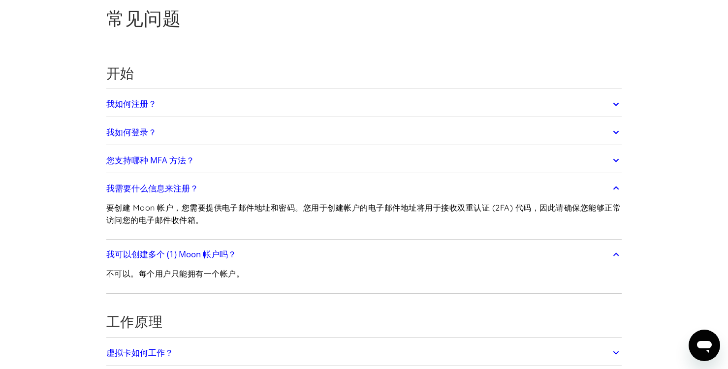
click at [159, 167] on link "您支持哪种 MFA 方法？" at bounding box center [364, 160] width 516 height 21
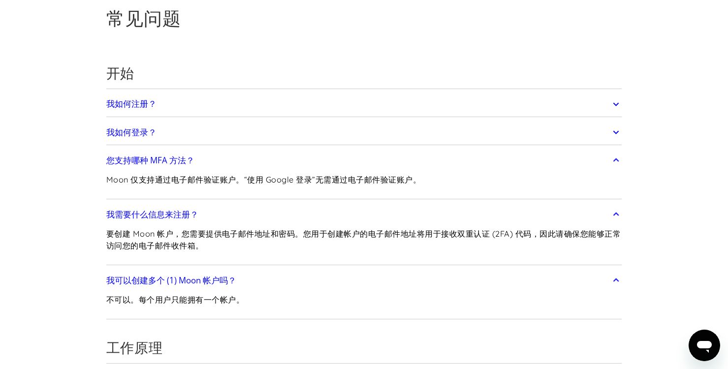
click at [132, 135] on font "我如何登录？" at bounding box center [131, 132] width 50 height 11
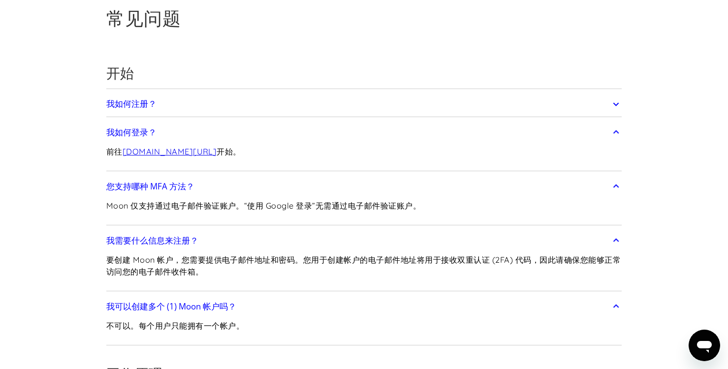
click at [147, 107] on font "我如何注册？" at bounding box center [131, 103] width 50 height 11
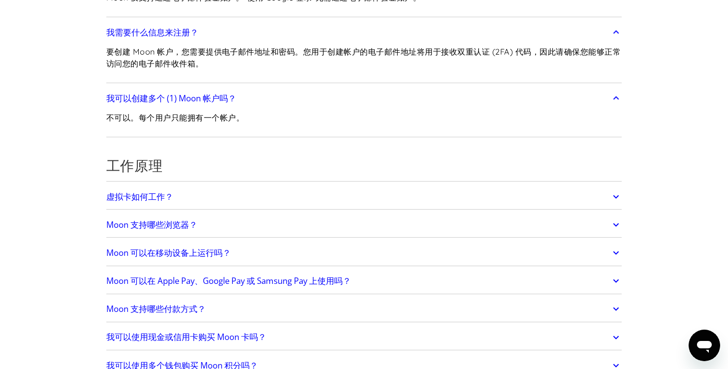
scroll to position [295, 0]
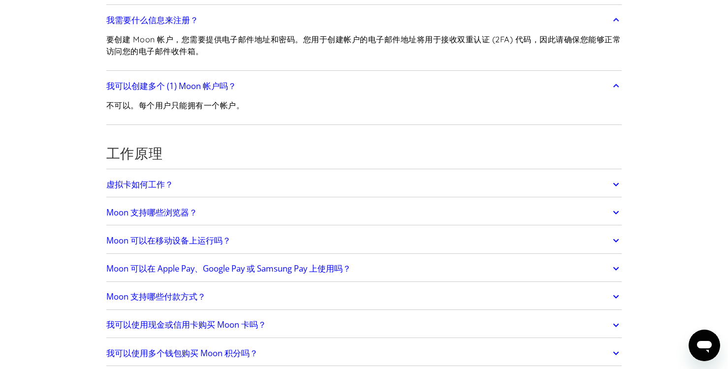
click at [163, 188] on font "虚拟卡如何工作？" at bounding box center [139, 184] width 67 height 11
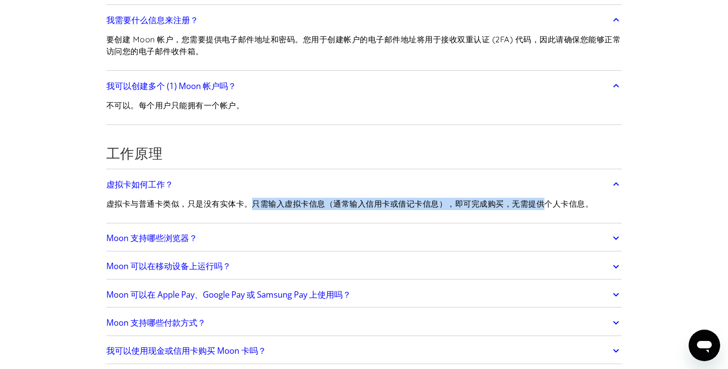
drag, startPoint x: 276, startPoint y: 203, endPoint x: 555, endPoint y: 210, distance: 278.8
click at [555, 210] on div "虚拟卡与普通卡类似，只是没有实体卡。只需输入虚拟卡信息（通常输入信用卡或借记卡信息），即可完成购买，无需提供个人卡信息。" at bounding box center [349, 208] width 487 height 26
click at [274, 214] on div "虚拟卡与普通卡类似，只是没有实体卡。只需输入虚拟卡信息（通常输入信用卡或借记卡信息），即可完成购买，无需提供个人卡信息。" at bounding box center [349, 208] width 487 height 26
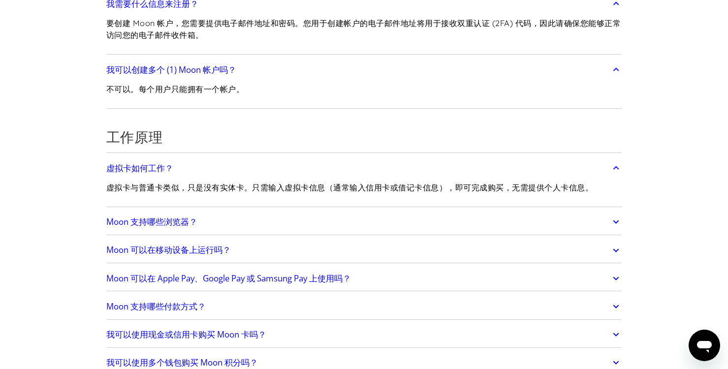
scroll to position [394, 0]
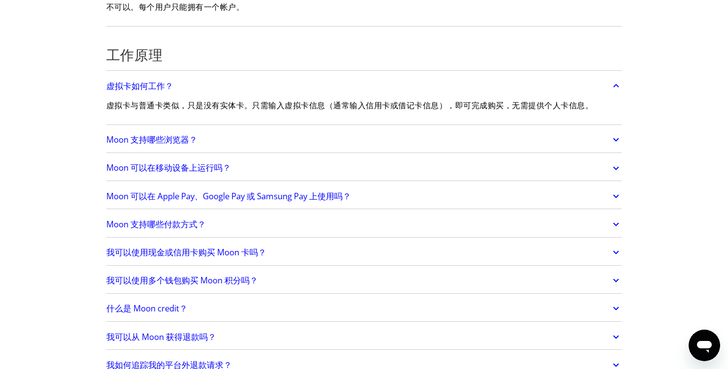
click at [183, 223] on font "Moon 支持哪些付款方式？" at bounding box center [155, 224] width 99 height 11
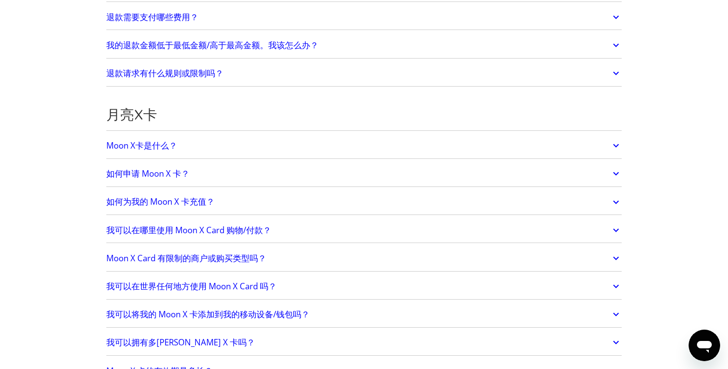
scroll to position [886, 0]
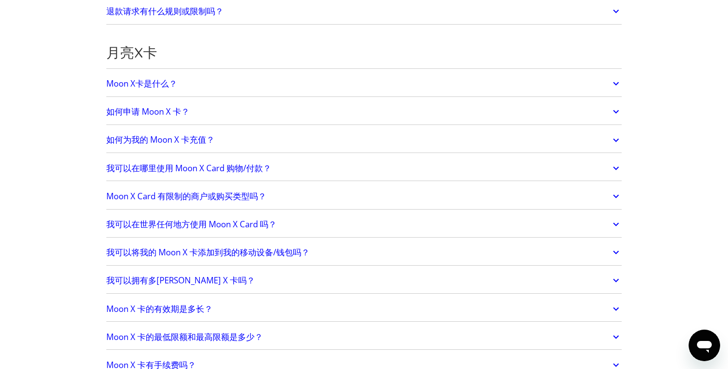
drag, startPoint x: 728, startPoint y: 222, endPoint x: 628, endPoint y: 213, distance: 99.9
click at [164, 116] on font "如何申请 Moon X 卡？" at bounding box center [147, 111] width 83 height 11
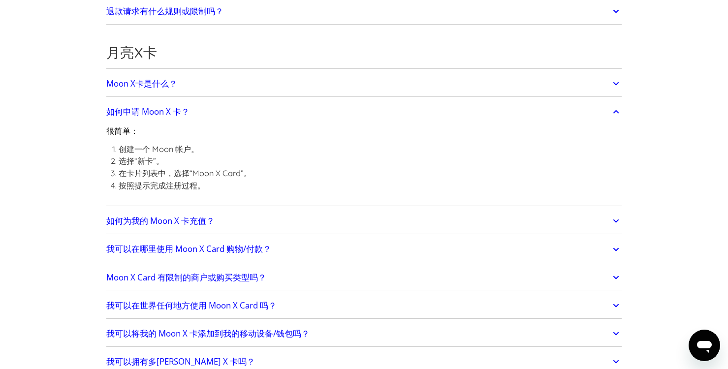
click at [156, 85] on font "Moon X卡是什么？" at bounding box center [141, 83] width 71 height 11
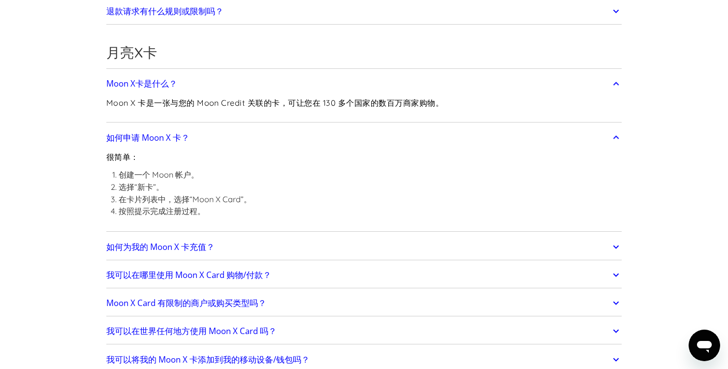
click at [187, 248] on font "如何为我的 Moon X 卡充值？" at bounding box center [160, 246] width 108 height 11
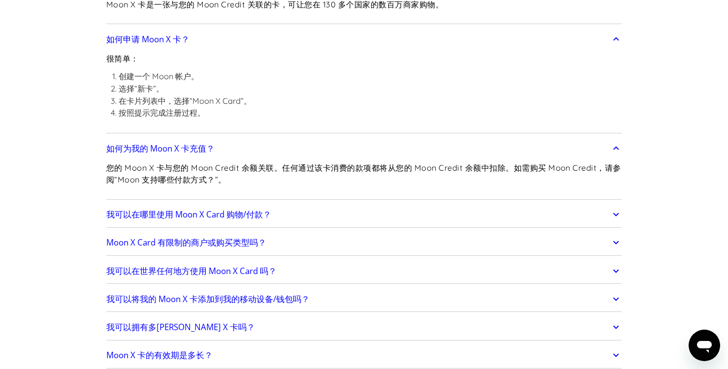
click at [204, 218] on font "我可以在哪里使用 Moon X Card 购物/付款？" at bounding box center [188, 214] width 165 height 11
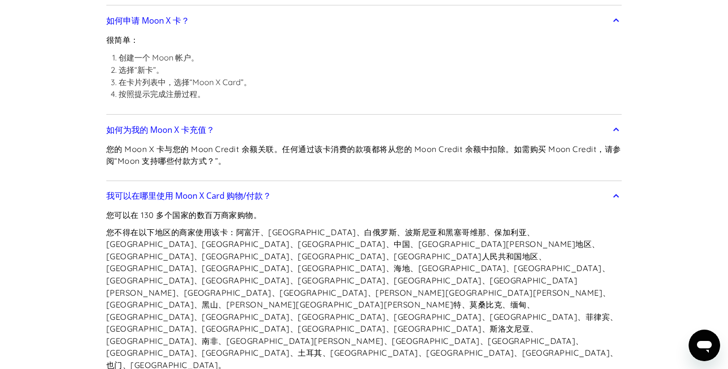
scroll to position [1083, 0]
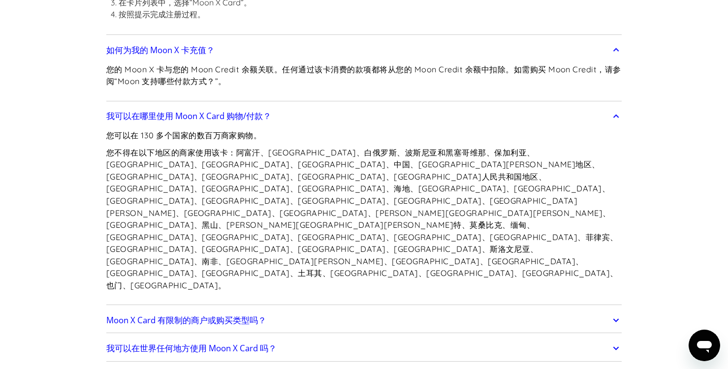
click at [213, 315] on font "Moon X Card 有限制的商户或购买类型吗？" at bounding box center [186, 320] width 160 height 11
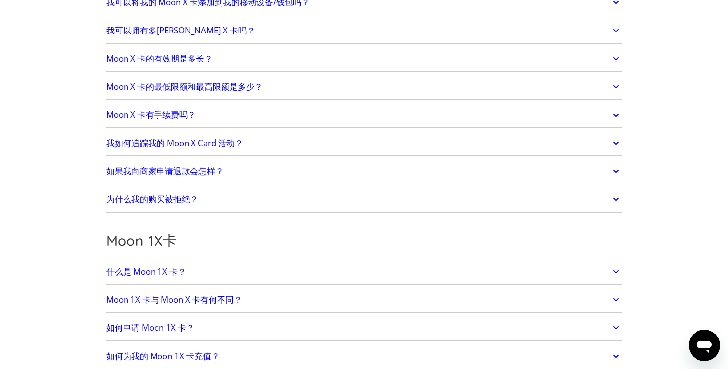
scroll to position [1724, 0]
drag, startPoint x: 159, startPoint y: 112, endPoint x: 189, endPoint y: 135, distance: 37.5
click at [159, 193] on font "为什么我的购买被拒绝？" at bounding box center [152, 198] width 92 height 11
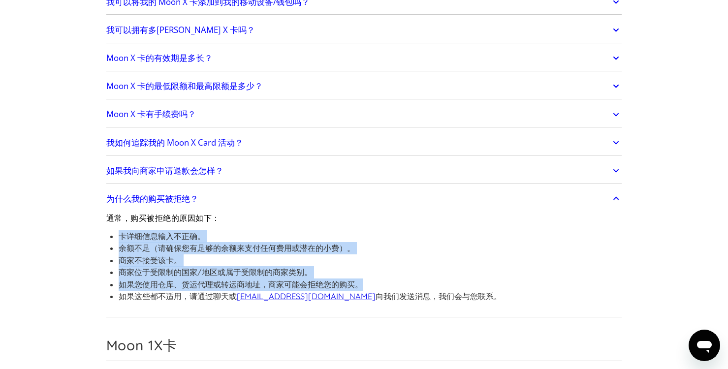
drag, startPoint x: 119, startPoint y: 152, endPoint x: 387, endPoint y: 202, distance: 272.6
click at [387, 230] on ul "卡详细信息输入不正确。 余额不足（请确保您有足够的余额来支付任何费用或潜在的小费）。 商家不接受该卡。 商家位于受限制的国家/地区或属于受限制的商家类别。 如…" at bounding box center [303, 266] width 395 height 72
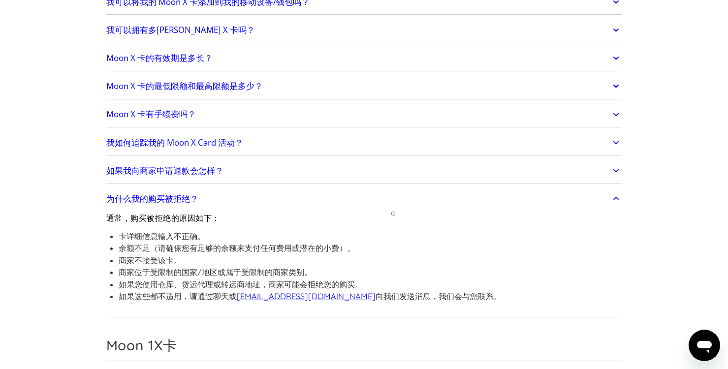
click at [263, 337] on h2 "Moon 1X卡" at bounding box center [364, 345] width 516 height 17
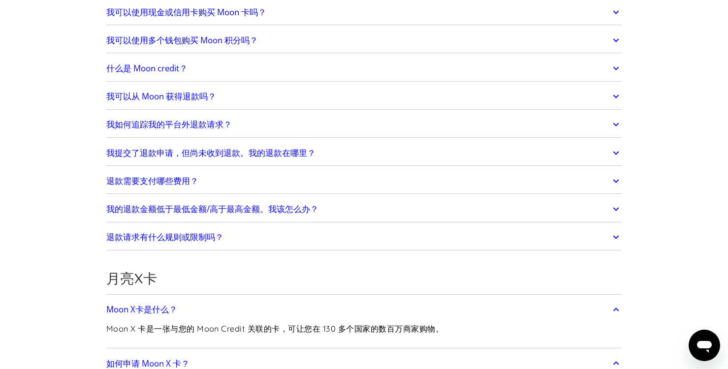
scroll to position [0, 0]
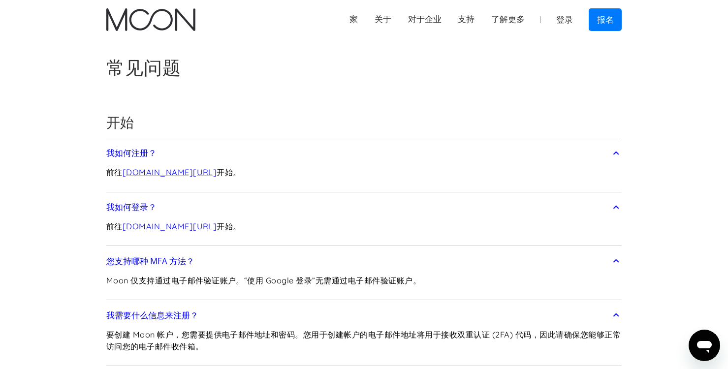
click at [350, 21] on font "家" at bounding box center [354, 19] width 8 height 10
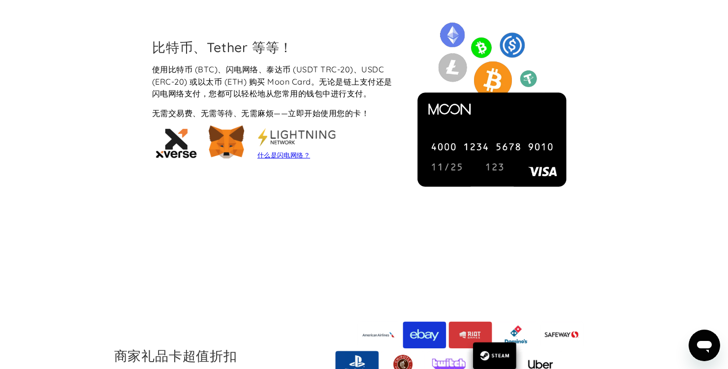
scroll to position [837, 0]
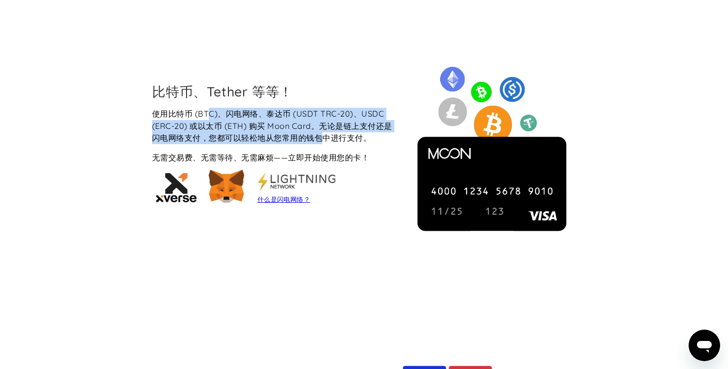
drag, startPoint x: 210, startPoint y: 116, endPoint x: 334, endPoint y: 134, distance: 124.9
click at [334, 134] on font "使用比特币 (BTC)、闪电网络、泰达币 (USDT TRC-20)、USDC (ERC-20) 或以太币 (ETH) 购买 Moon Card。无论是链上支…" at bounding box center [272, 126] width 240 height 34
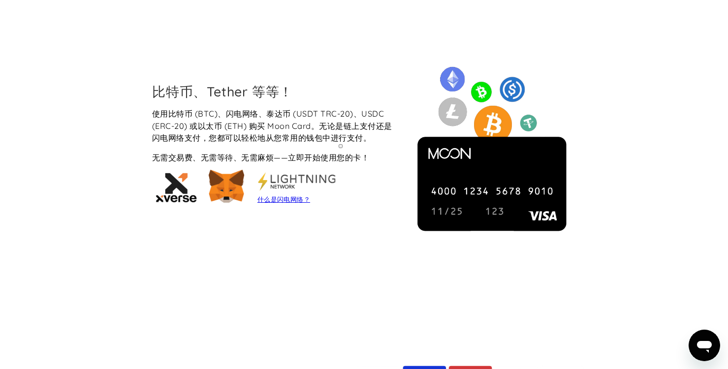
click at [301, 154] on font "无需交易费、无需等待、无需麻烦——立即开始使用您的卡！" at bounding box center [260, 158] width 217 height 10
drag, startPoint x: 702, startPoint y: 139, endPoint x: 614, endPoint y: 63, distance: 115.9
click at [701, 138] on div "比特币、Tether 等等！ 使用比特币 (BTC)、闪电网络、泰达币 (USDT TRC-20)、USDC (ERC-20) 或以太币 (ETH) 购买 M…" at bounding box center [364, 146] width 728 height 307
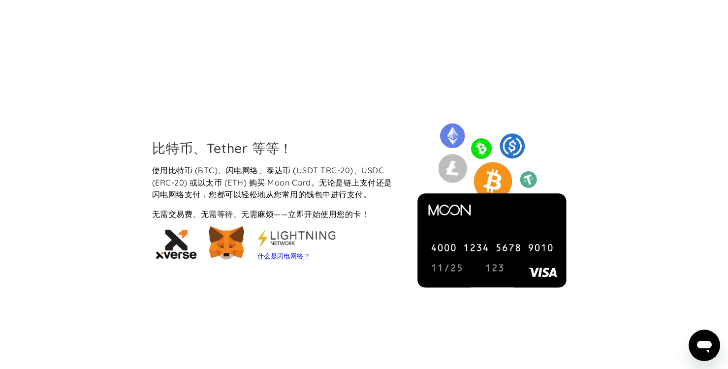
scroll to position [0, 0]
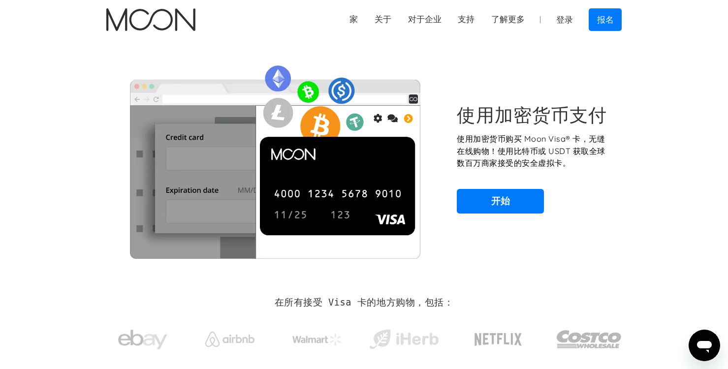
drag, startPoint x: 328, startPoint y: 211, endPoint x: 324, endPoint y: 79, distance: 132.1
drag, startPoint x: 85, startPoint y: 137, endPoint x: 153, endPoint y: 79, distance: 89.5
click at [85, 136] on section "使用加密货币支付 使用加密货币购买 Moon Visa® 卡，无缝在线购物！使用比特币或 USDT 获取全球数百万商家接受的安全虚拟卡。 开始" at bounding box center [364, 158] width 728 height 239
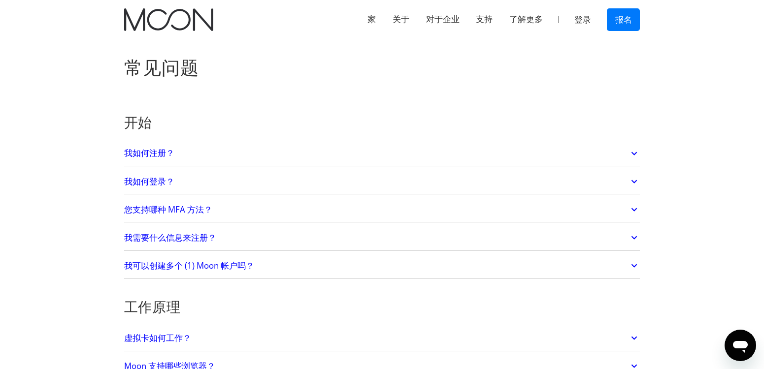
click at [173, 236] on font "我需要什么信息来注册？" at bounding box center [170, 237] width 92 height 11
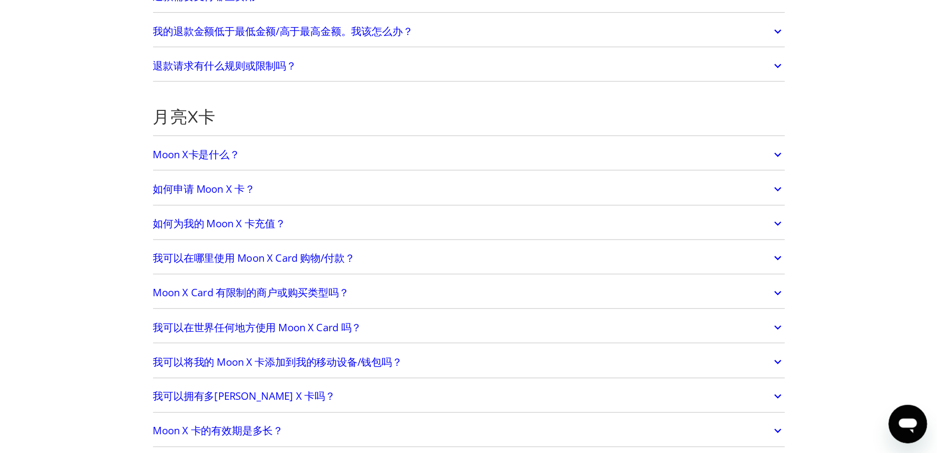
scroll to position [689, 0]
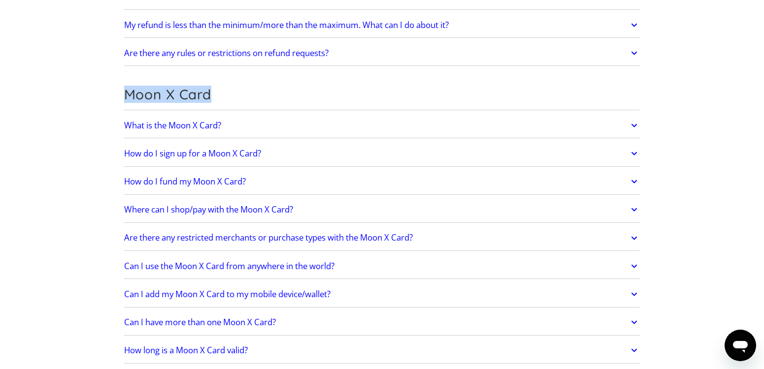
drag, startPoint x: 209, startPoint y: 93, endPoint x: 113, endPoint y: 96, distance: 96.1
copy h2 "Moon X Card"
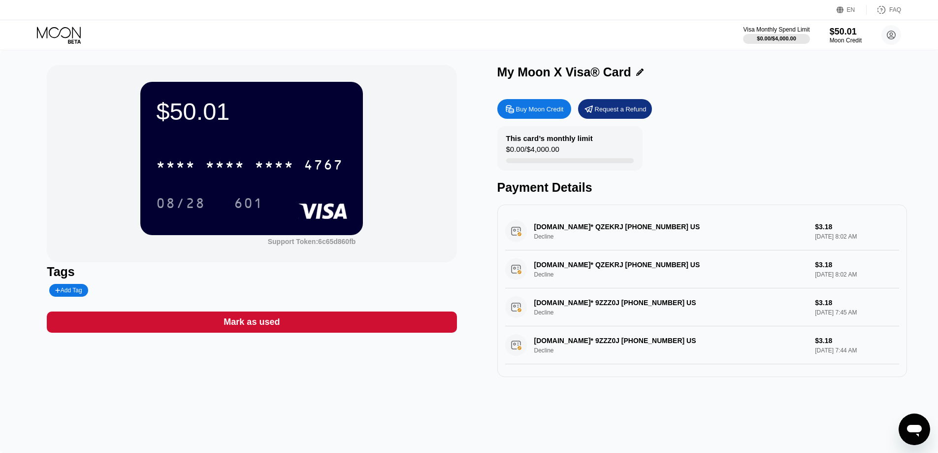
drag, startPoint x: 554, startPoint y: 281, endPoint x: 507, endPoint y: 254, distance: 53.6
click at [507, 254] on div "[DOMAIN_NAME]* QZEKRJ [PHONE_NUMBER] US Decline $3.18 [DATE] 8:02 AM" at bounding box center [702, 269] width 394 height 38
click at [912, 426] on icon "打开消息传送窗口" at bounding box center [914, 430] width 15 height 12
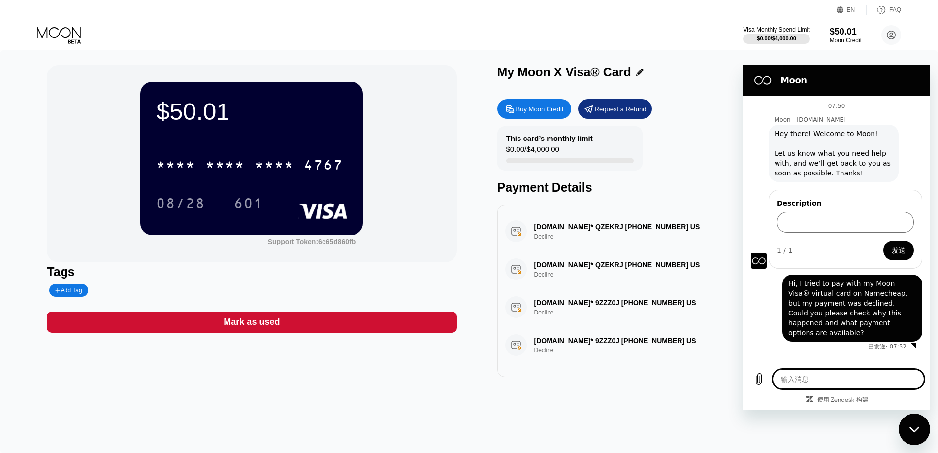
click at [895, 248] on span "发送" at bounding box center [899, 250] width 14 height 12
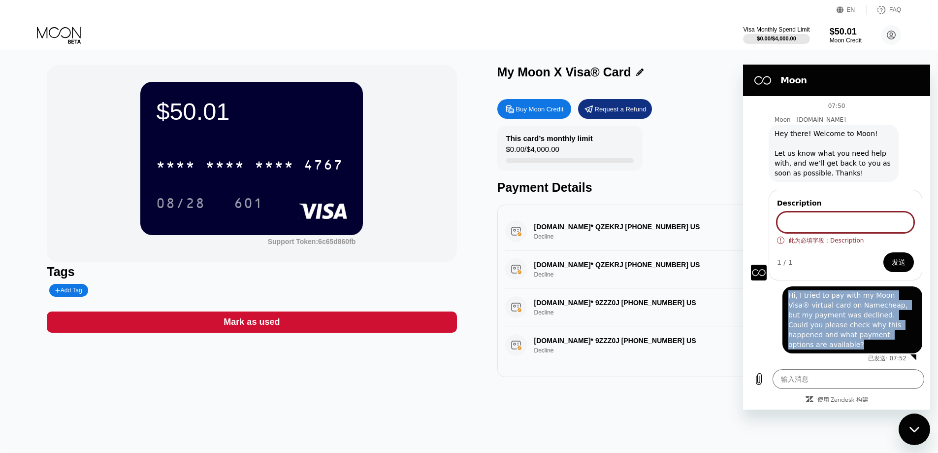
drag, startPoint x: 911, startPoint y: 330, endPoint x: 786, endPoint y: 292, distance: 130.1
click at [786, 292] on div "[PERSON_NAME] 说： Hi, I tried to pay with my Moon Visa® virtual card on Namechea…" at bounding box center [853, 319] width 140 height 67
copy span "Hi, I tried to pay with my Moon Visa® virtual card on Namecheap, but my payment…"
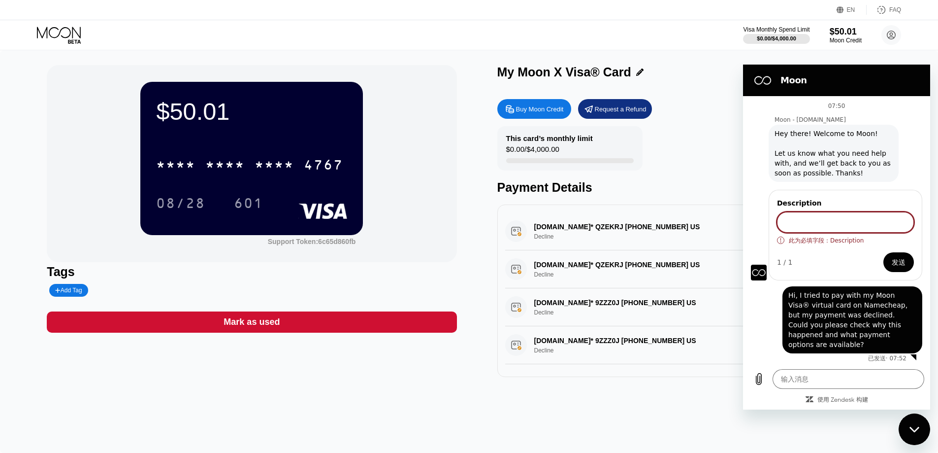
click at [820, 220] on input "Description" at bounding box center [845, 222] width 137 height 21
paste input "Hi, I tried to pay with my Moon Visa® virtual card on Namecheap, but my payment…"
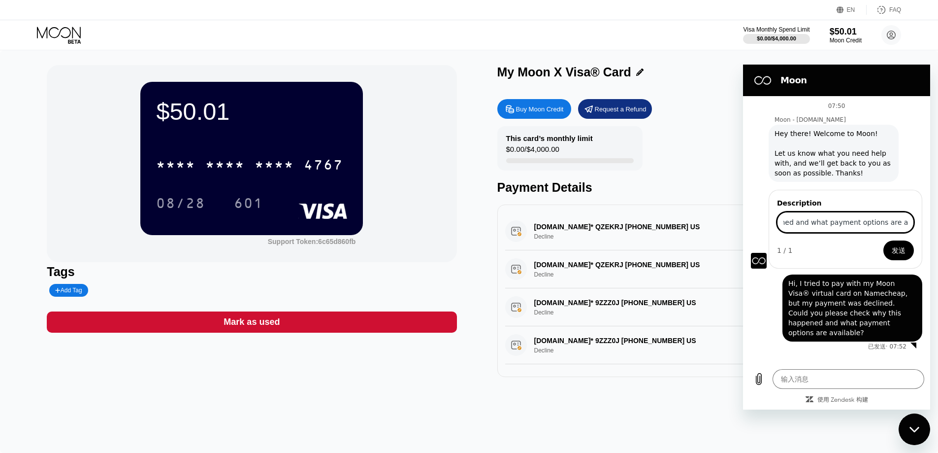
type input "Hi, I tried to pay with my Moon Visa® virtual card on Namecheap, but my payment…"
click at [893, 248] on span "发送" at bounding box center [899, 250] width 14 height 12
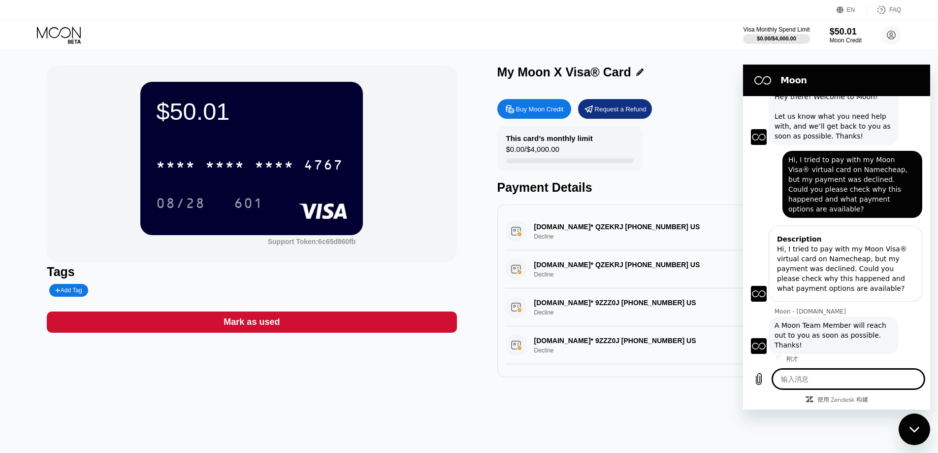
scroll to position [39, 0]
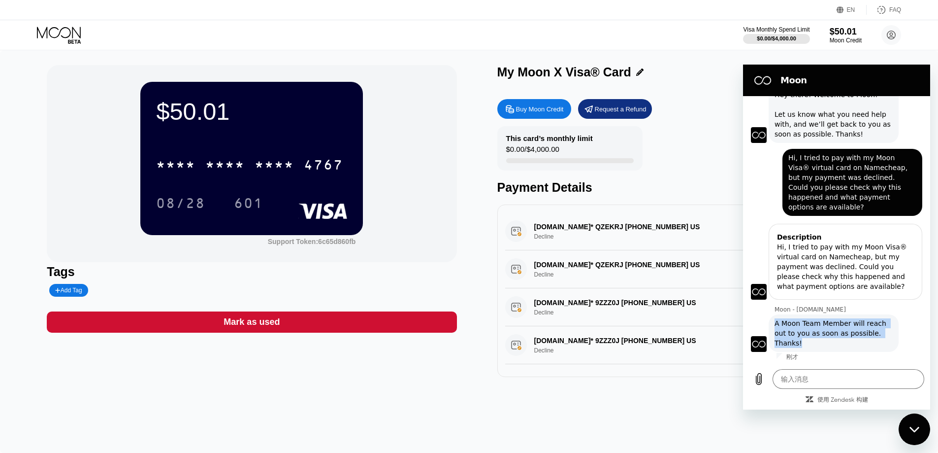
drag, startPoint x: 801, startPoint y: 343, endPoint x: 771, endPoint y: 321, distance: 37.7
click at [771, 321] on div "Moon - [DOMAIN_NAME] 说： A Moon Team Member will reach out to you as soon as pos…" at bounding box center [834, 332] width 130 height 37
copy span "A Moon Team Member will reach out to you as soon as possible. Thanks!"
click at [853, 50] on div "$50.01 * * * * * * * * * * * * 4767 08/28 601 Support Token: 6c65d860fb Tags Ad…" at bounding box center [469, 251] width 938 height 402
click at [904, 427] on div "关闭消息传送窗口" at bounding box center [915, 429] width 30 height 30
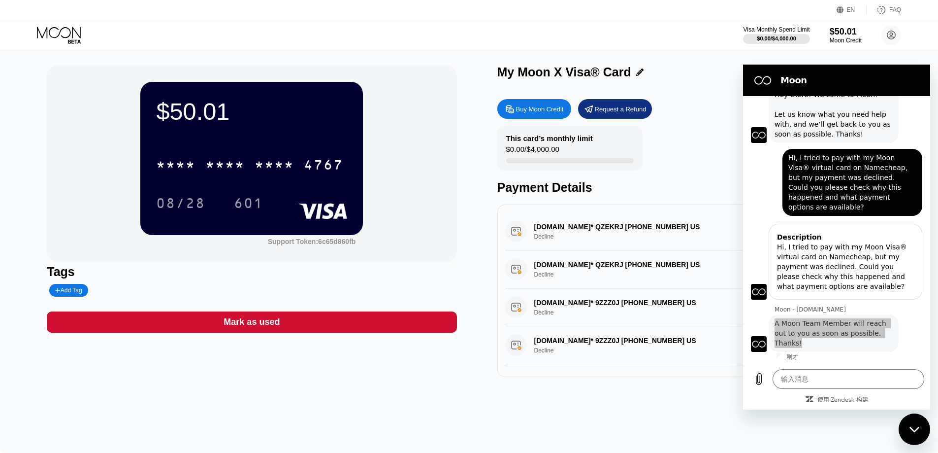
type textarea "x"
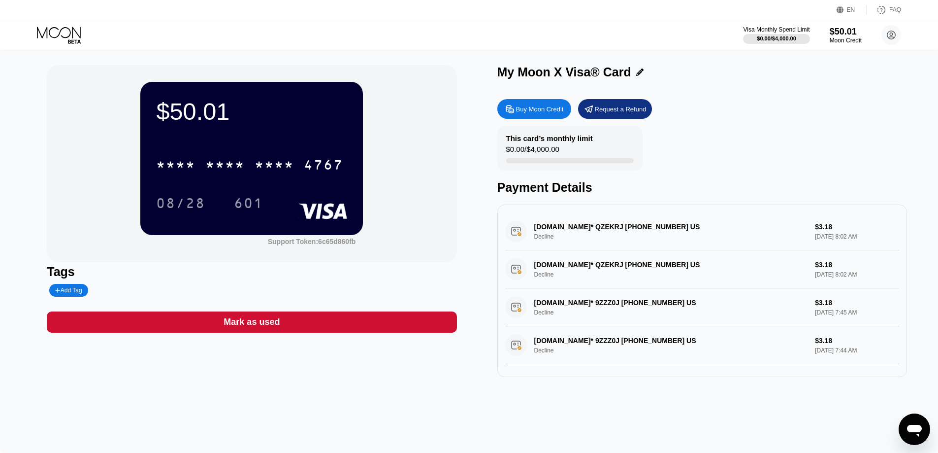
click at [644, 256] on div "[DOMAIN_NAME]* QZEKRJ [PHONE_NUMBER] US Decline $3.18 [DATE] 8:02 AM" at bounding box center [702, 269] width 394 height 38
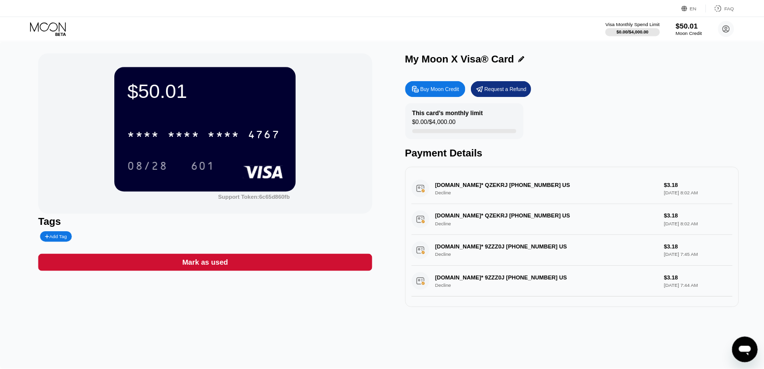
scroll to position [0, 0]
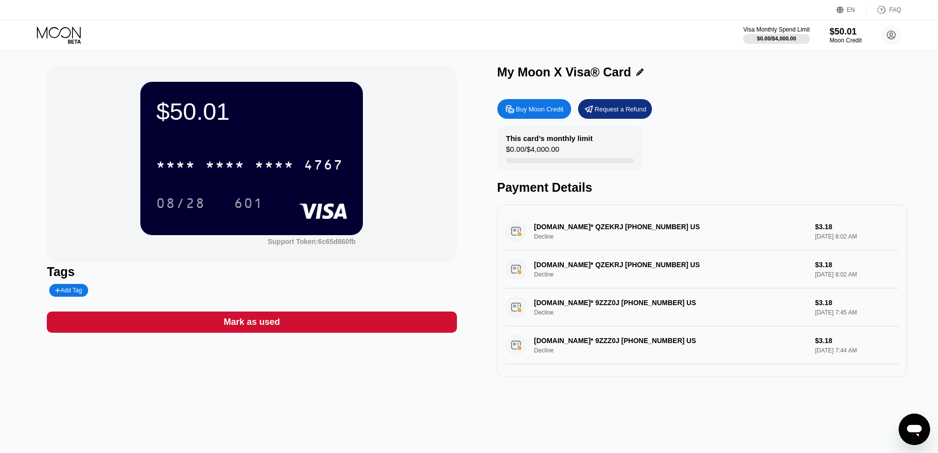
drag, startPoint x: 662, startPoint y: 301, endPoint x: 546, endPoint y: 300, distance: 116.7
click at [584, 301] on div "[DOMAIN_NAME]* 9ZZZ0J [PHONE_NUMBER] US Decline $3.18 [DATE] 7:45 AM" at bounding box center [702, 307] width 394 height 38
click at [237, 283] on div "Tags Add Tag" at bounding box center [252, 280] width 410 height 32
click at [289, 245] on div "Support Token: 6c65d860fb" at bounding box center [312, 241] width 88 height 8
click at [887, 30] on circle at bounding box center [891, 35] width 20 height 20
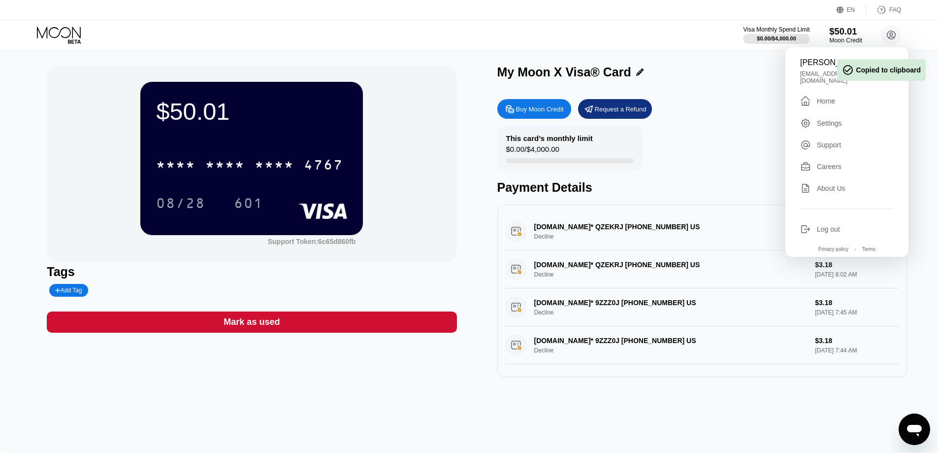
click at [845, 38] on div "Moon Credit" at bounding box center [845, 40] width 33 height 7
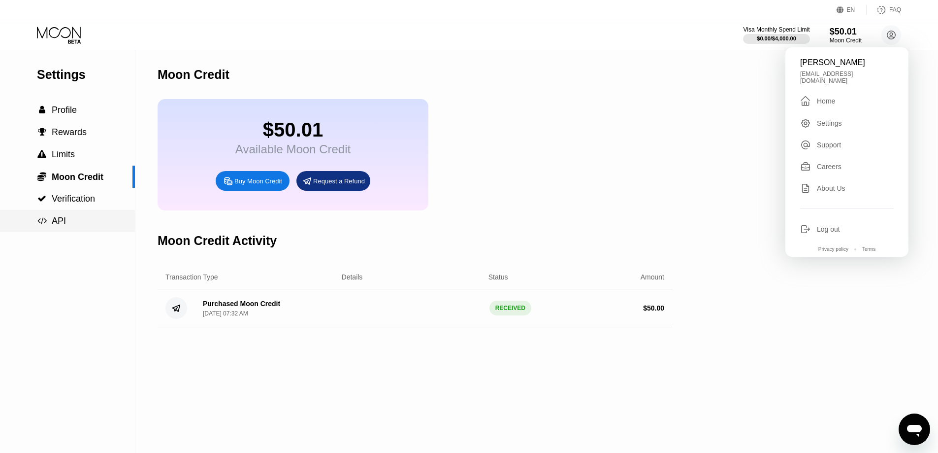
click at [74, 203] on span "Verification" at bounding box center [73, 199] width 43 height 10
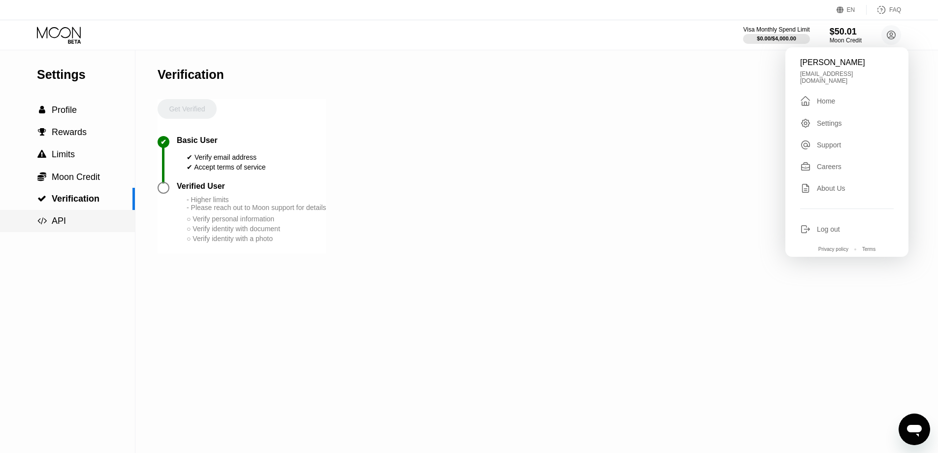
click at [72, 224] on div " API" at bounding box center [67, 221] width 135 height 10
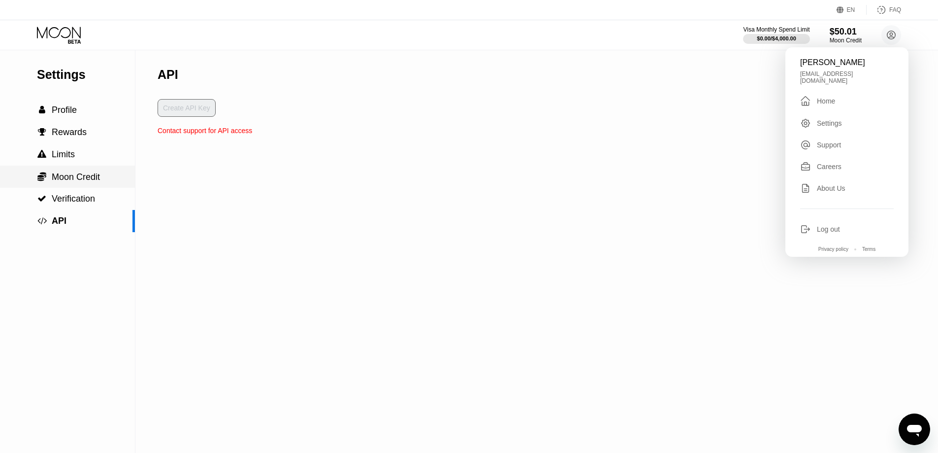
click at [64, 168] on div " Moon Credit" at bounding box center [67, 176] width 135 height 22
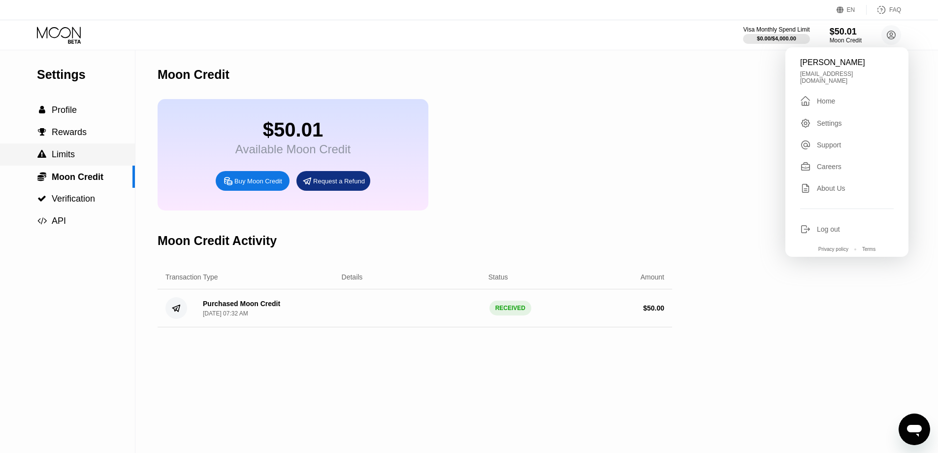
click at [69, 141] on div " Rewards" at bounding box center [67, 132] width 135 height 22
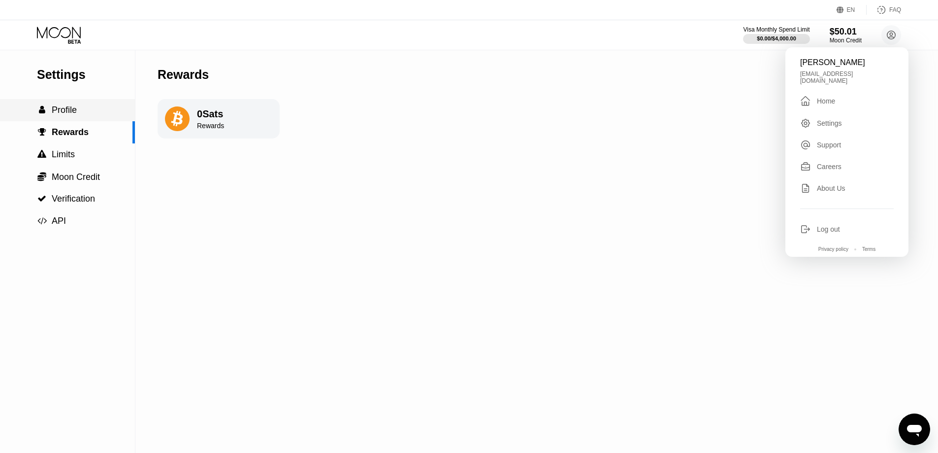
click at [73, 121] on div " Profile" at bounding box center [67, 110] width 135 height 22
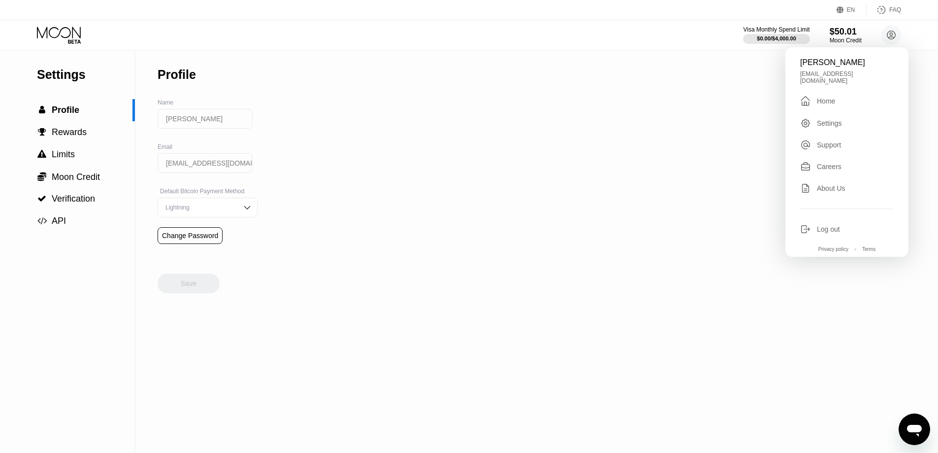
drag, startPoint x: 196, startPoint y: 120, endPoint x: 154, endPoint y: 122, distance: 42.4
click at [154, 122] on div "Settings  Profile  Rewards  Limits  Moon Credit  Verification  API Profil…" at bounding box center [469, 251] width 938 height 402
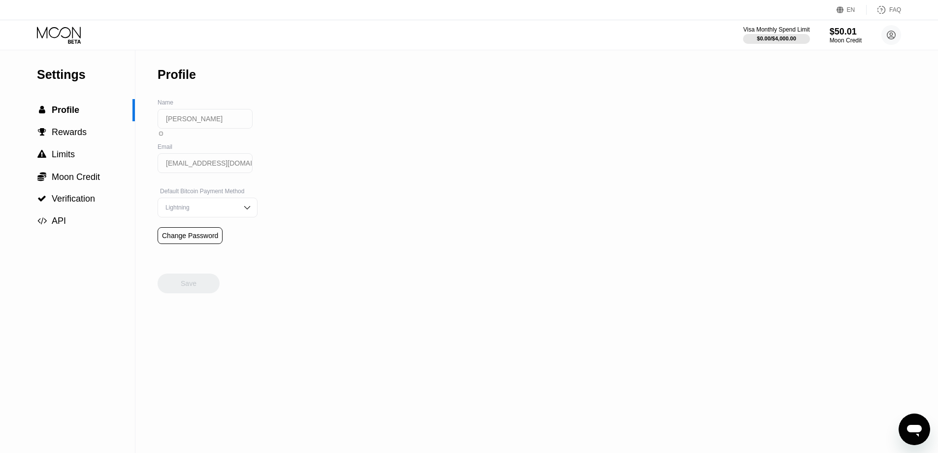
click at [210, 127] on input "[PERSON_NAME]" at bounding box center [205, 119] width 95 height 20
click at [209, 170] on input "[EMAIL_ADDRESS][DOMAIN_NAME]" at bounding box center [205, 163] width 95 height 20
click at [213, 211] on div "Lightning" at bounding box center [200, 207] width 74 height 7
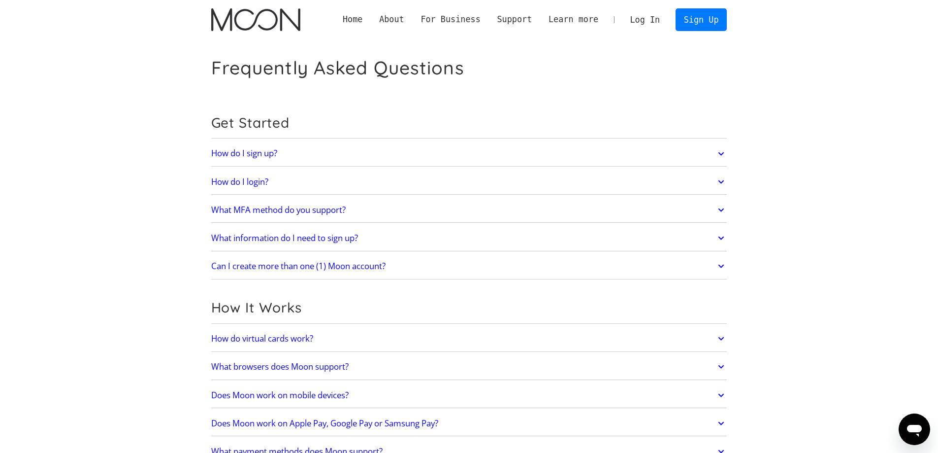
click at [255, 22] on img "home" at bounding box center [255, 19] width 89 height 23
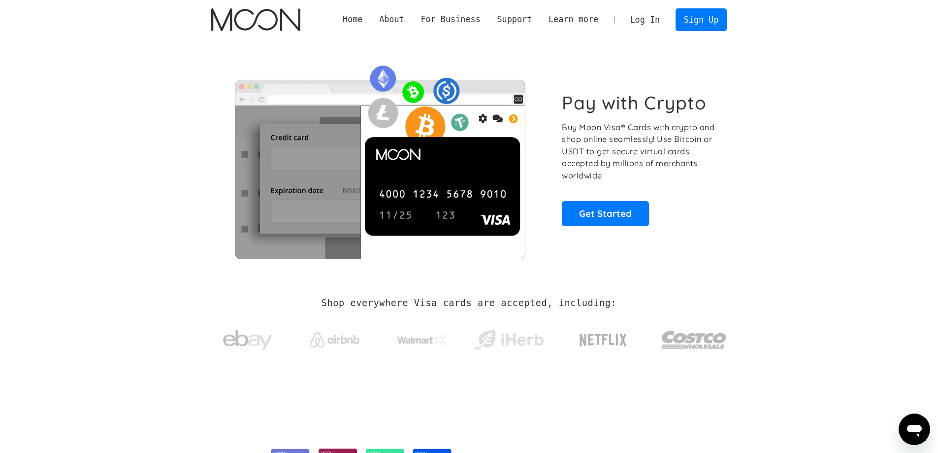
click at [646, 15] on link "Log In" at bounding box center [645, 20] width 46 height 22
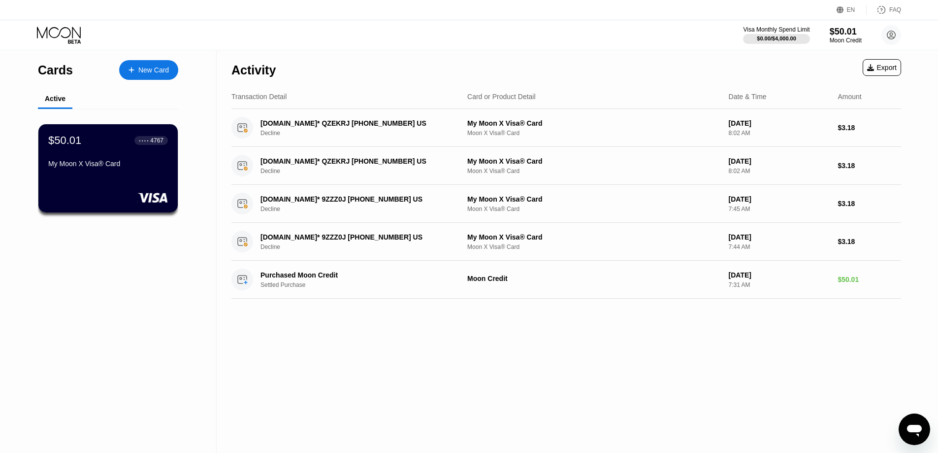
click at [911, 431] on icon "打开消息传送窗口" at bounding box center [914, 430] width 15 height 12
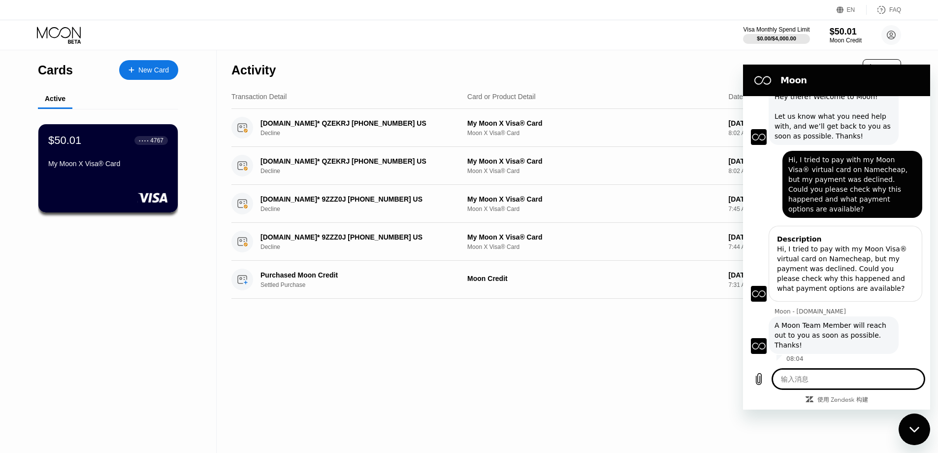
scroll to position [39, 0]
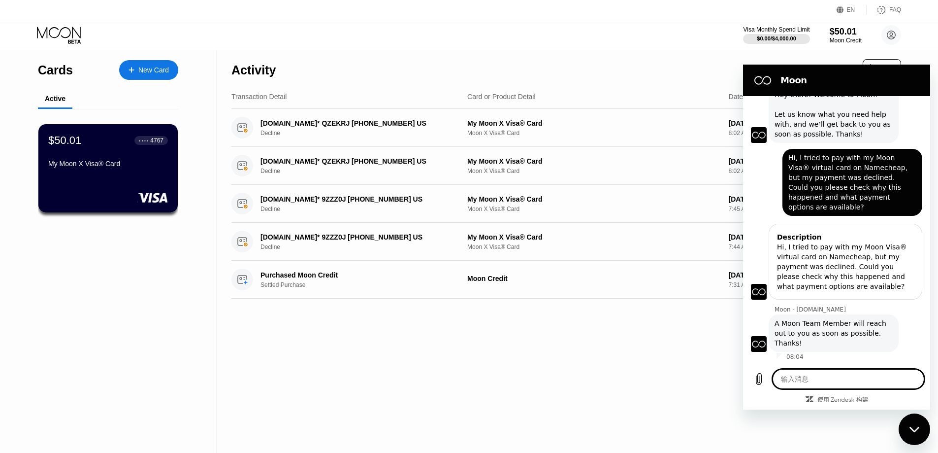
click at [572, 345] on div "Activity Export Transaction Detail Card or Product Detail Date & Time Amount [D…" at bounding box center [566, 251] width 699 height 402
drag, startPoint x: 917, startPoint y: 428, endPoint x: 1754, endPoint y: 821, distance: 924.4
click at [917, 428] on icon "关闭消息传送窗口" at bounding box center [914, 428] width 10 height 5
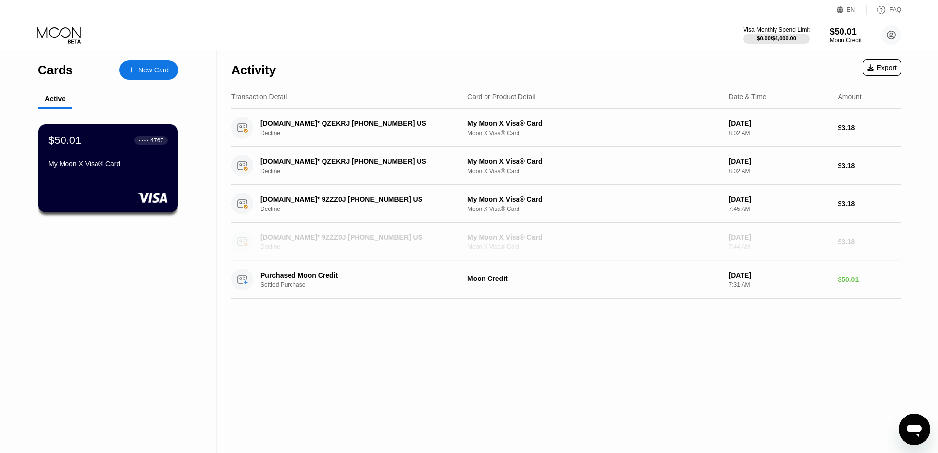
drag, startPoint x: 525, startPoint y: 250, endPoint x: 333, endPoint y: 328, distance: 206.9
click at [333, 328] on div "Activity Export Transaction Detail Card or Product Detail Date & Time Amount [D…" at bounding box center [566, 251] width 699 height 402
click at [317, 241] on div "[DOMAIN_NAME]* 9ZZZ0J [PHONE_NUMBER] US" at bounding box center [356, 237] width 191 height 8
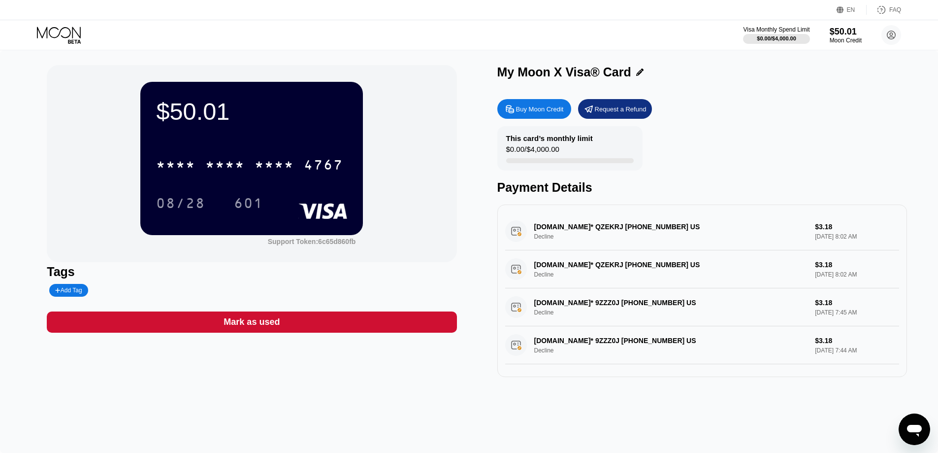
click at [60, 27] on icon at bounding box center [60, 35] width 46 height 17
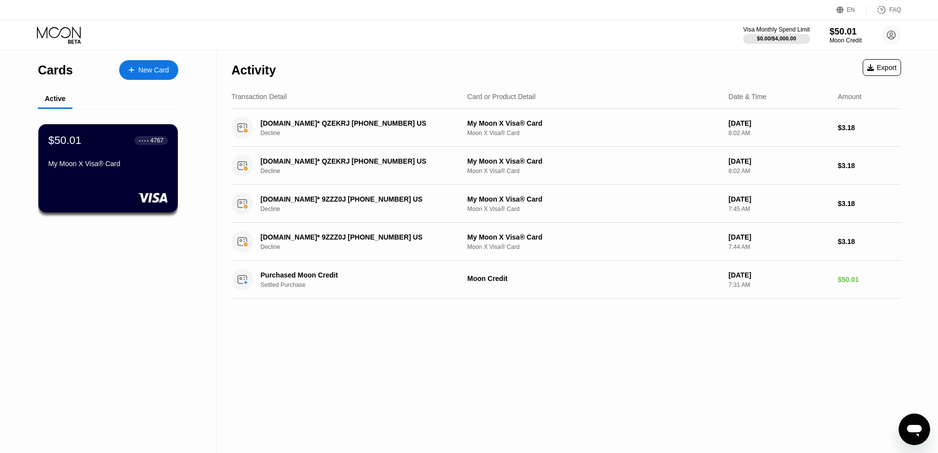
type textarea "x"
